Goal: Task Accomplishment & Management: Manage account settings

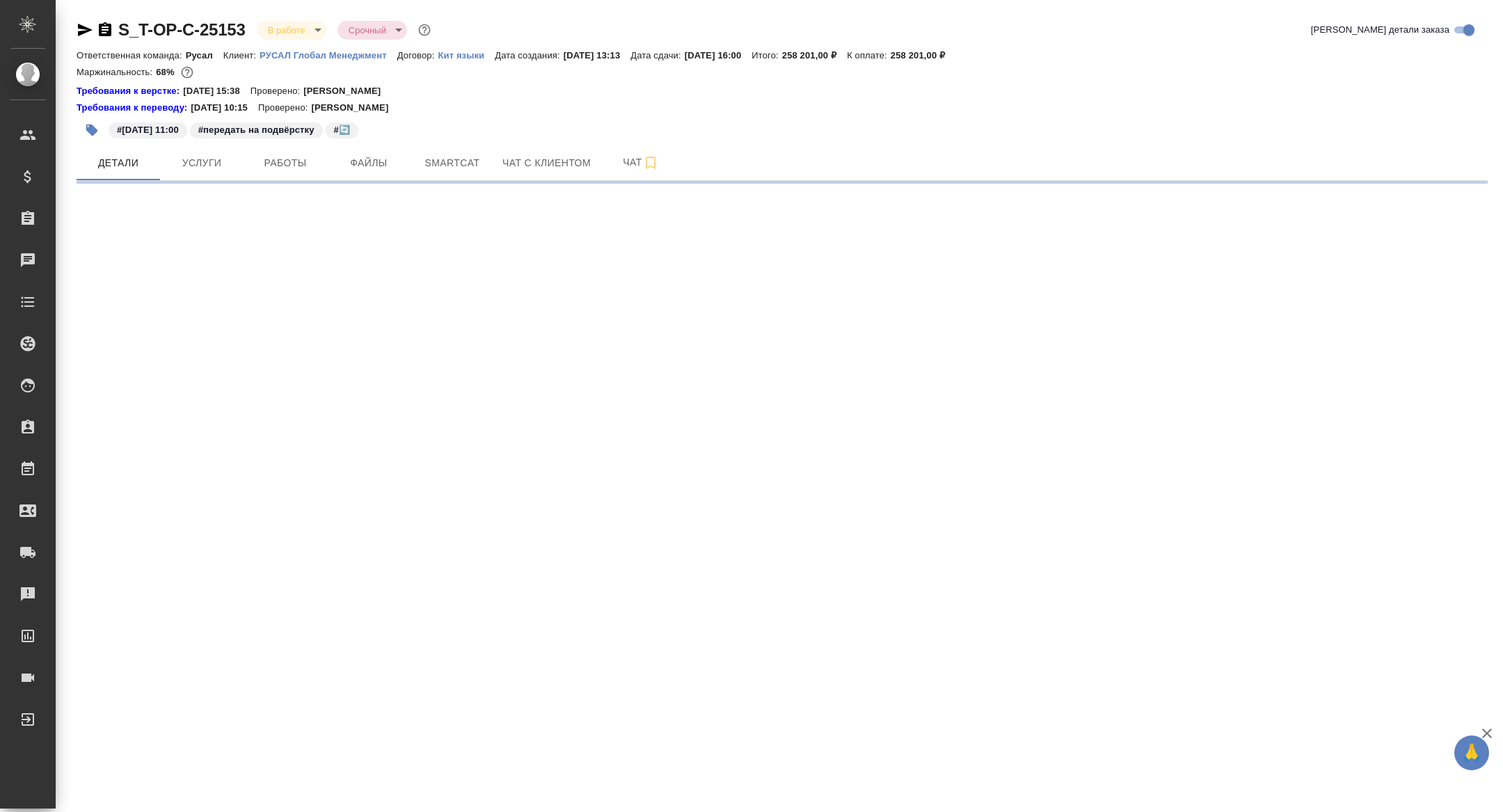
select select "RU"
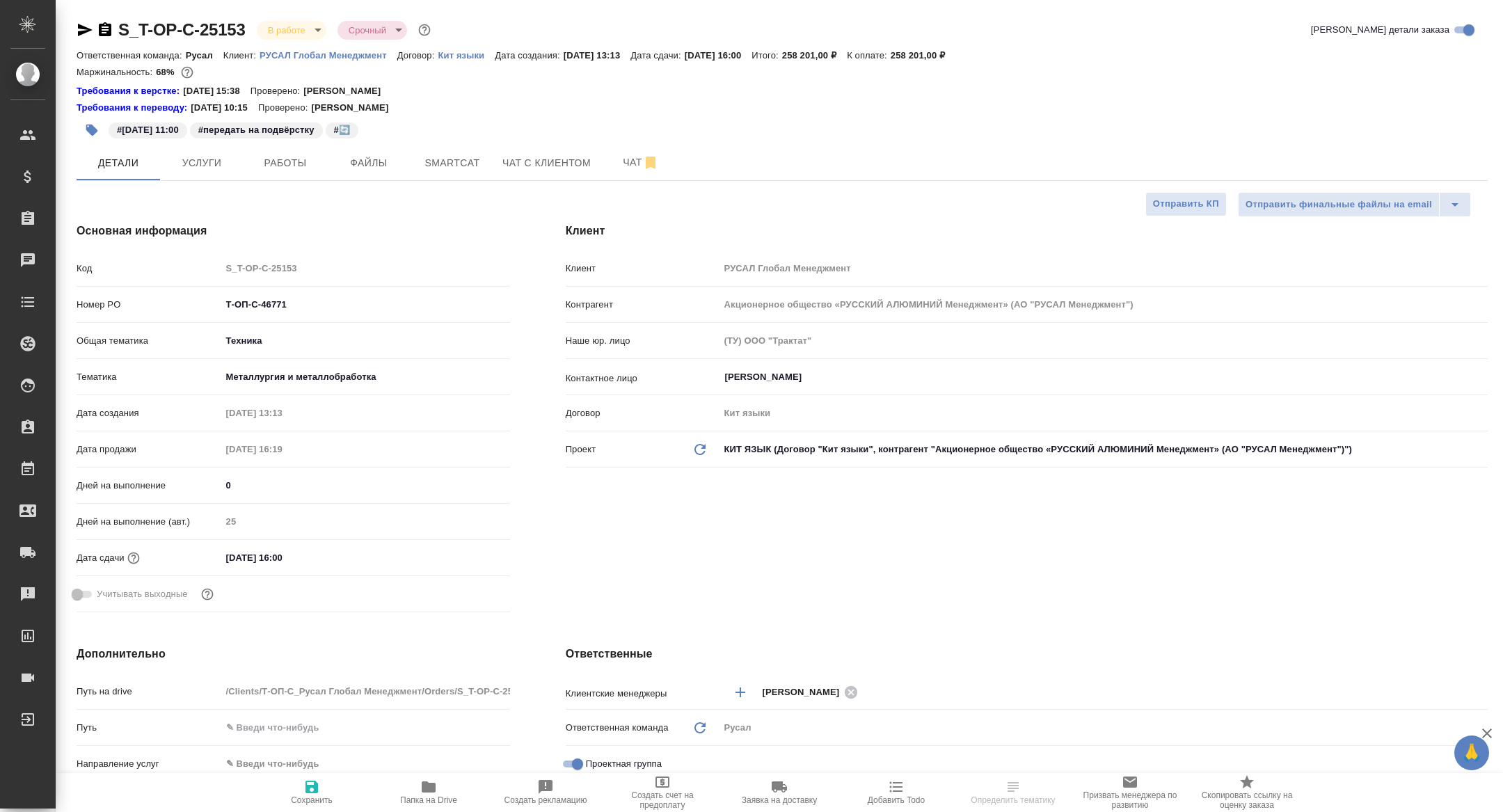
type textarea "x"
select select "RU"
type textarea "x"
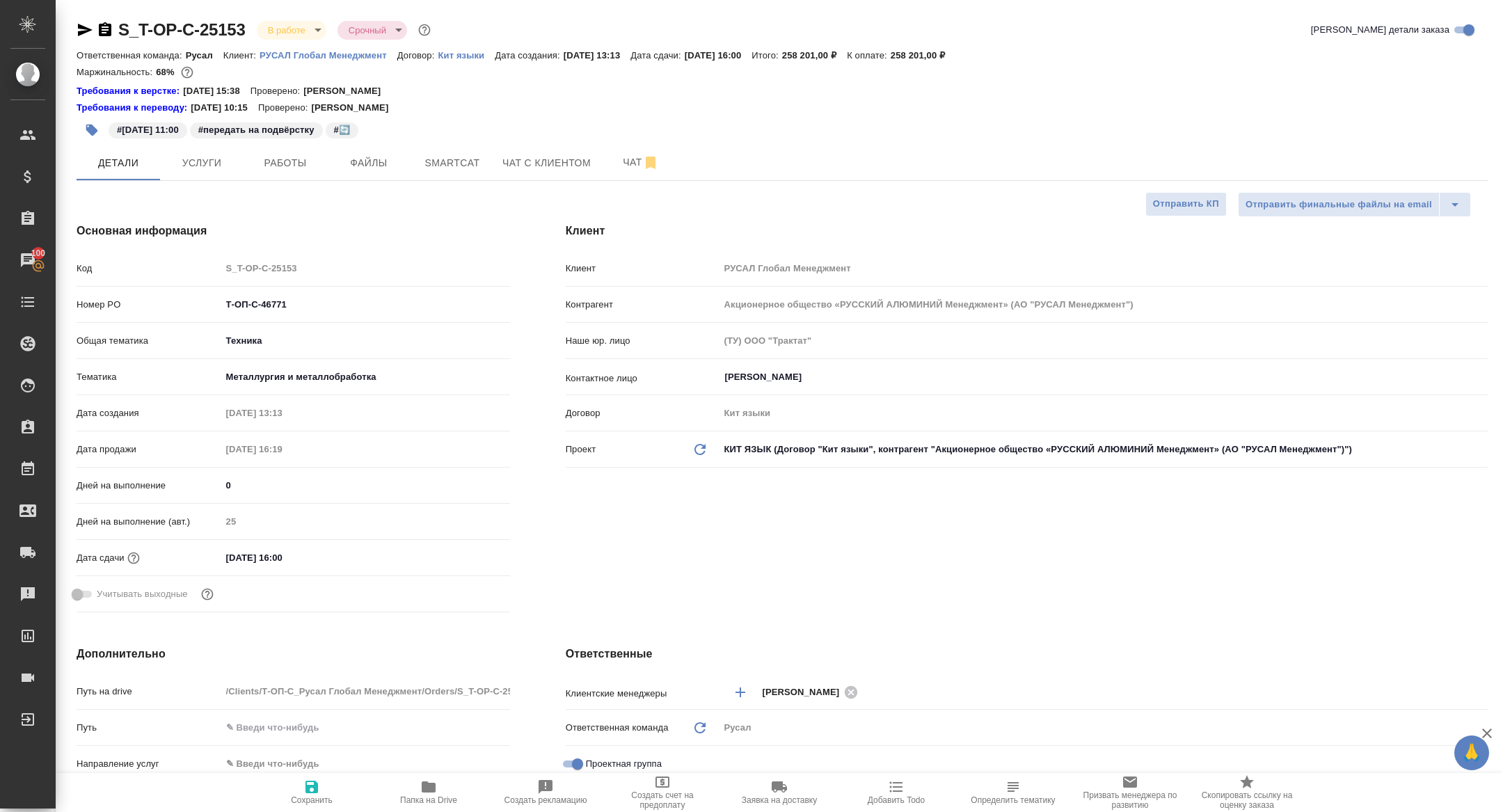
type textarea "x"
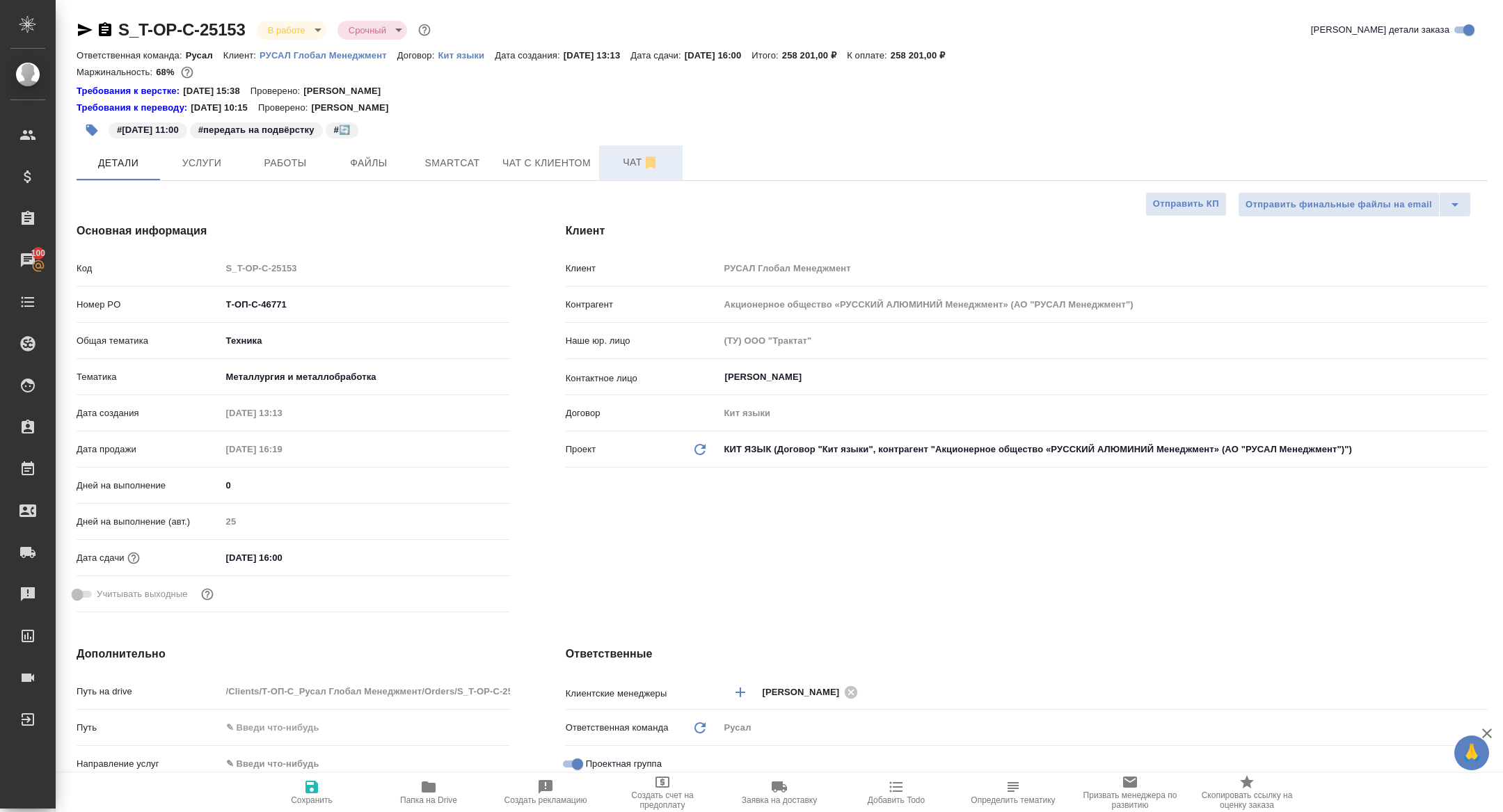
click at [627, 167] on span "Чат" at bounding box center [640, 162] width 67 height 18
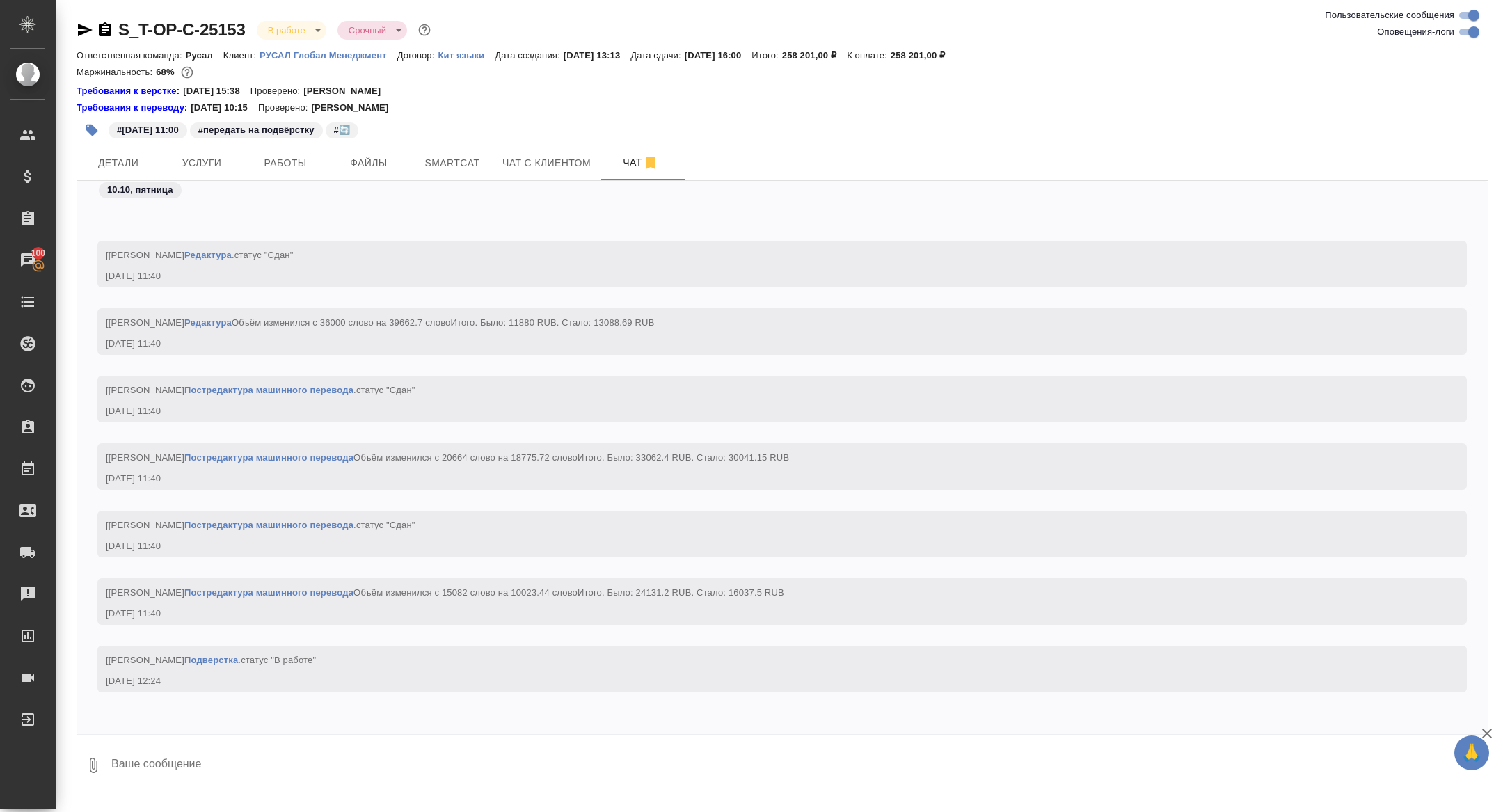
scroll to position [12537, 0]
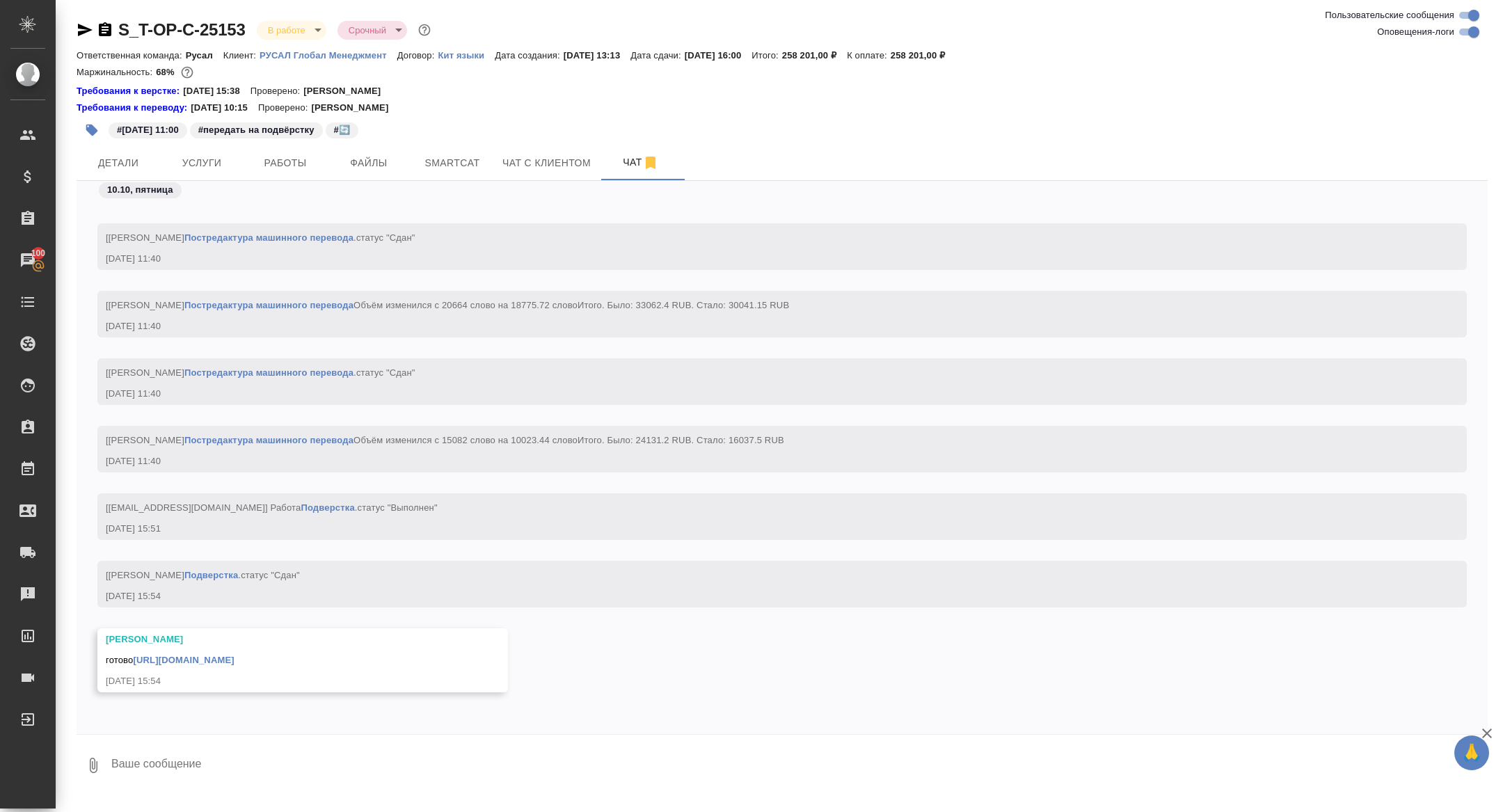
click at [210, 667] on div "Малофеева Екатерина готово https://drive.awatera.com/apps/files/files/10386429?…" at bounding box center [303, 660] width 411 height 64
click at [207, 666] on div "Малофеева Екатерина готово https://drive.awatera.com/apps/files/files/10386429?…" at bounding box center [303, 660] width 411 height 64
click at [207, 659] on link "https://drive.awatera.com/apps/files/files/10386429?dir=/Shares/%D0%A2-%D0%9E%D…" at bounding box center [184, 659] width 101 height 11
click at [136, 164] on span "Детали" at bounding box center [118, 163] width 67 height 18
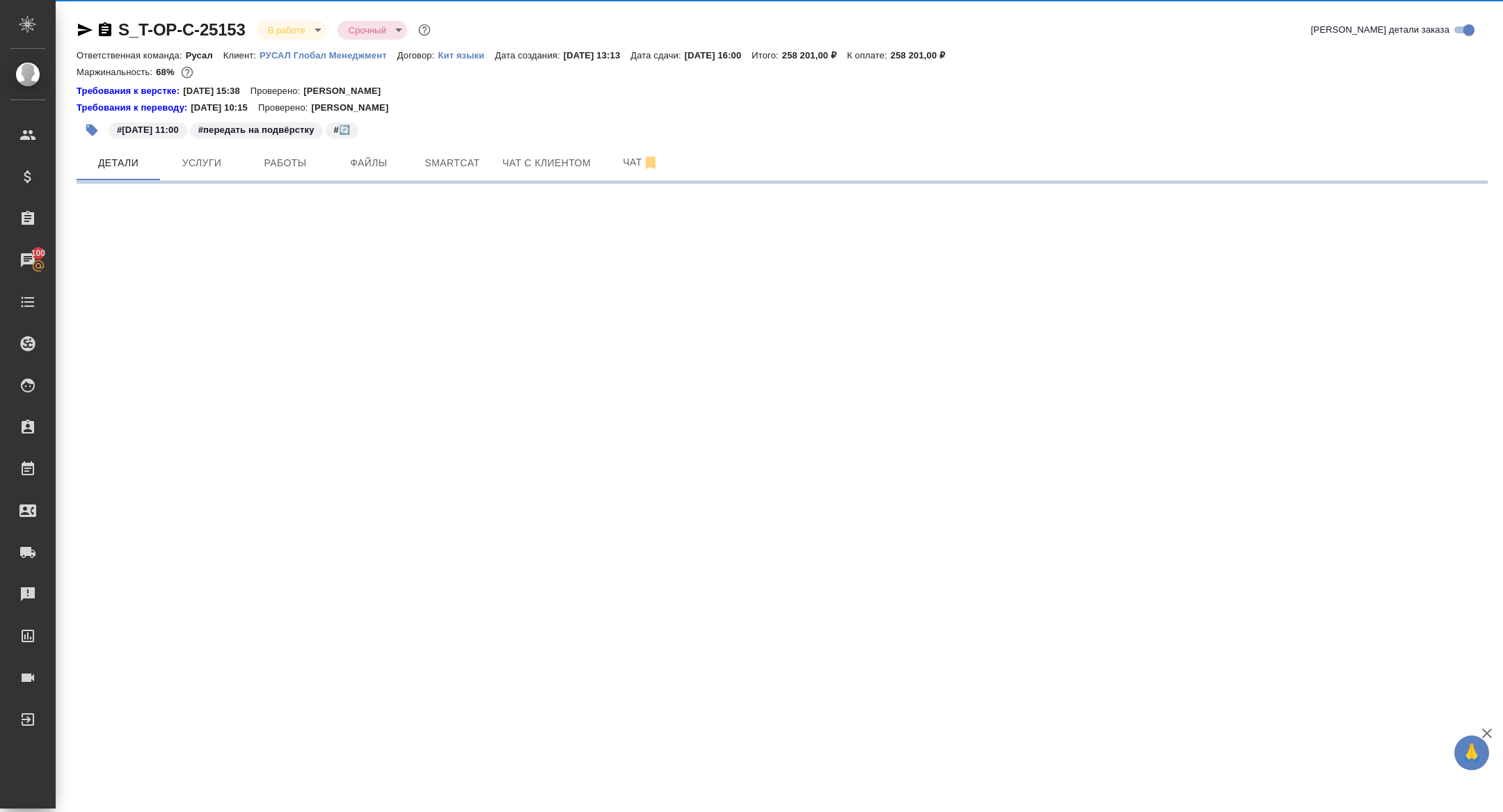
select select "RU"
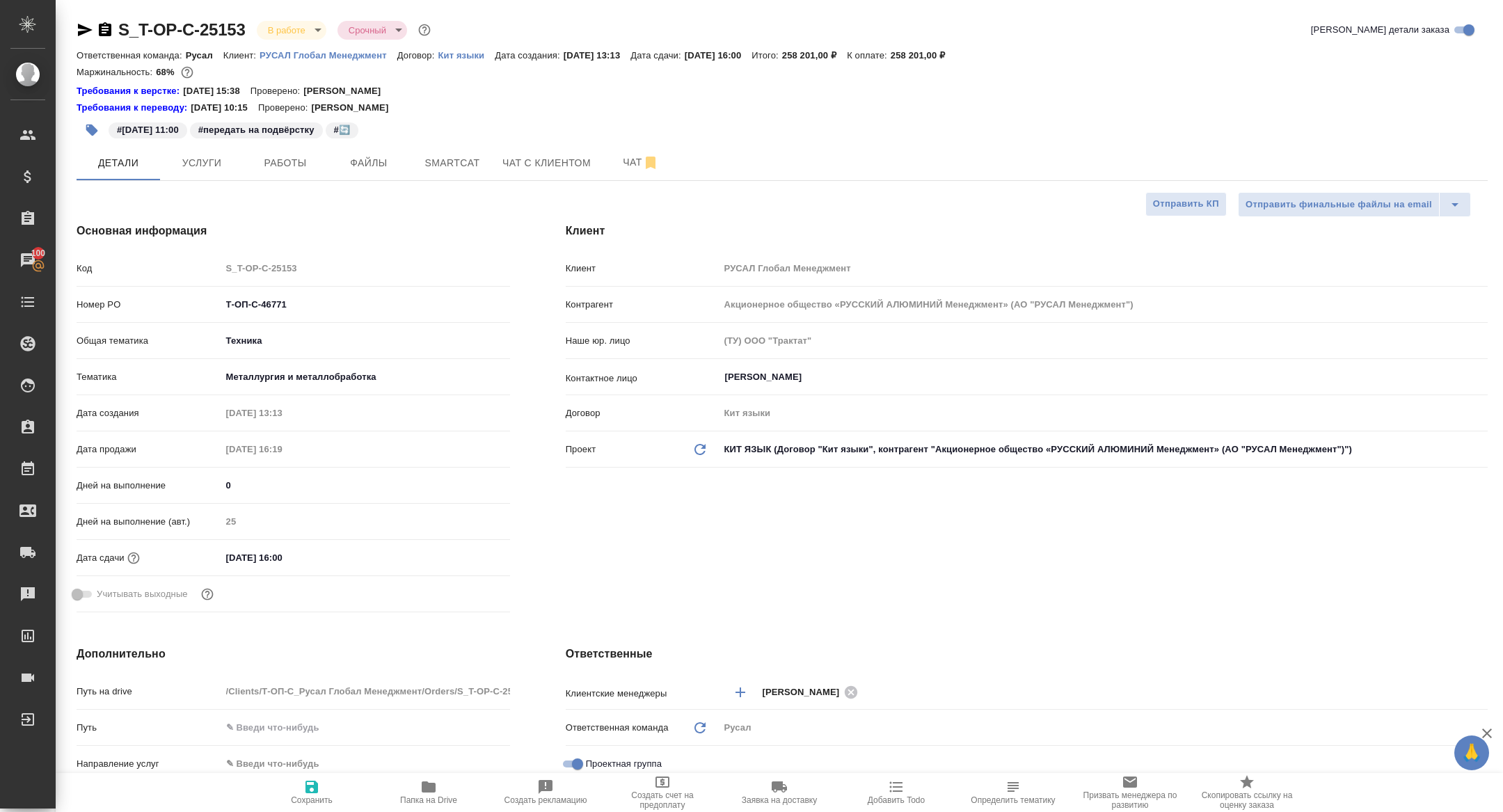
type textarea "x"
drag, startPoint x: 315, startPoint y: 305, endPoint x: 108, endPoint y: 305, distance: 207.0
click at [109, 305] on div "Номер PO Т-ОП-С-46771" at bounding box center [293, 304] width 434 height 25
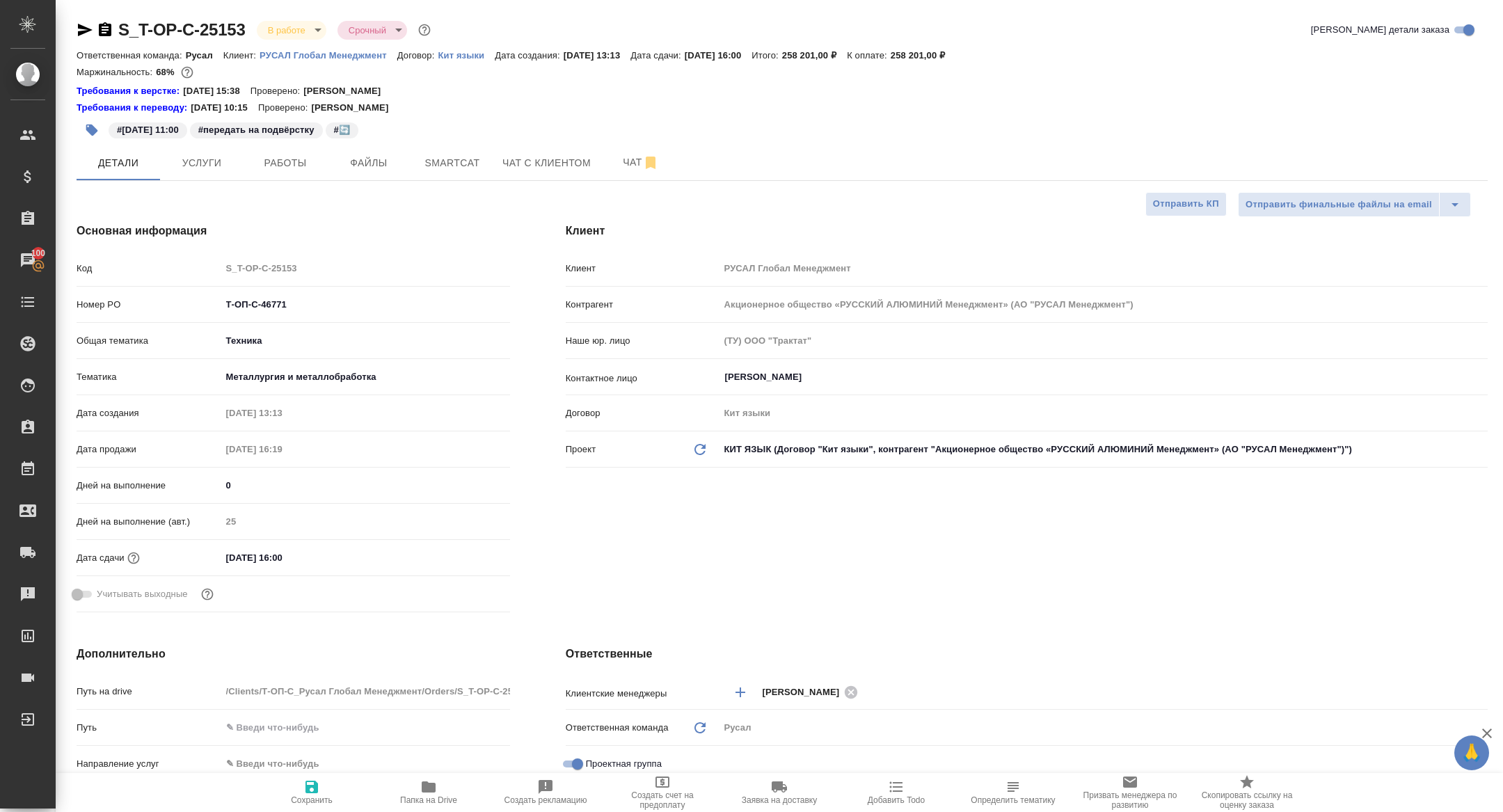
type textarea "x"
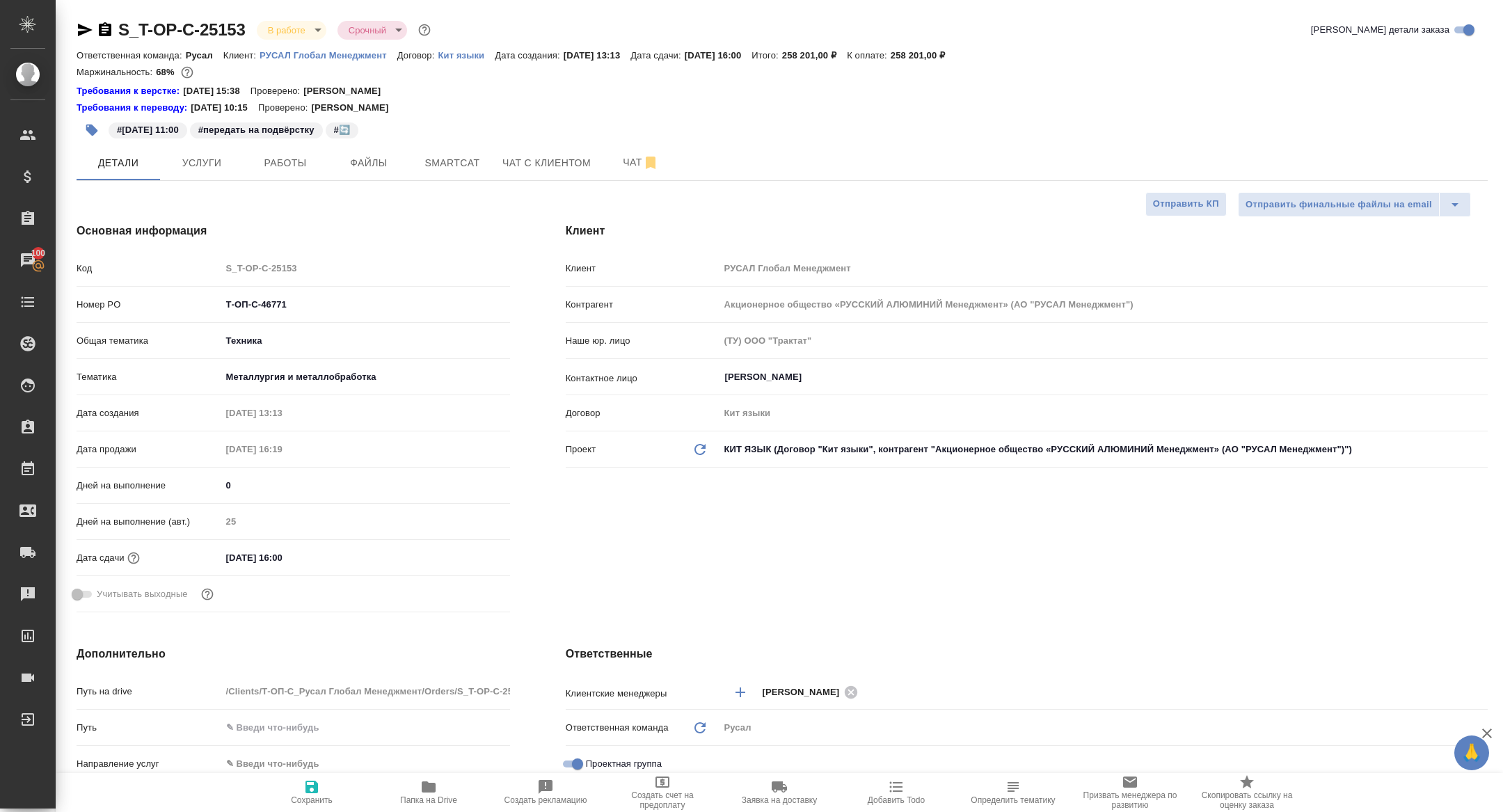
type textarea "x"
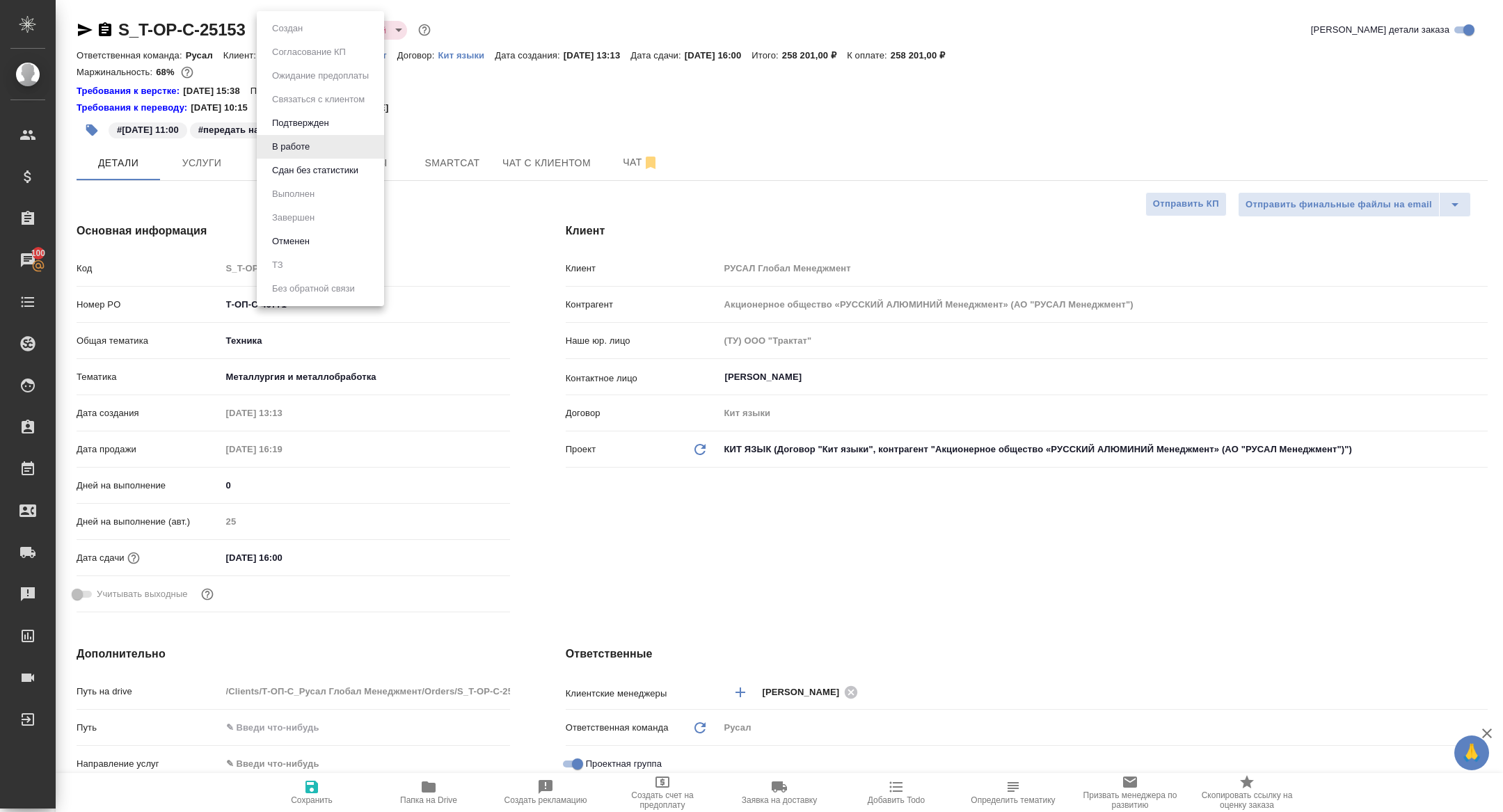
click at [286, 39] on body "🙏 .cls-1 fill:#fff; AWATERA Zhuravleva Alexandra Клиенты Спецификации Заказы 10…" at bounding box center [751, 406] width 1503 height 812
click at [296, 163] on button "Сдан без статистики" at bounding box center [315, 170] width 95 height 15
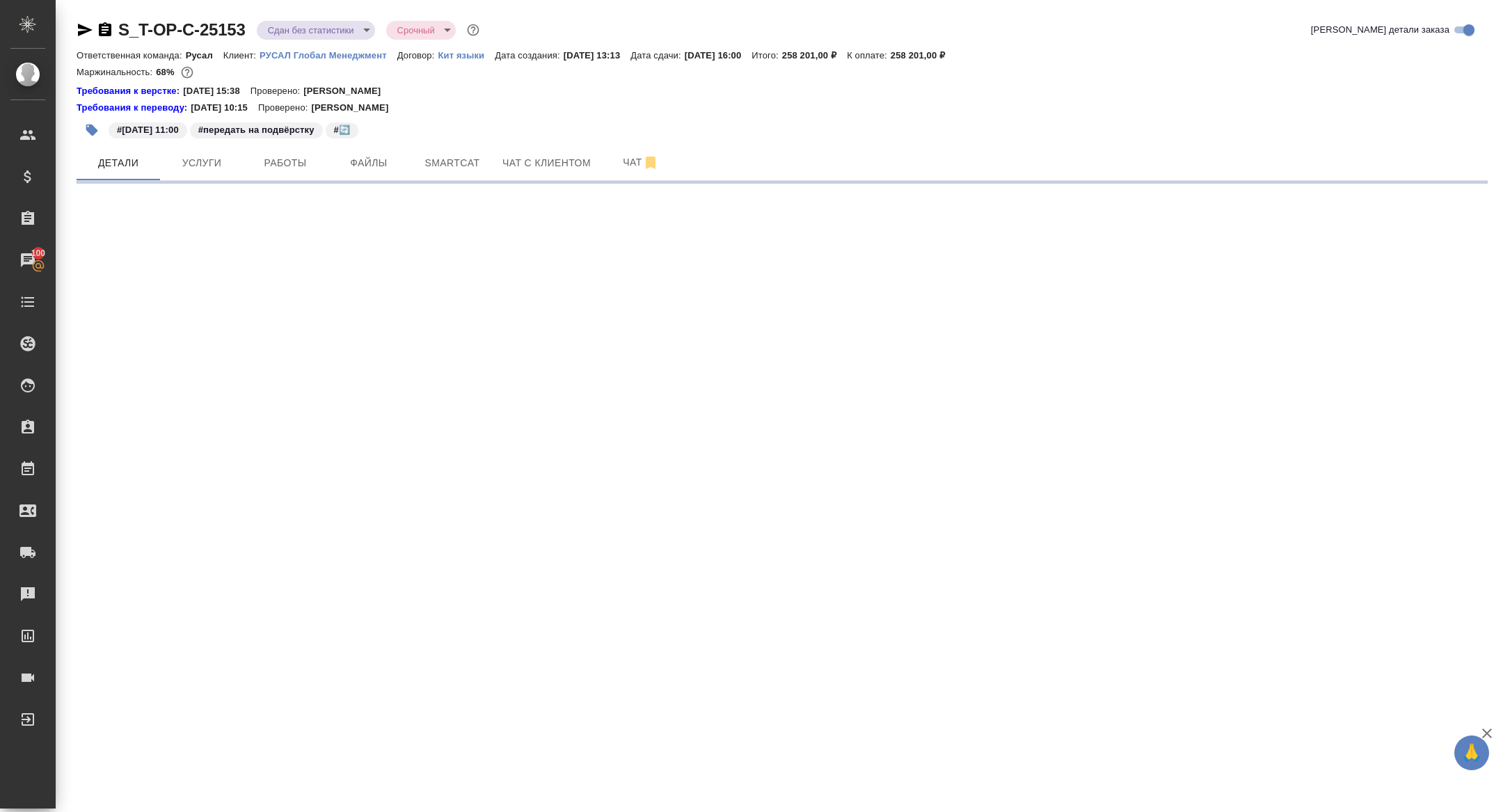
select select "RU"
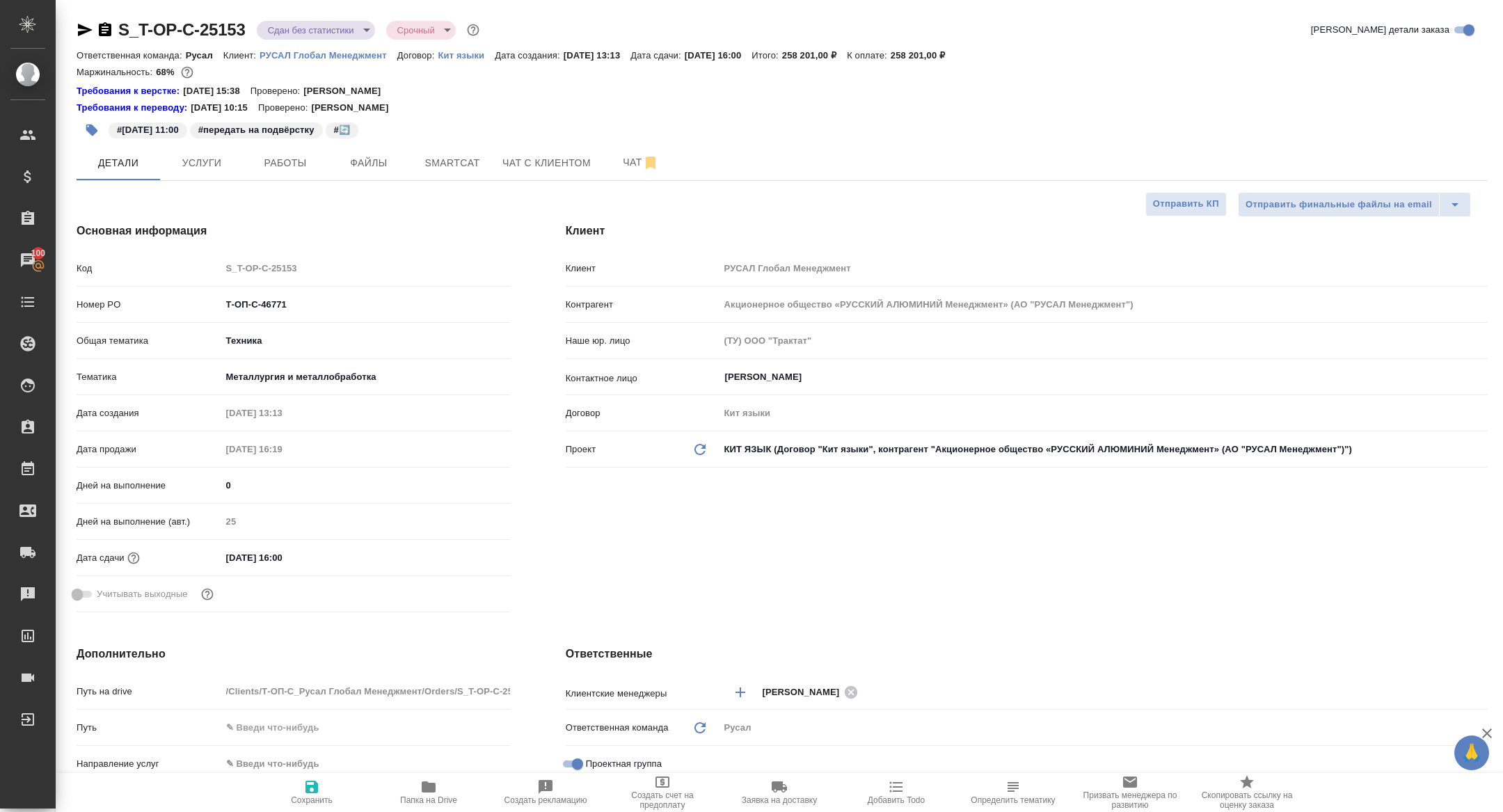
type textarea "x"
click at [296, 164] on span "Работы" at bounding box center [284, 163] width 67 height 18
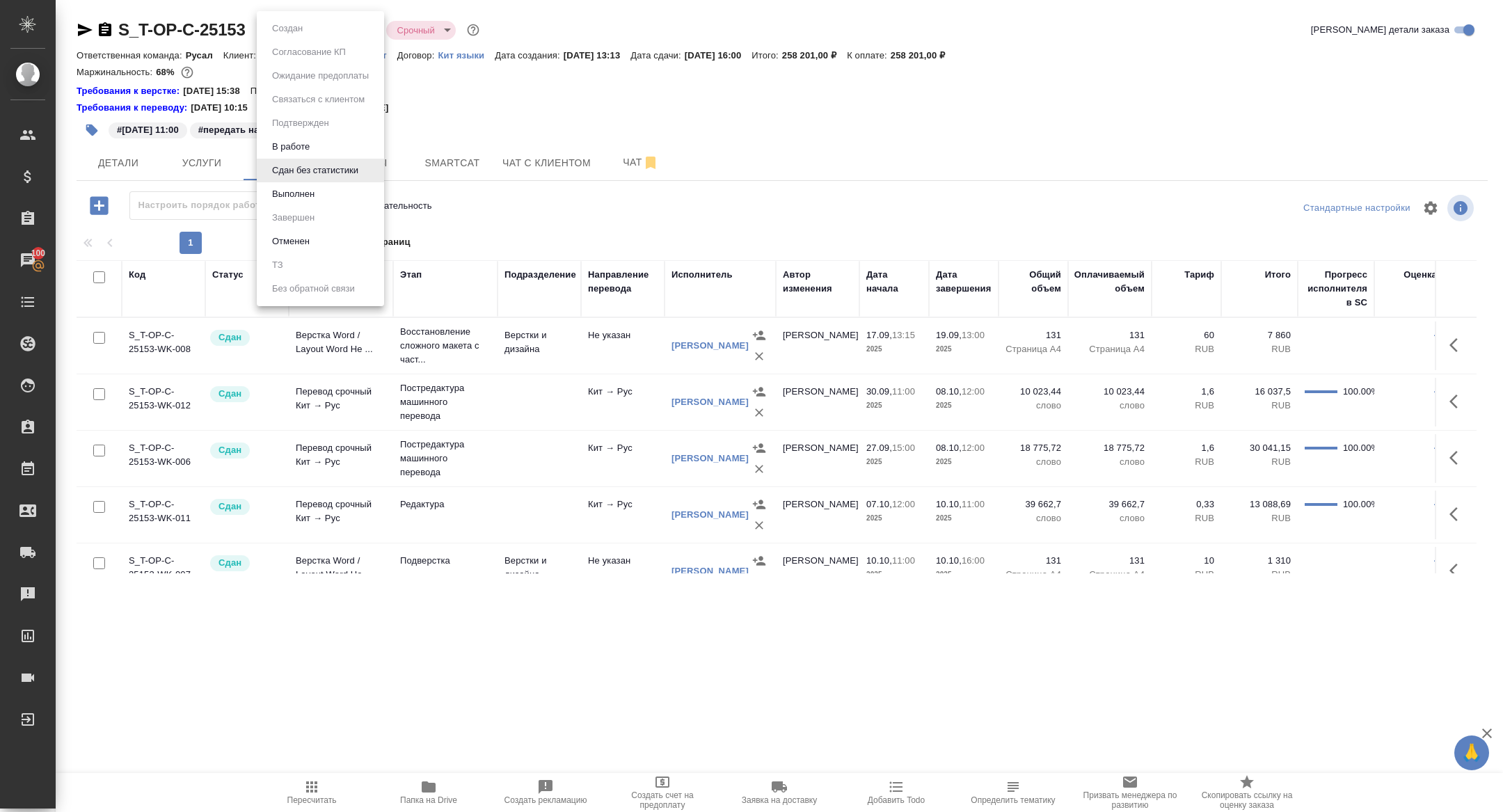
click at [310, 24] on body "🙏 .cls-1 fill:#fff; AWATERA Zhuravleva Alexandra Клиенты Спецификации Заказы 10…" at bounding box center [751, 406] width 1503 height 812
click at [310, 32] on ul "Создан Согласование КП Ожидание предоплаты Связаться с клиентом Подтвержден В р…" at bounding box center [320, 158] width 128 height 295
click at [301, 197] on button "Выполнен" at bounding box center [293, 194] width 50 height 15
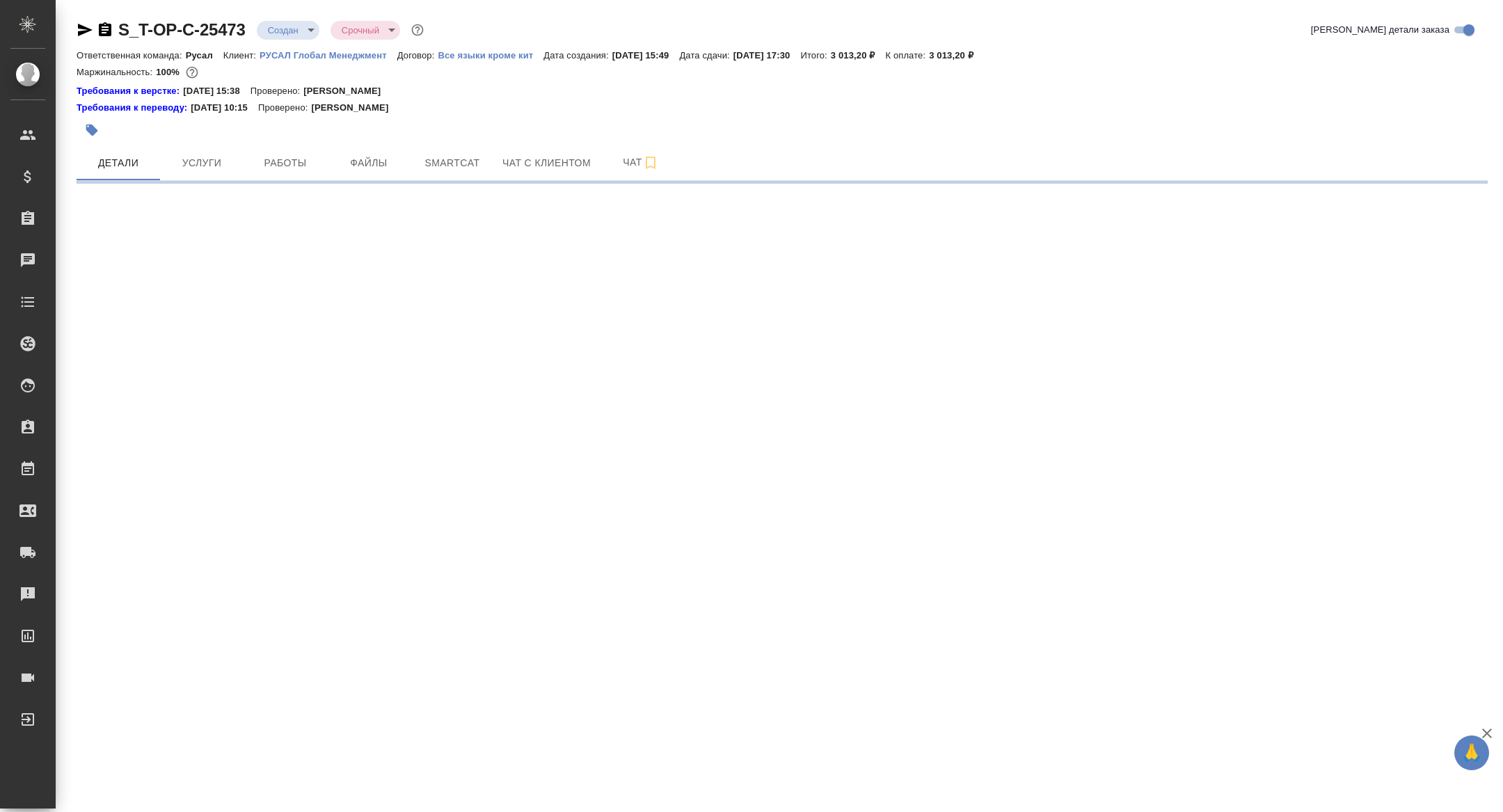
select select "RU"
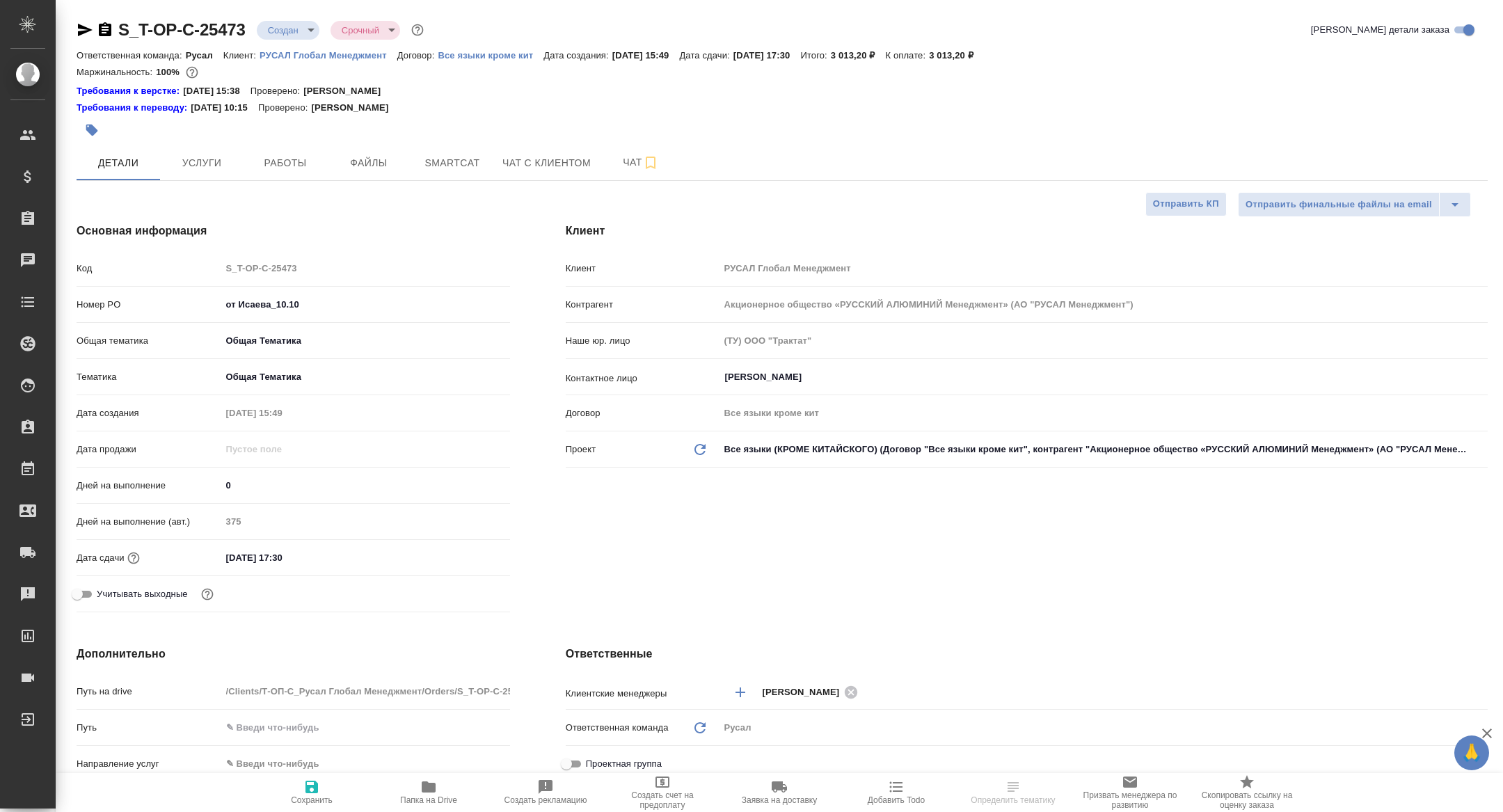
type textarea "x"
type input "[PERSON_NAME]"
type textarea "x"
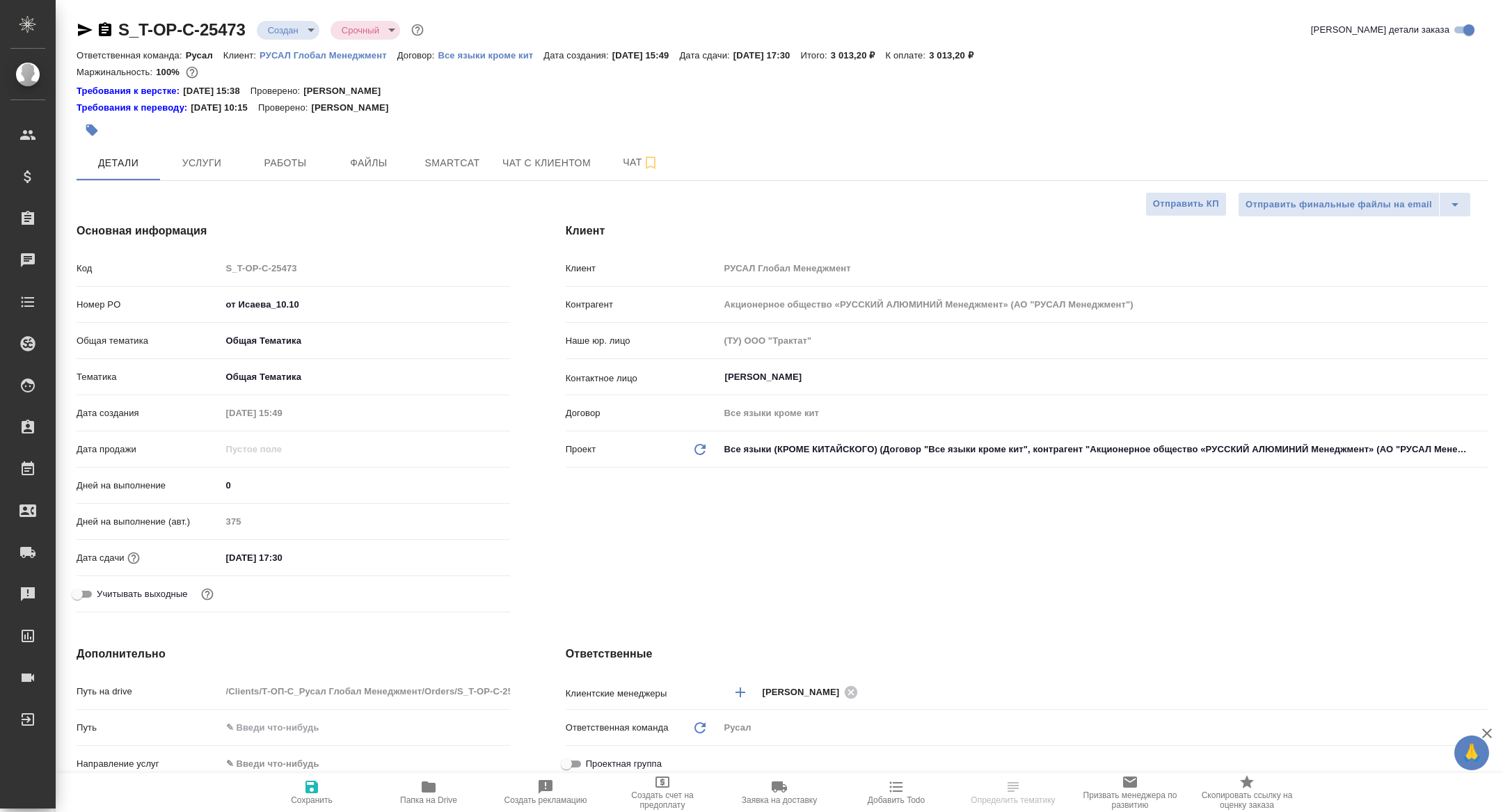
type textarea "x"
click at [423, 792] on icon "button" at bounding box center [429, 787] width 14 height 11
type textarea "x"
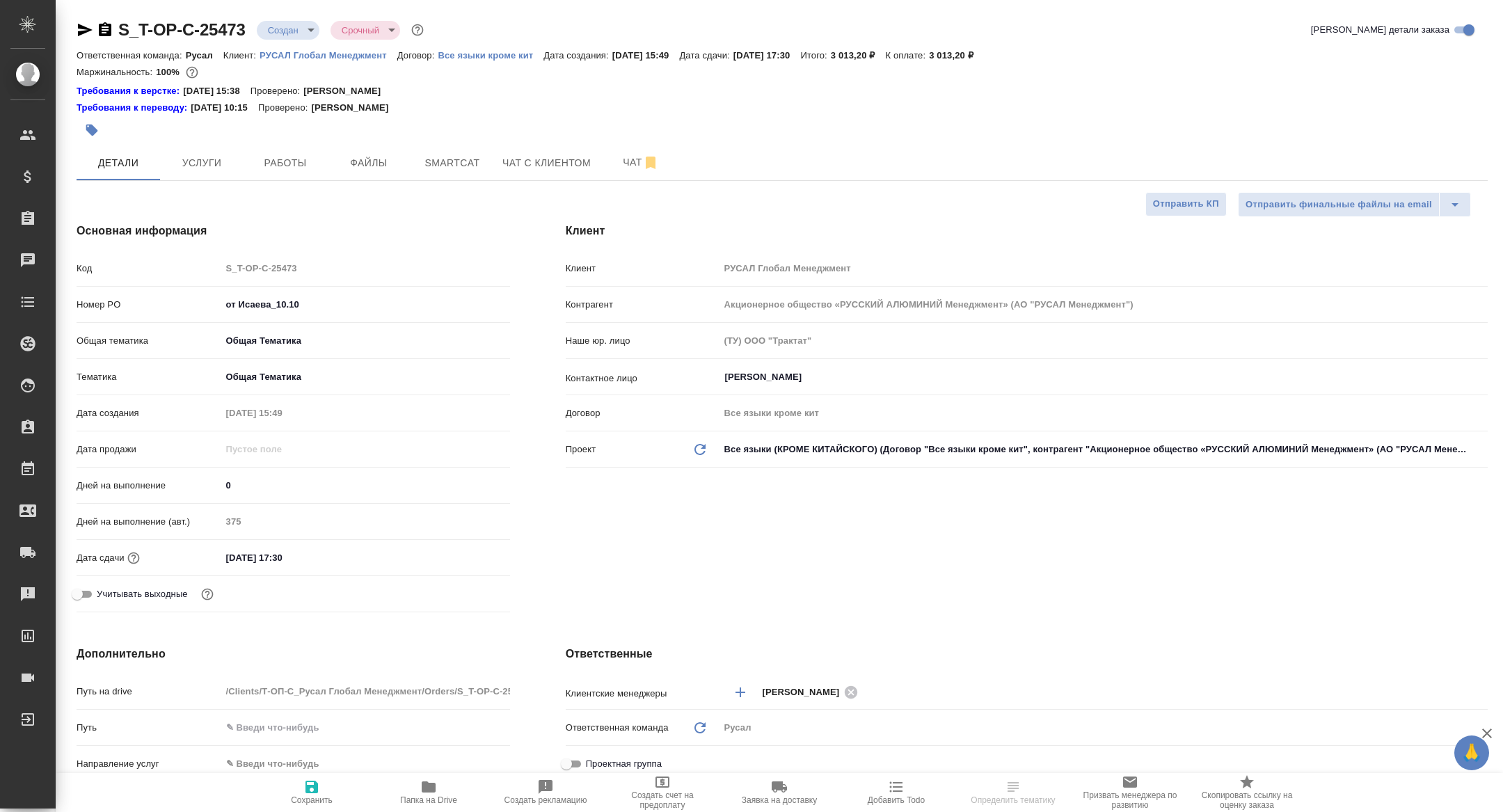
type textarea "x"
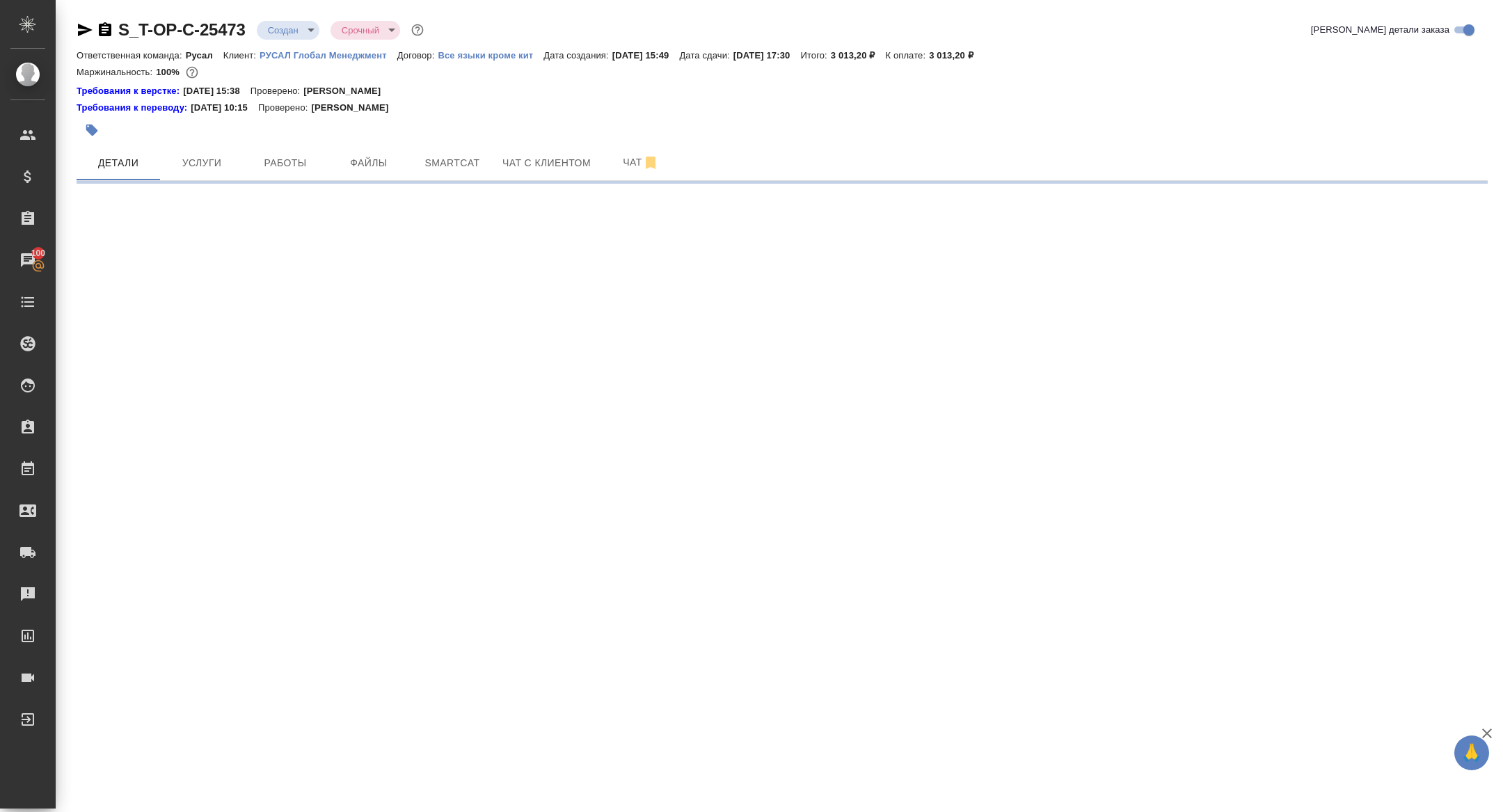
select select "RU"
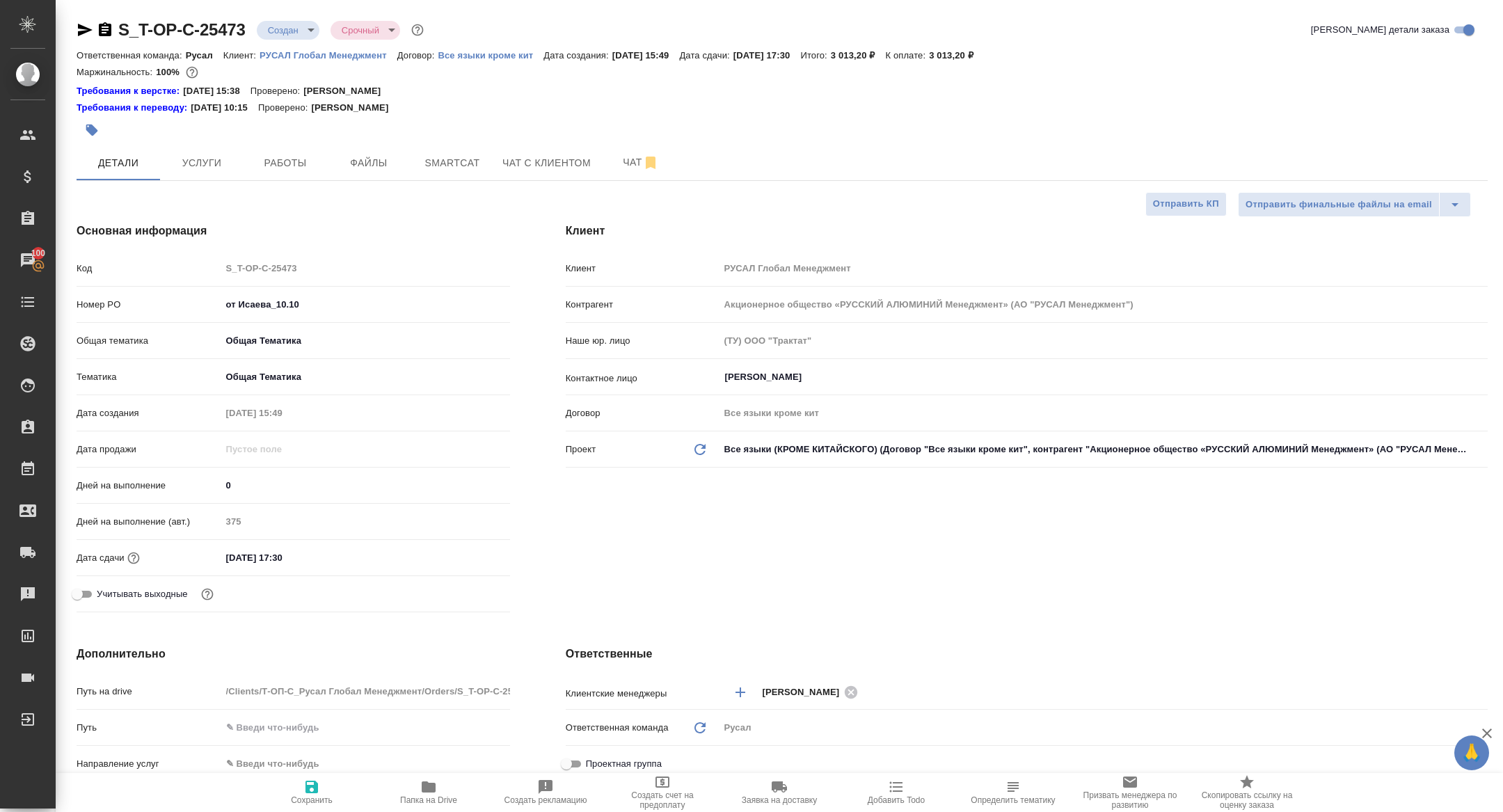
type textarea "x"
click at [104, 24] on icon "button" at bounding box center [105, 29] width 13 height 14
type textarea "x"
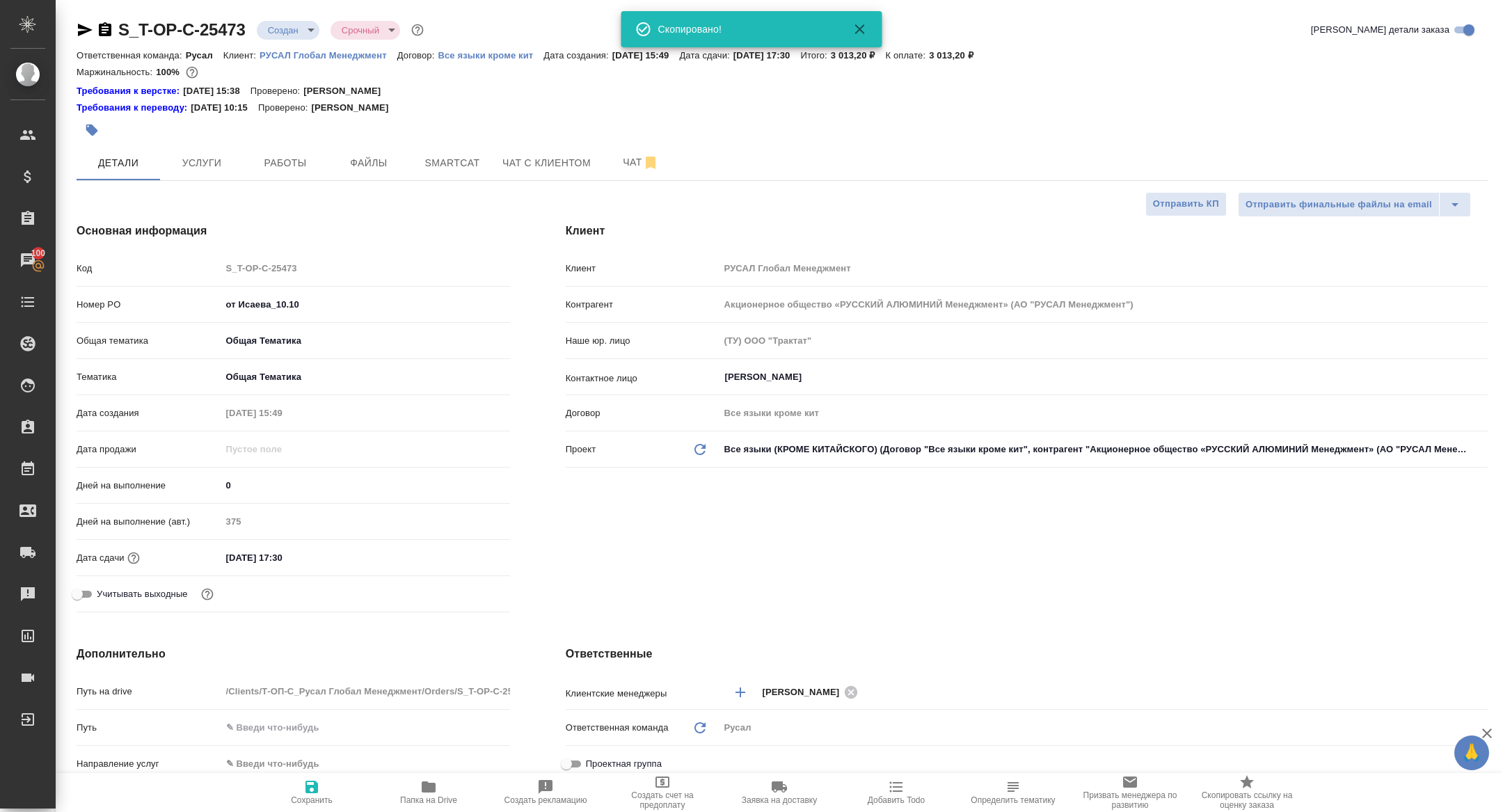
type textarea "x"
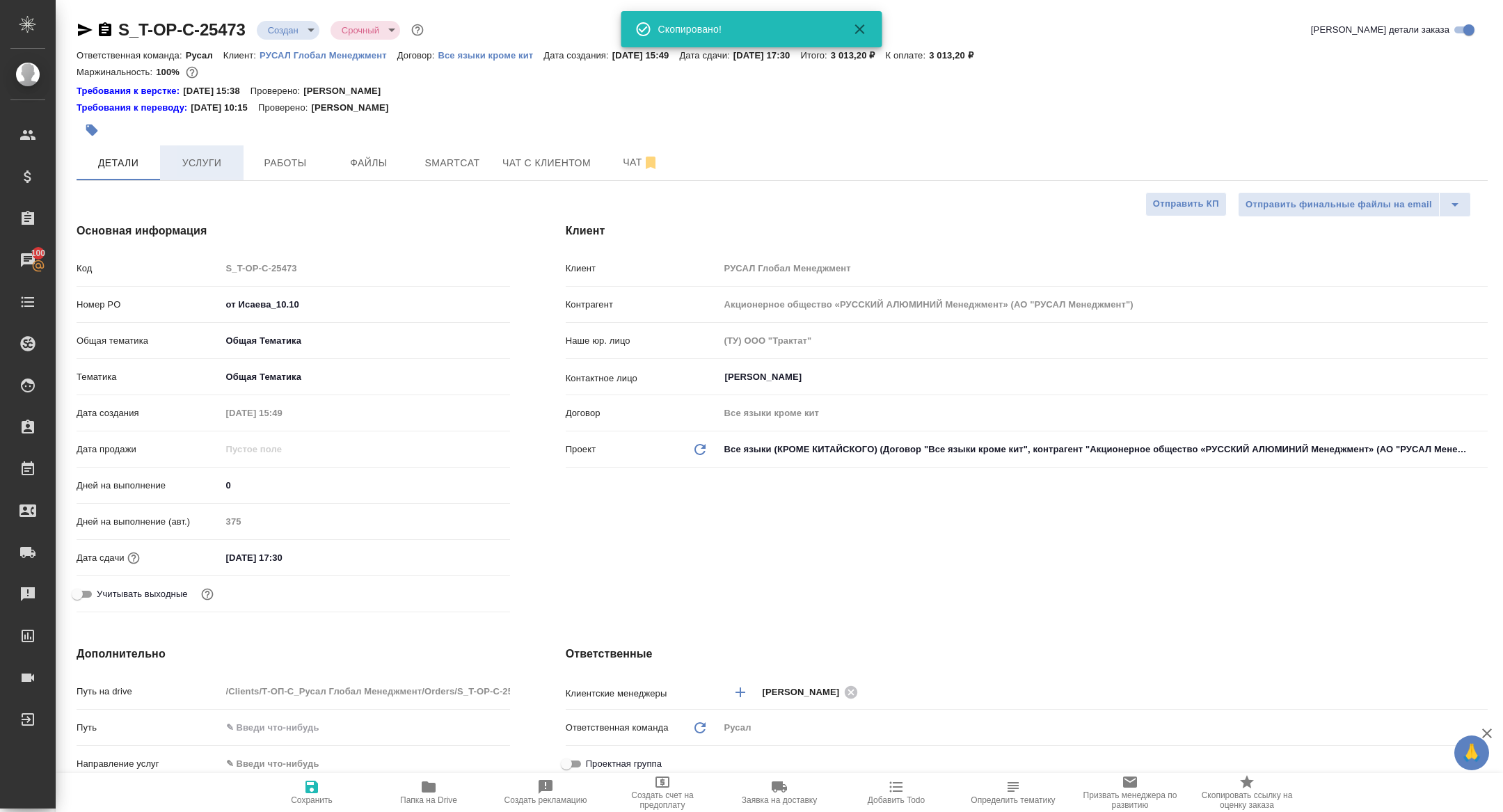
click at [190, 169] on span "Услуги" at bounding box center [201, 163] width 67 height 18
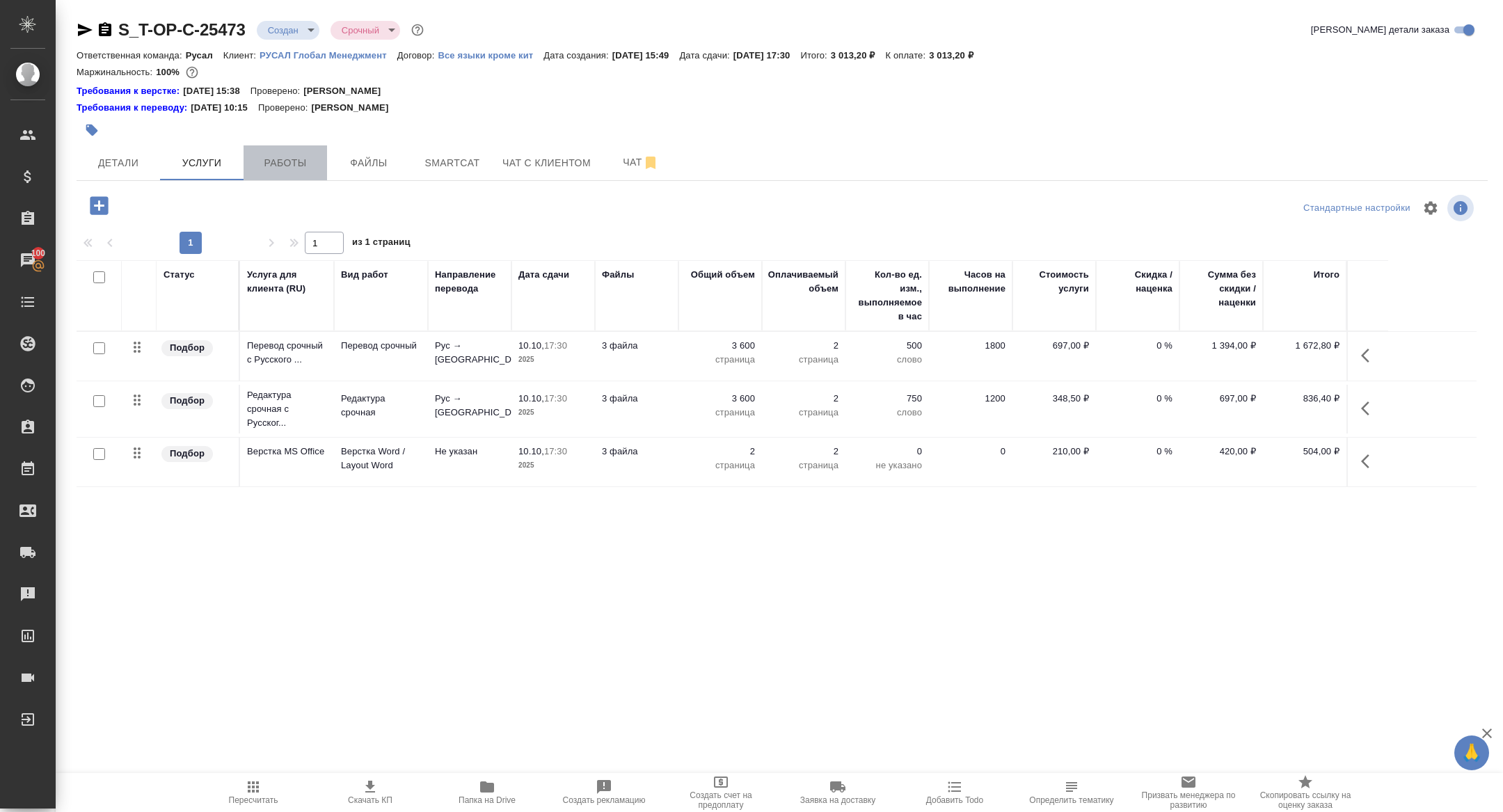
click at [307, 147] on button "Работы" at bounding box center [285, 163] width 83 height 35
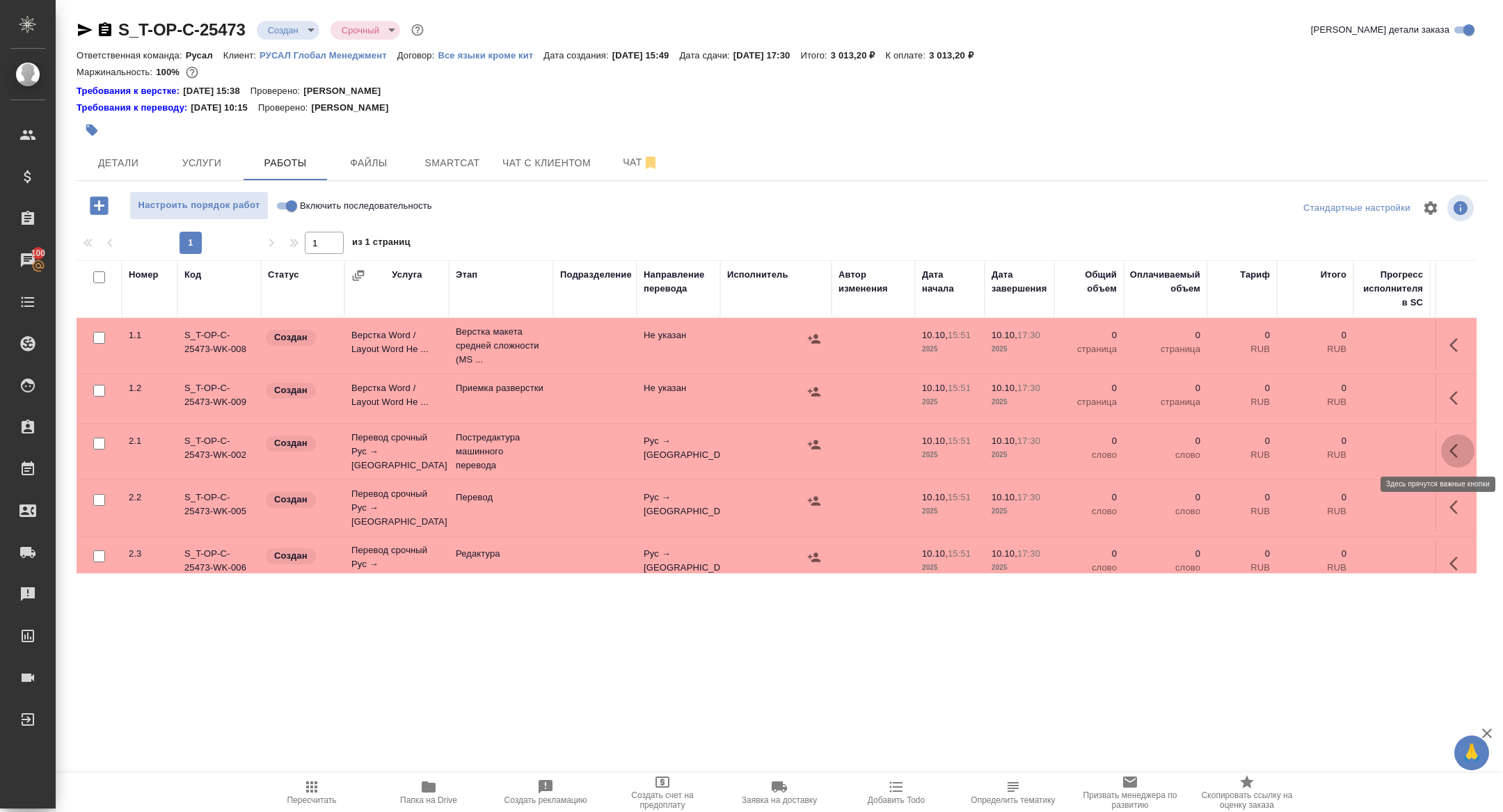
click at [1452, 448] on icon "button" at bounding box center [1453, 450] width 8 height 14
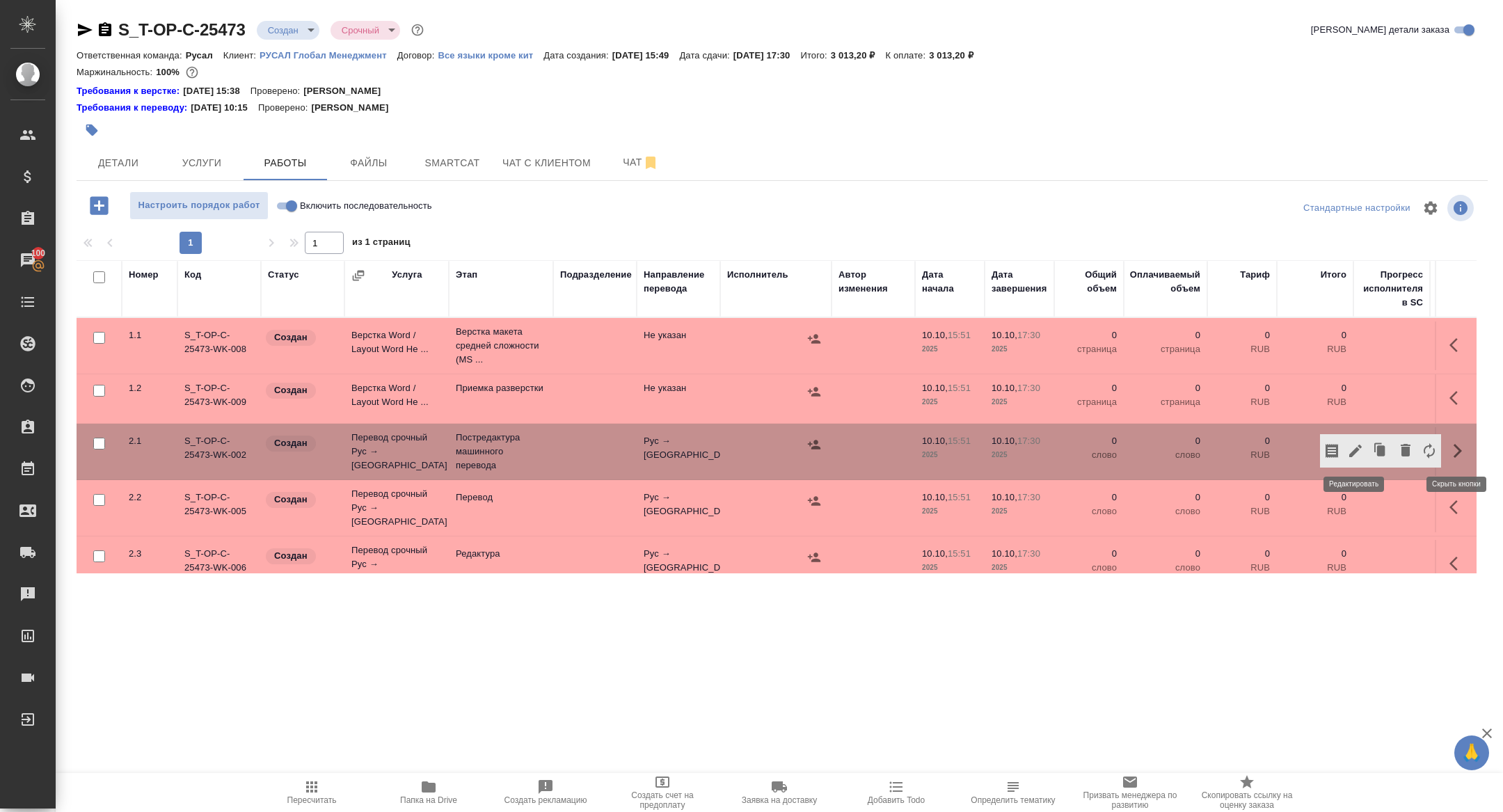
click at [1350, 457] on icon "button" at bounding box center [1355, 450] width 17 height 17
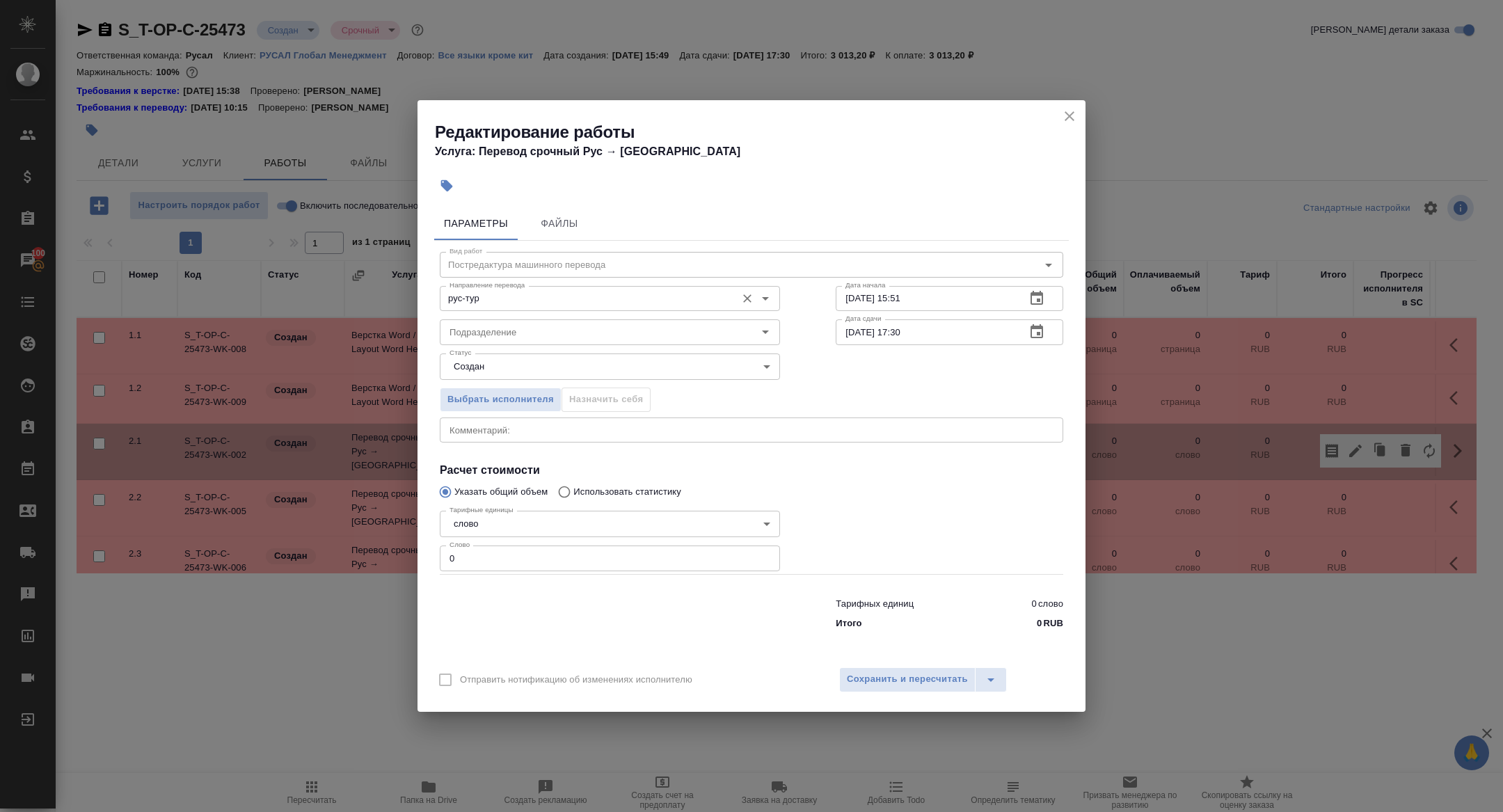
click at [485, 298] on input "рус-тур" at bounding box center [586, 298] width 285 height 17
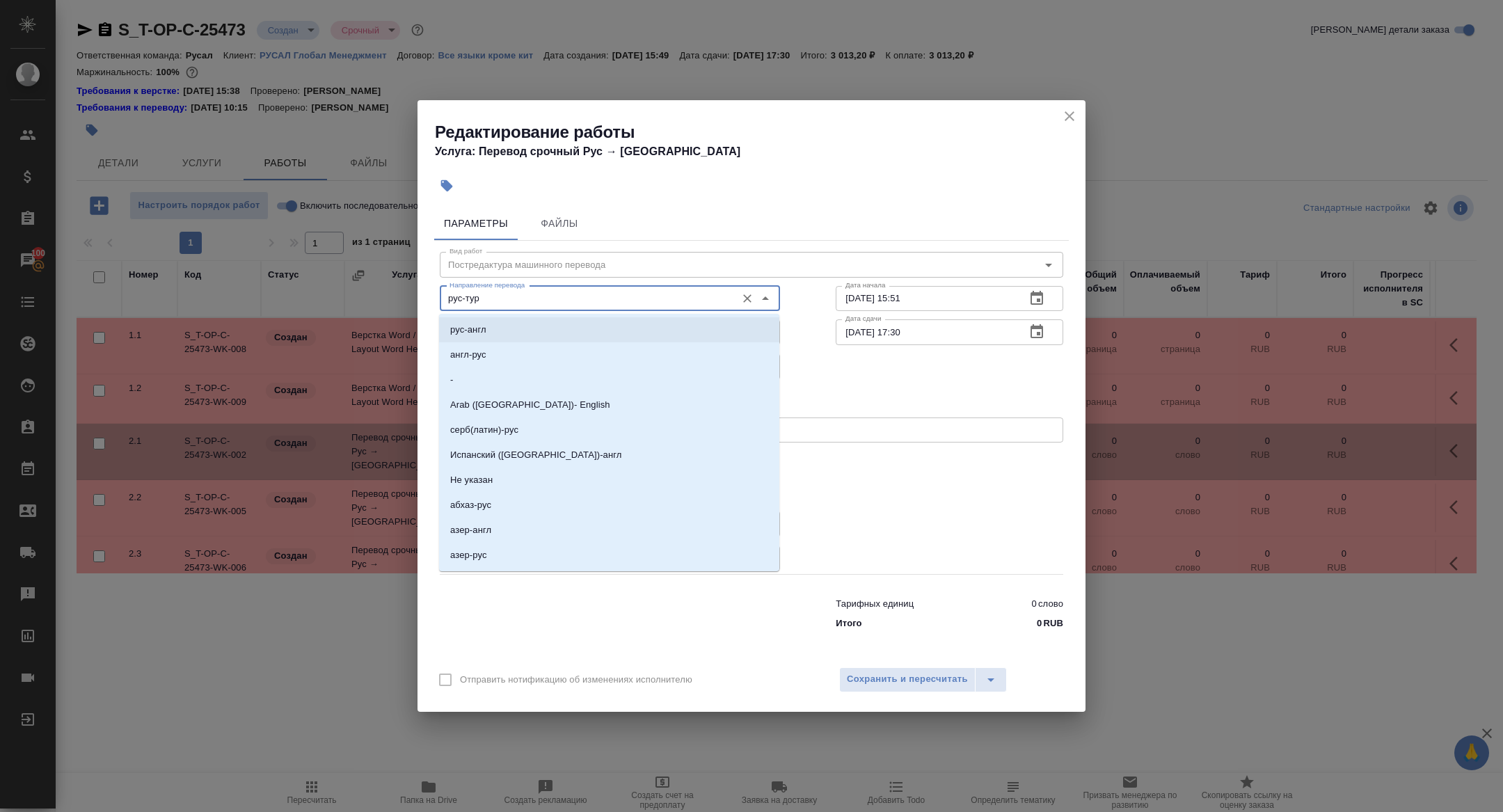
click at [514, 302] on input "рус-тур" at bounding box center [586, 298] width 285 height 17
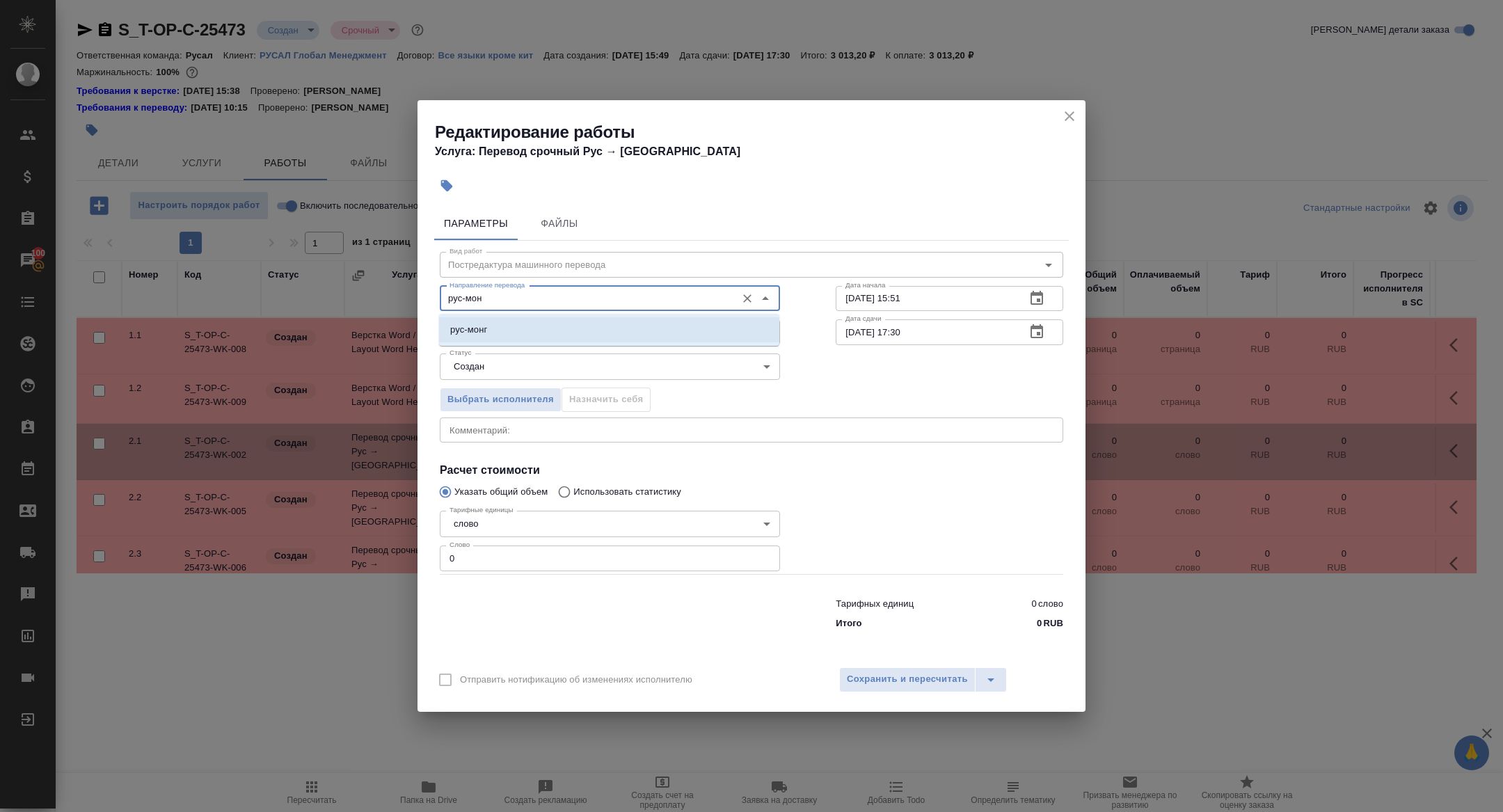
click at [591, 331] on li "рус-монг" at bounding box center [610, 330] width 341 height 25
type input "рус-монг"
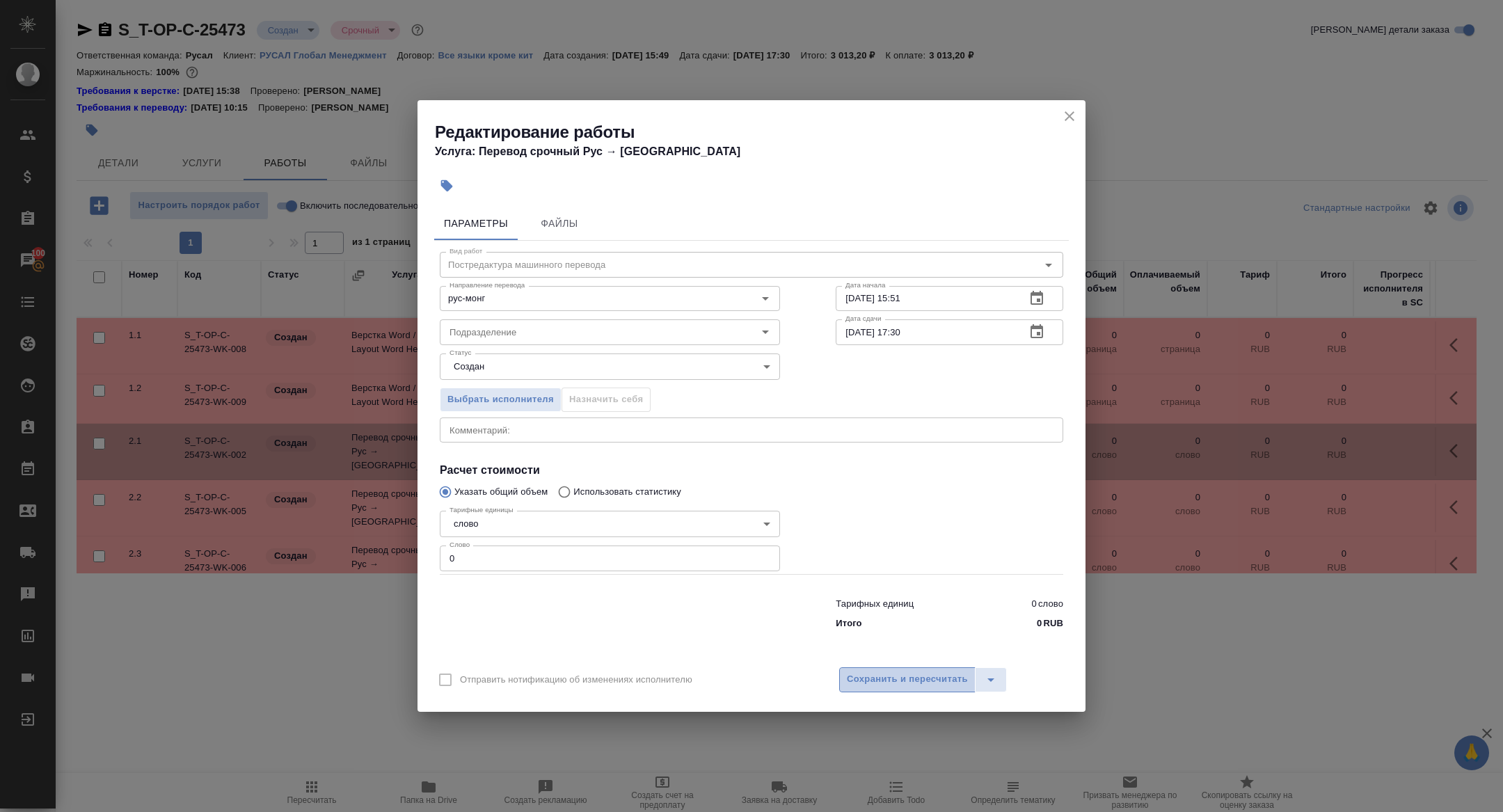
click at [893, 685] on span "Сохранить и пересчитать" at bounding box center [907, 679] width 121 height 16
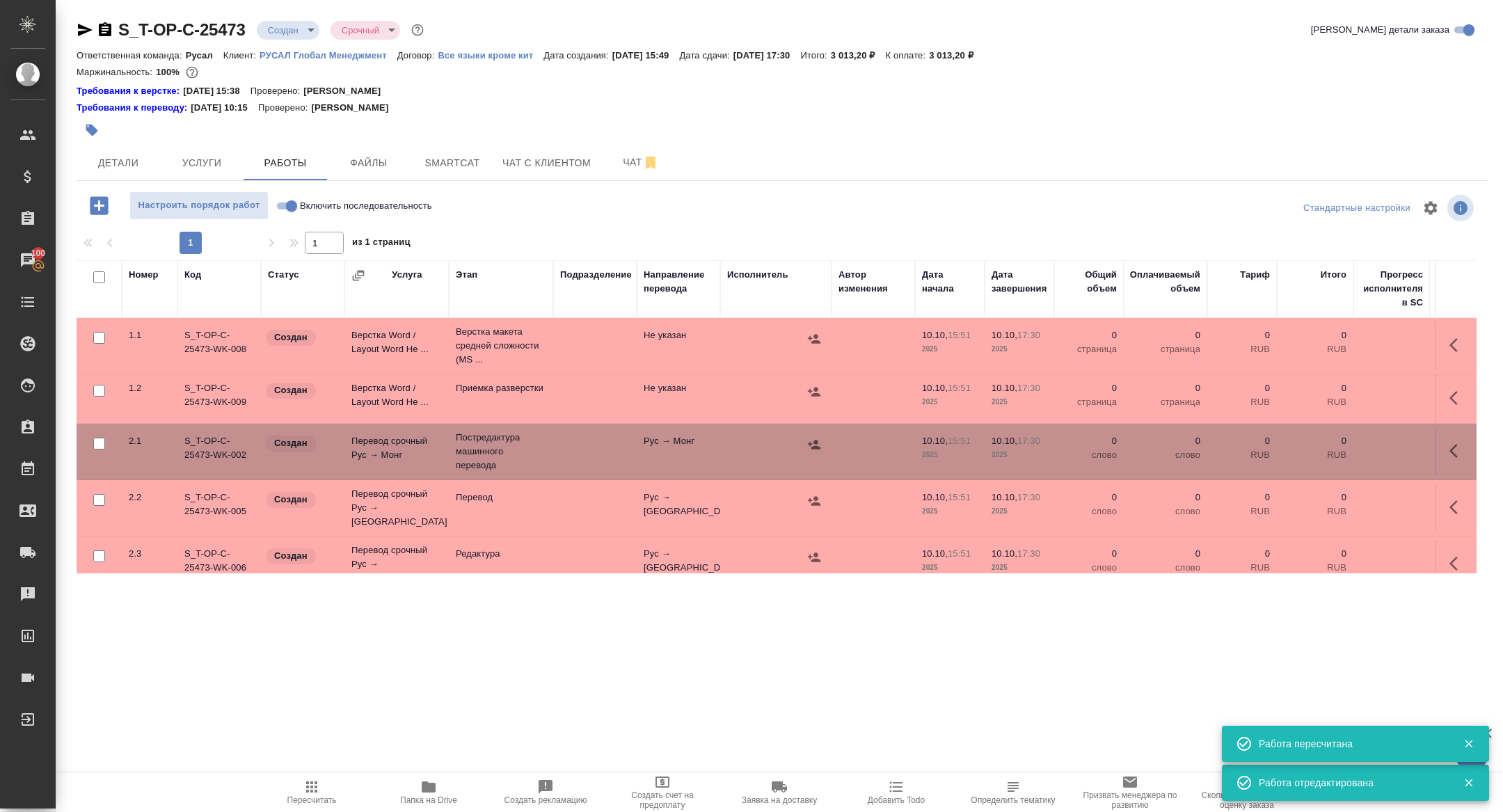
click at [1450, 448] on icon "button" at bounding box center [1453, 450] width 8 height 14
click at [1360, 447] on icon "button" at bounding box center [1355, 450] width 17 height 17
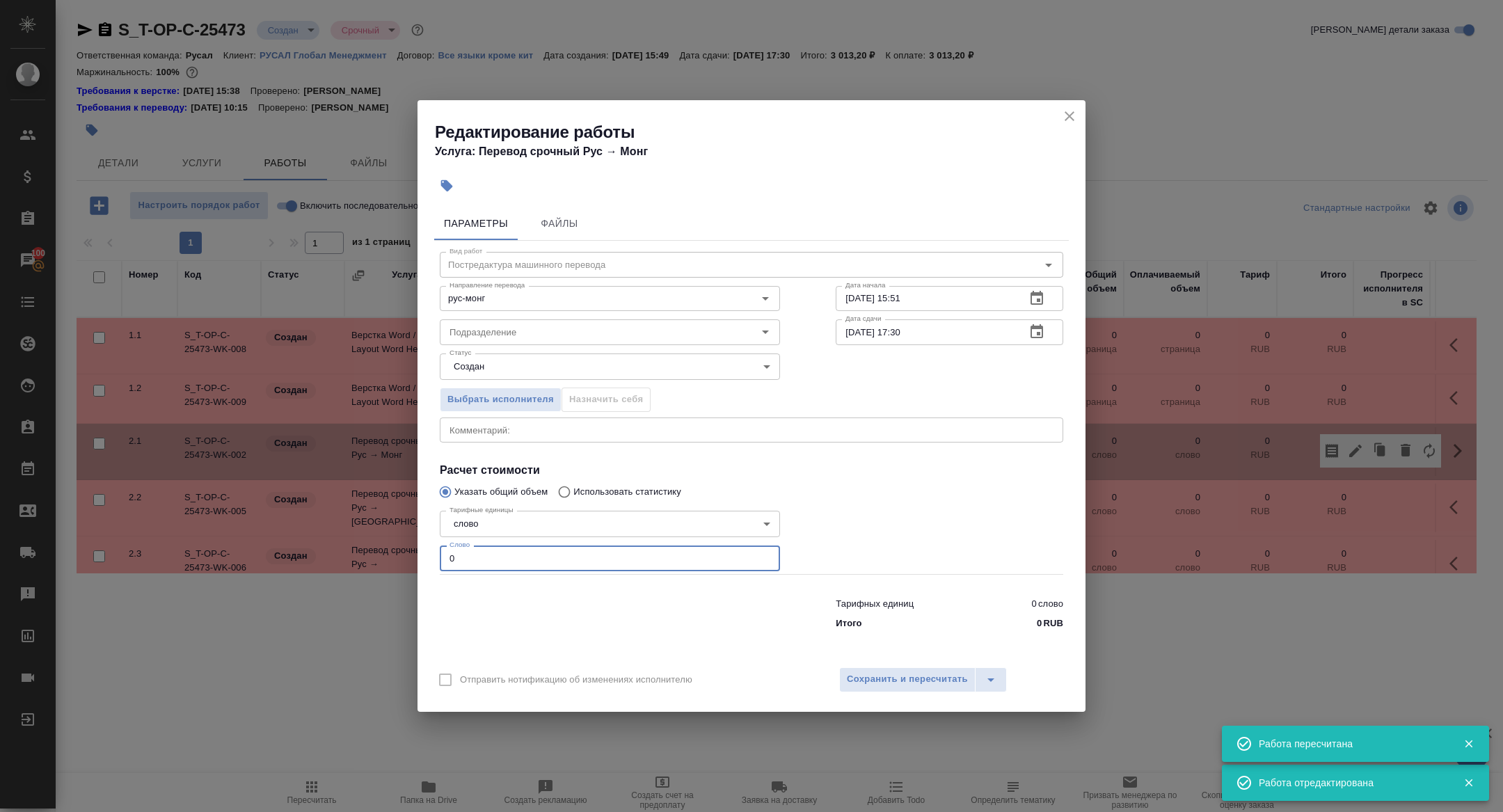
drag, startPoint x: 494, startPoint y: 558, endPoint x: 359, endPoint y: 558, distance: 135.0
click at [362, 558] on div "Редактирование работы Услуга: Перевод срочный Рус → Монг Параметры Файлы Вид ра…" at bounding box center [751, 406] width 1503 height 812
type input "500"
click at [886, 680] on span "Сохранить и пересчитать" at bounding box center [907, 679] width 121 height 16
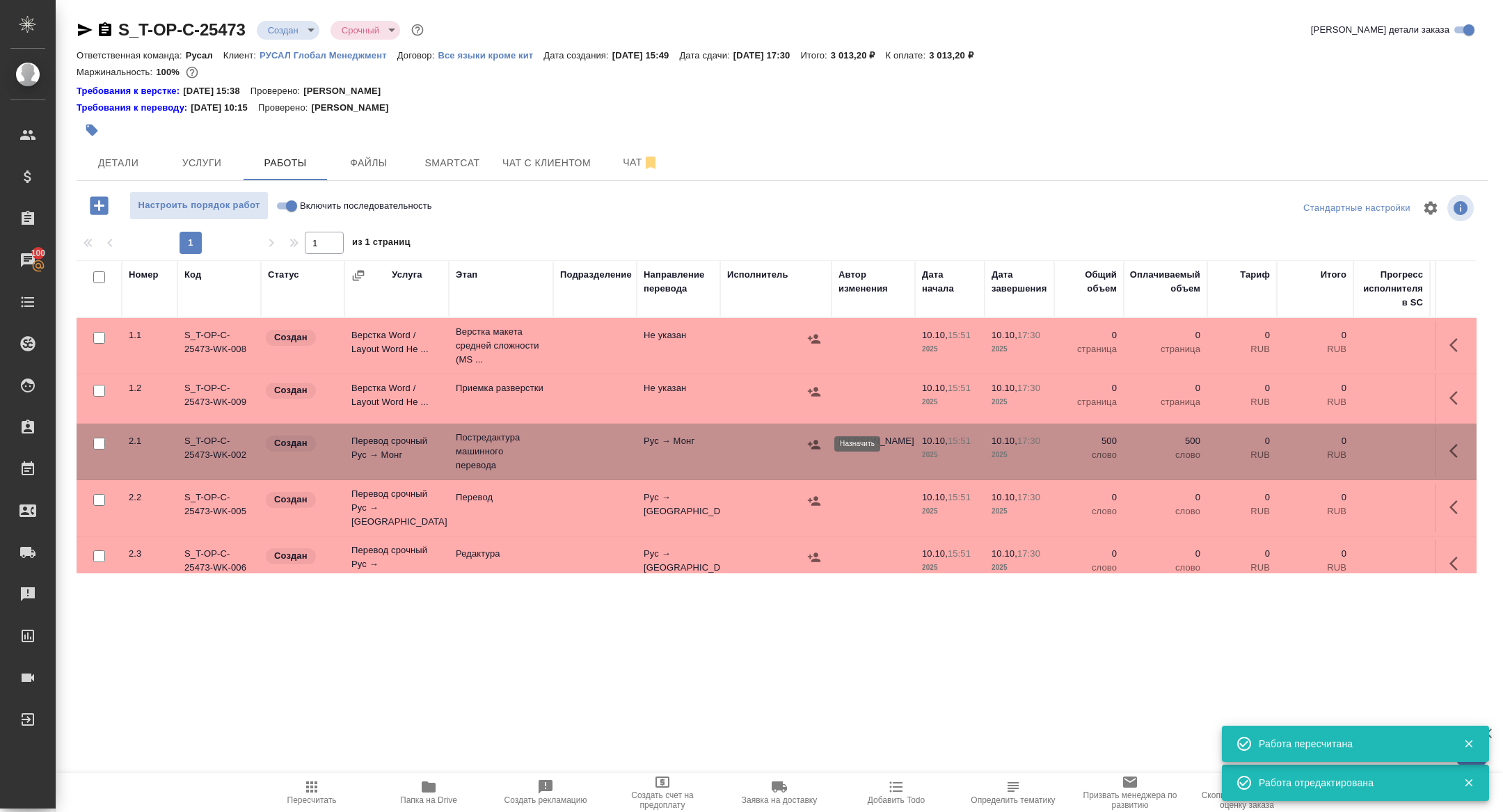
click at [807, 445] on icon "button" at bounding box center [814, 445] width 14 height 14
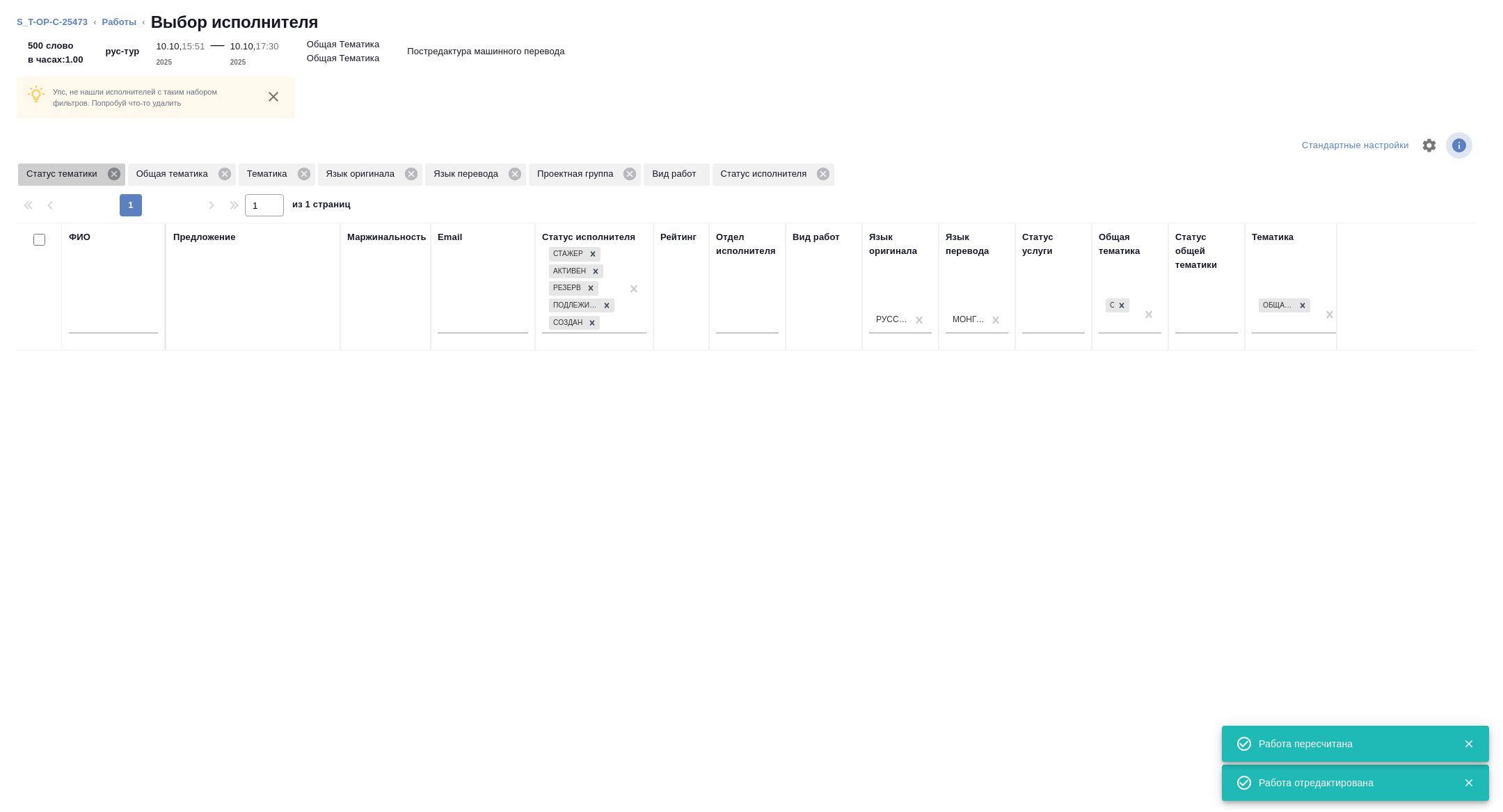
click at [114, 170] on icon at bounding box center [114, 174] width 13 height 13
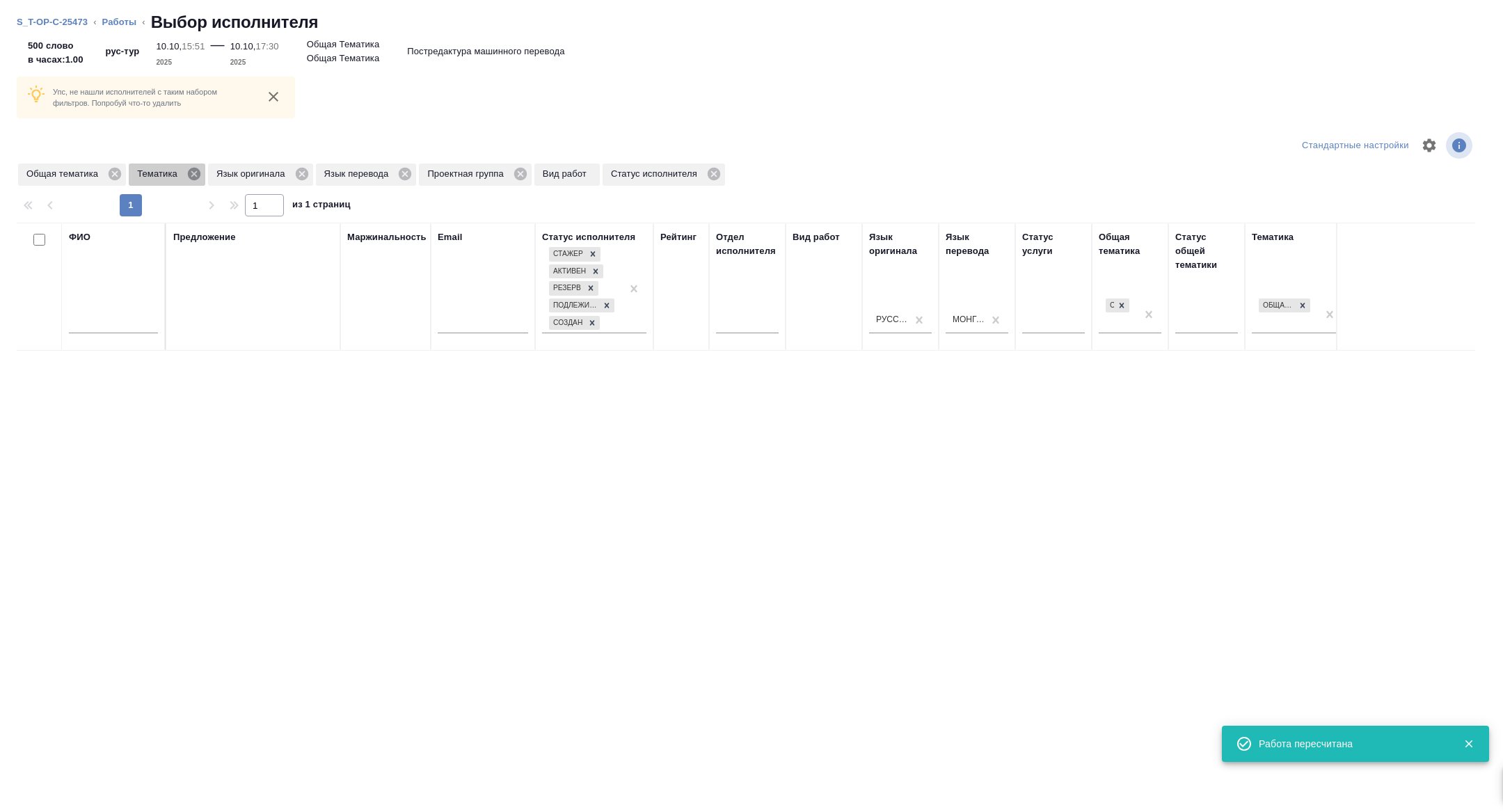
click at [200, 171] on icon at bounding box center [194, 174] width 13 height 13
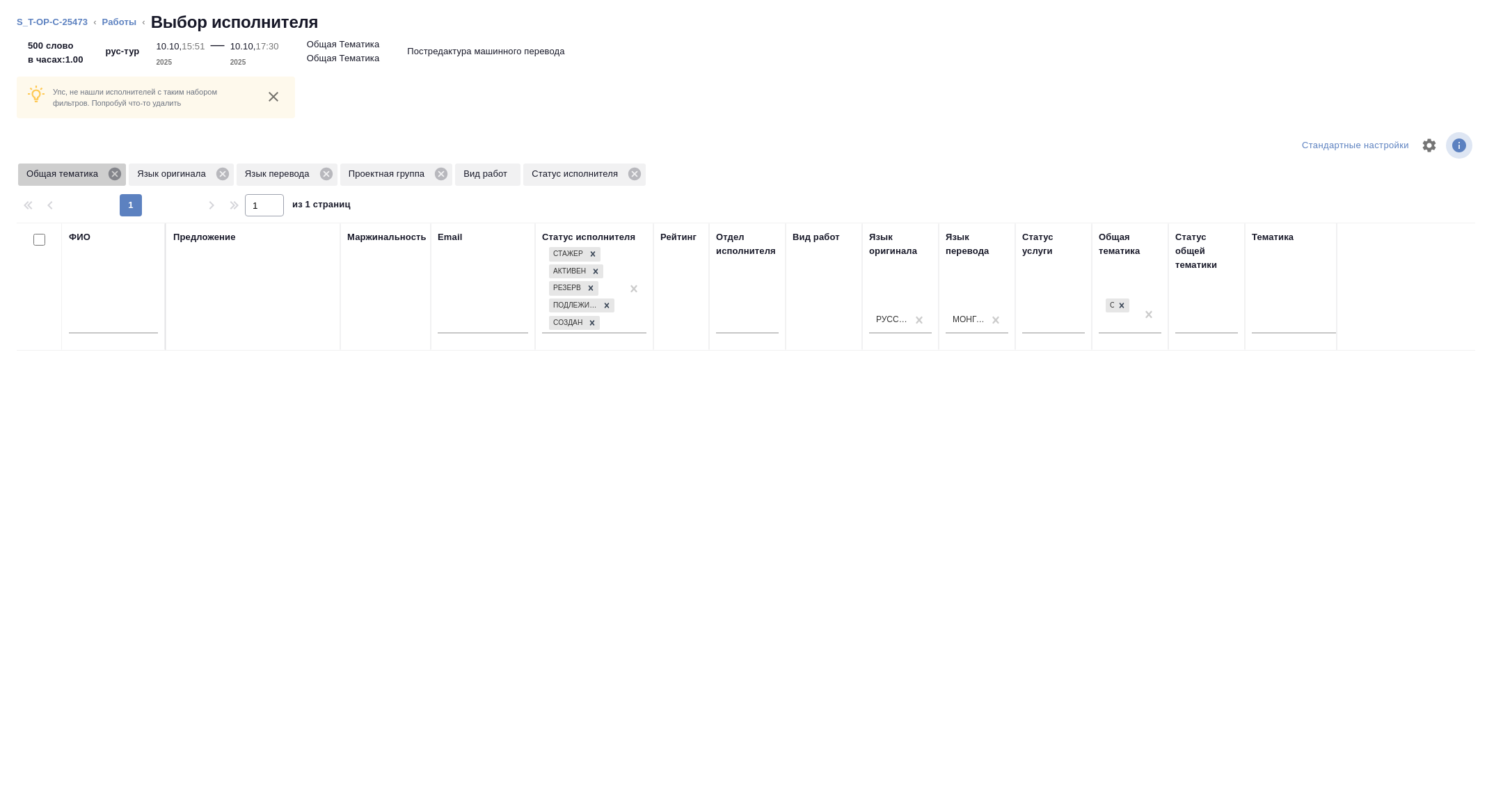
click at [112, 177] on icon at bounding box center [115, 174] width 13 height 13
click at [336, 172] on icon at bounding box center [331, 174] width 15 height 15
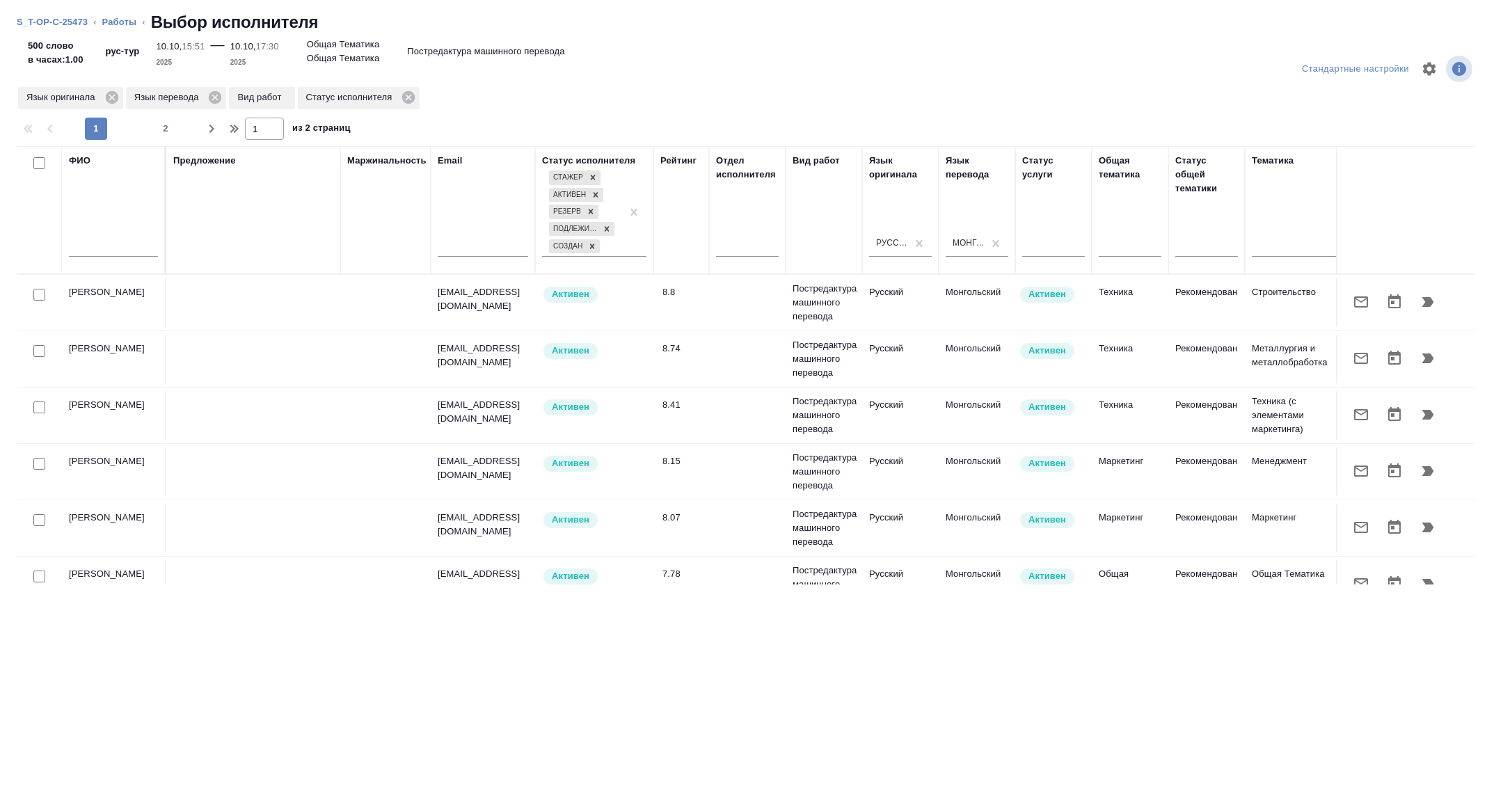
click at [1427, 303] on icon "button" at bounding box center [1428, 302] width 12 height 10
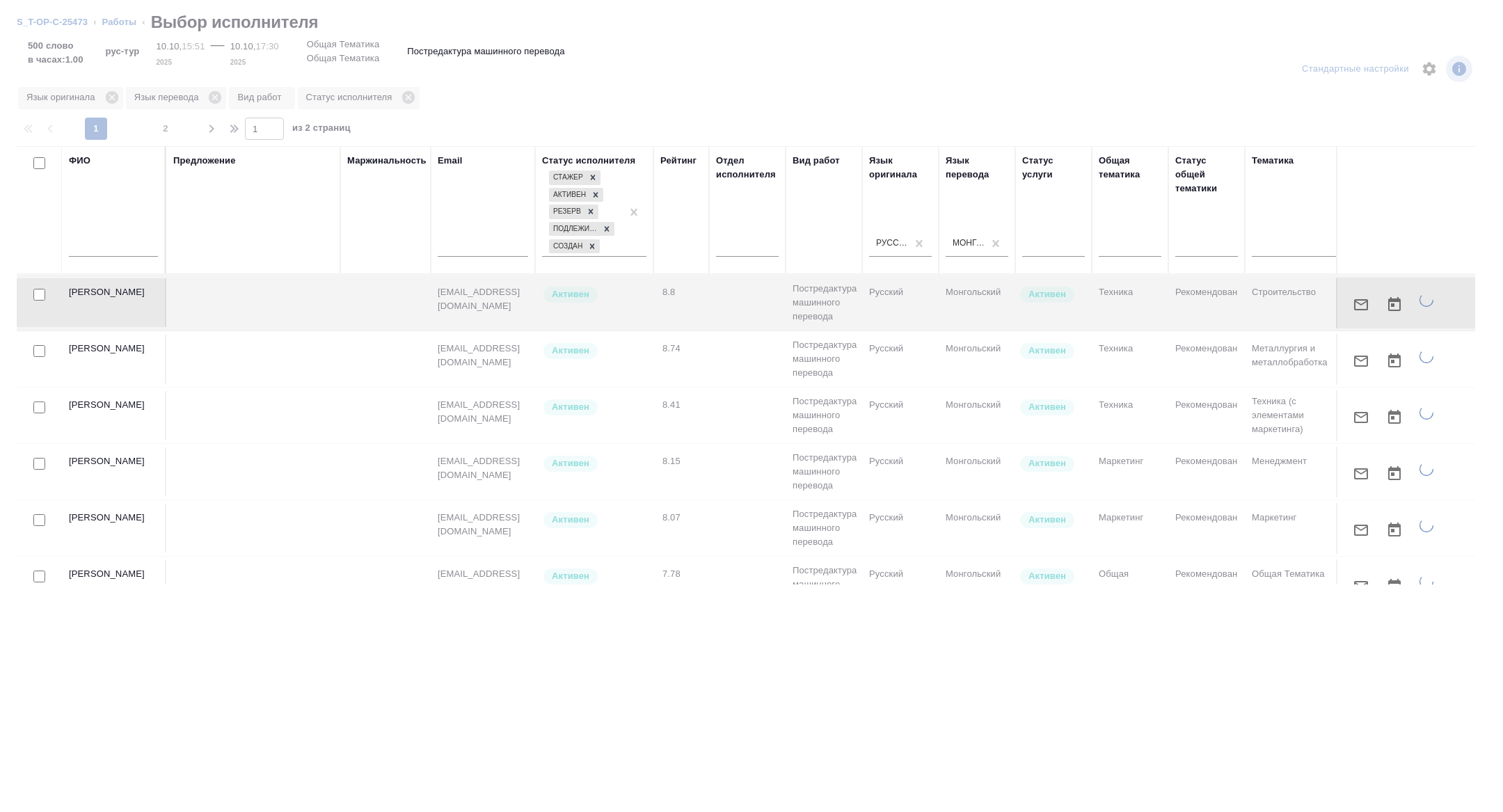
drag, startPoint x: 537, startPoint y: 294, endPoint x: 432, endPoint y: 293, distance: 105.0
click at [432, 293] on div at bounding box center [751, 510] width 1503 height 603
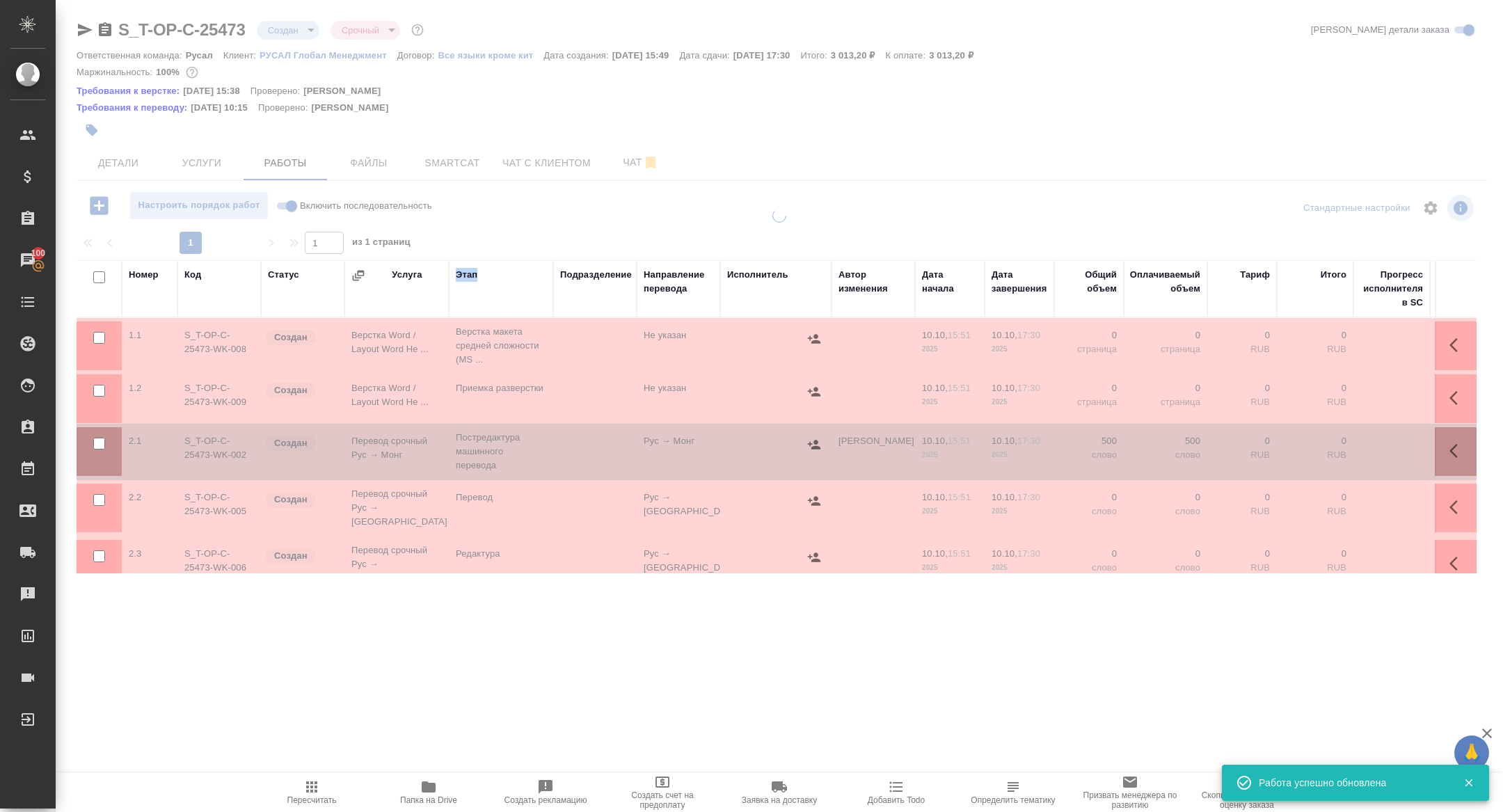
drag, startPoint x: 472, startPoint y: 289, endPoint x: 437, endPoint y: 289, distance: 35.0
click at [437, 289] on tr "Номер Код Статус Услуга Этап Подразделение Направление перевода Исполнитель Авт…" at bounding box center [892, 288] width 1631 height 57
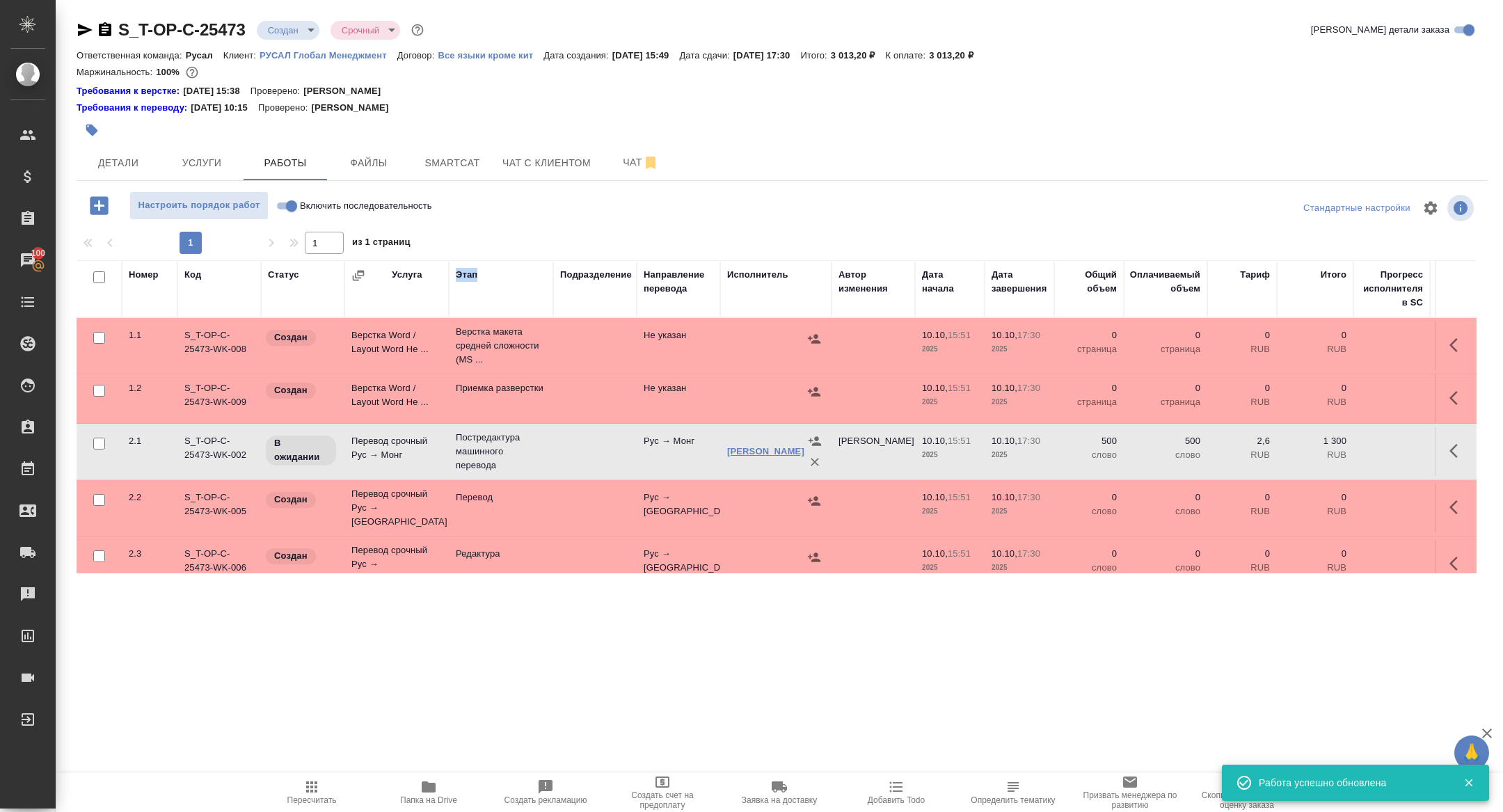
click at [747, 448] on link "[PERSON_NAME]" at bounding box center [766, 450] width 77 height 11
click at [291, 34] on body "🙏 .cls-1 fill:#fff; AWATERA [PERSON_NAME] Спецификации Заказы 100 Чаты Todo Про…" at bounding box center [751, 406] width 1503 height 812
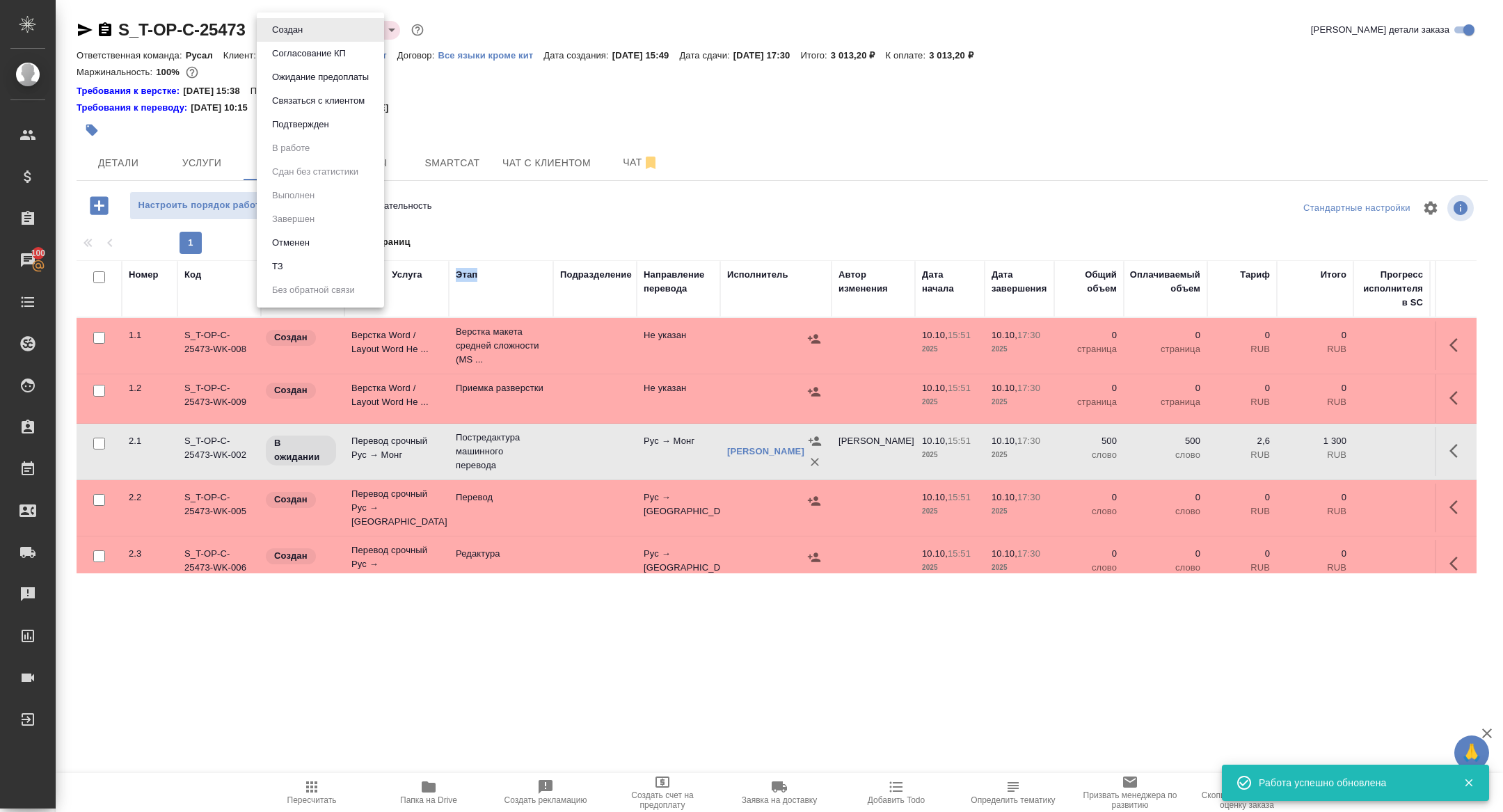
click at [291, 126] on button "Подтвержден" at bounding box center [300, 125] width 65 height 15
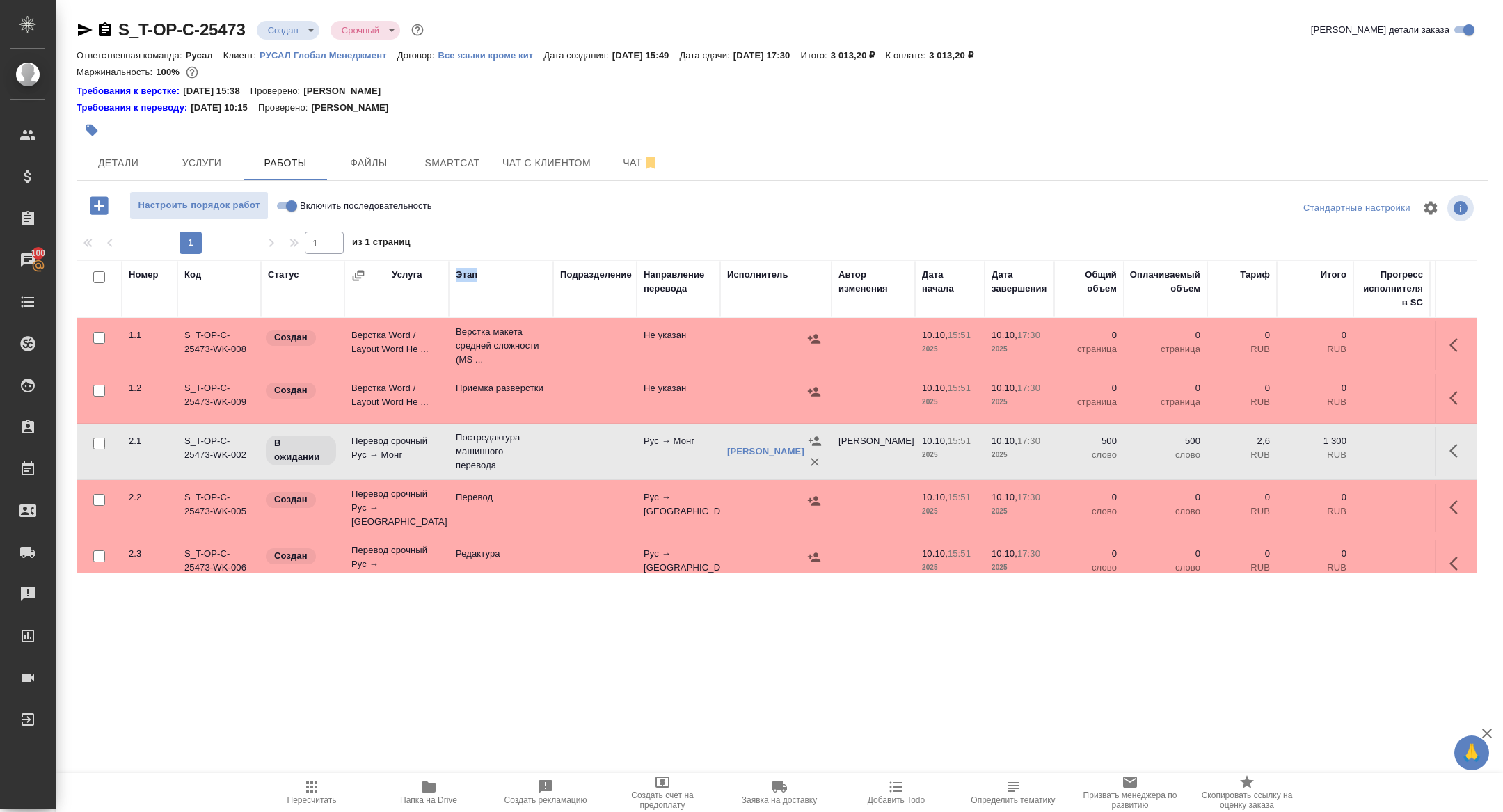
click at [99, 276] on input "checkbox" at bounding box center [99, 277] width 12 height 12
checkbox input "true"
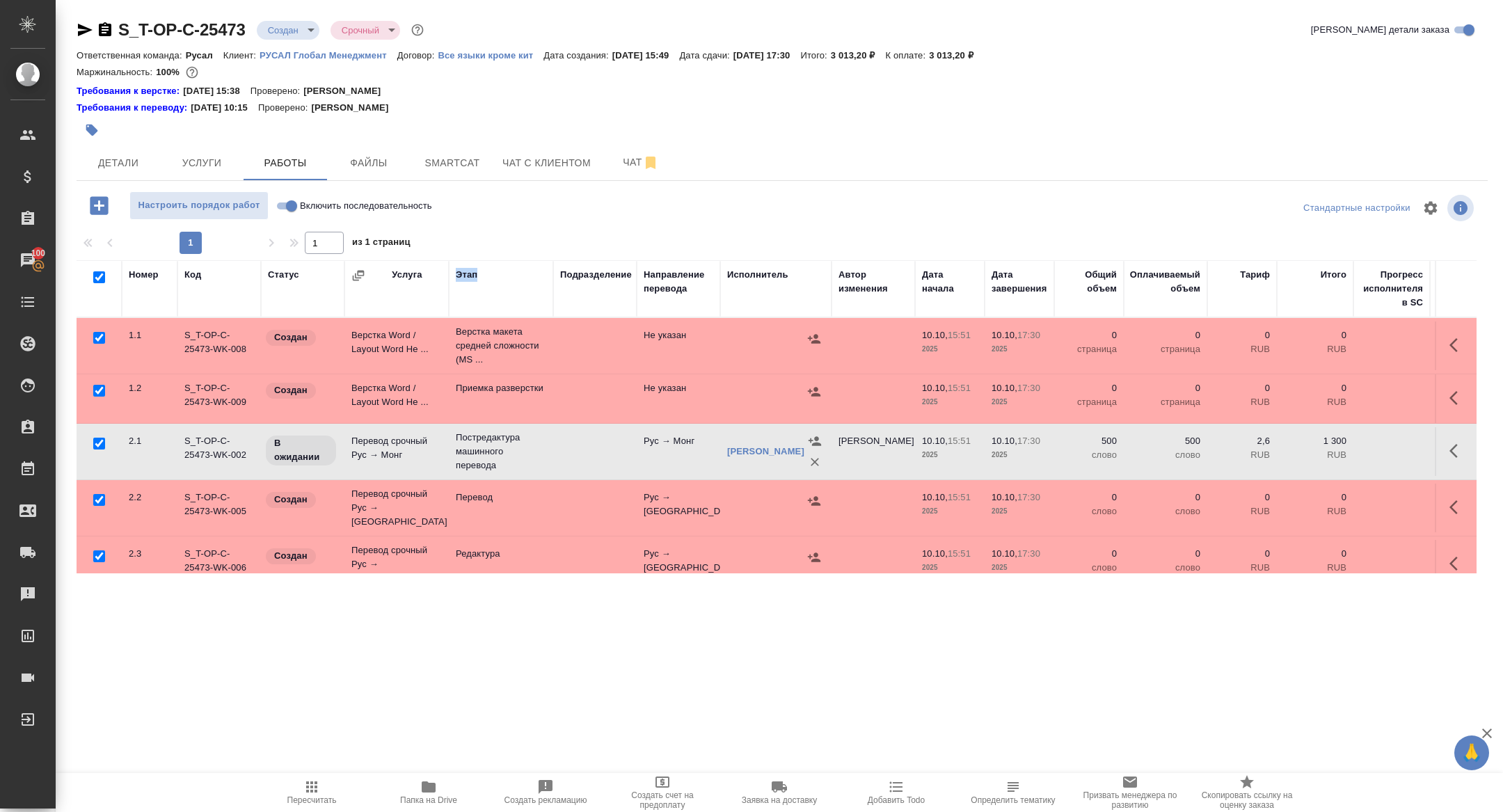
checkbox input "true"
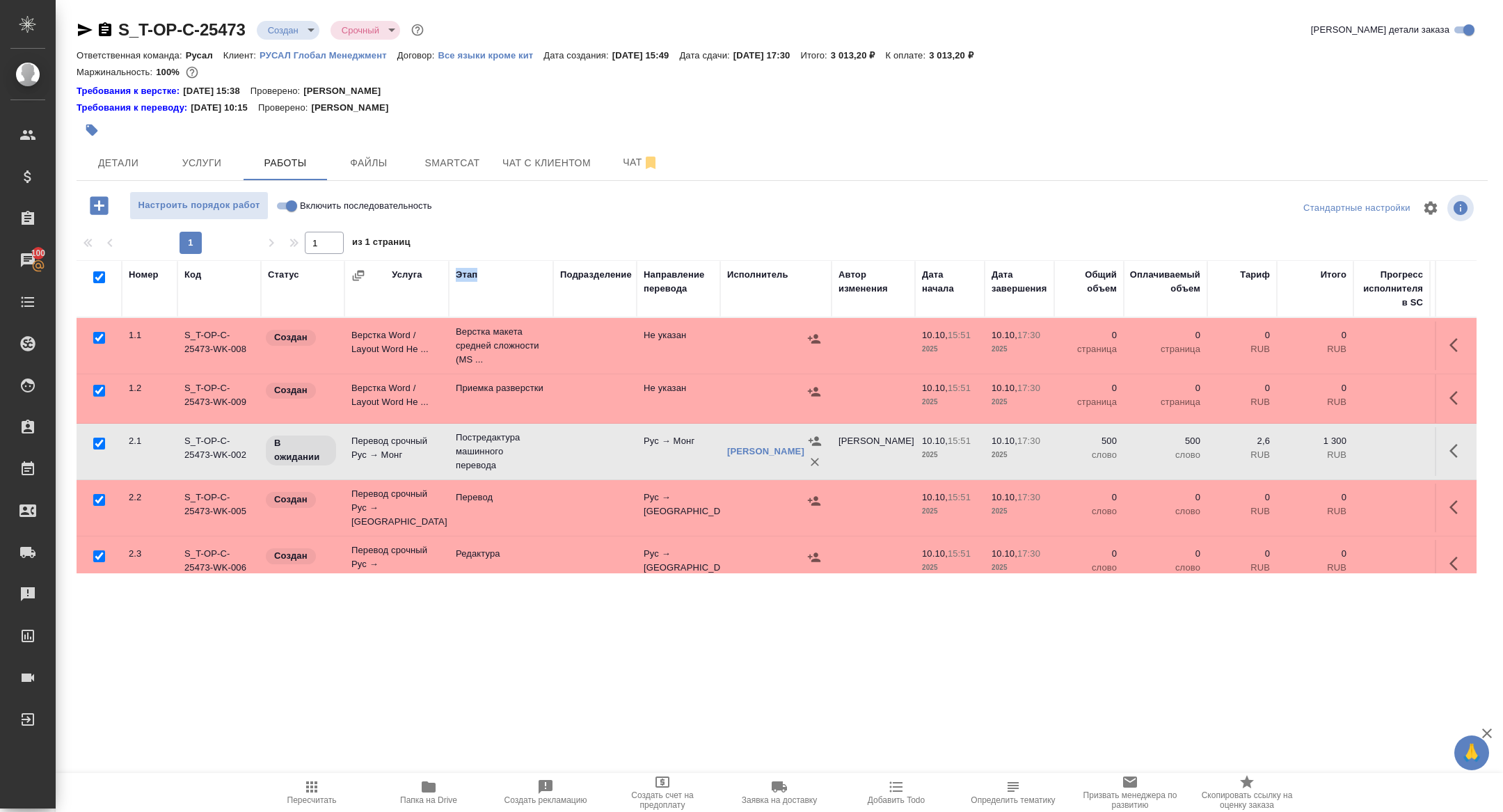
checkbox input "true"
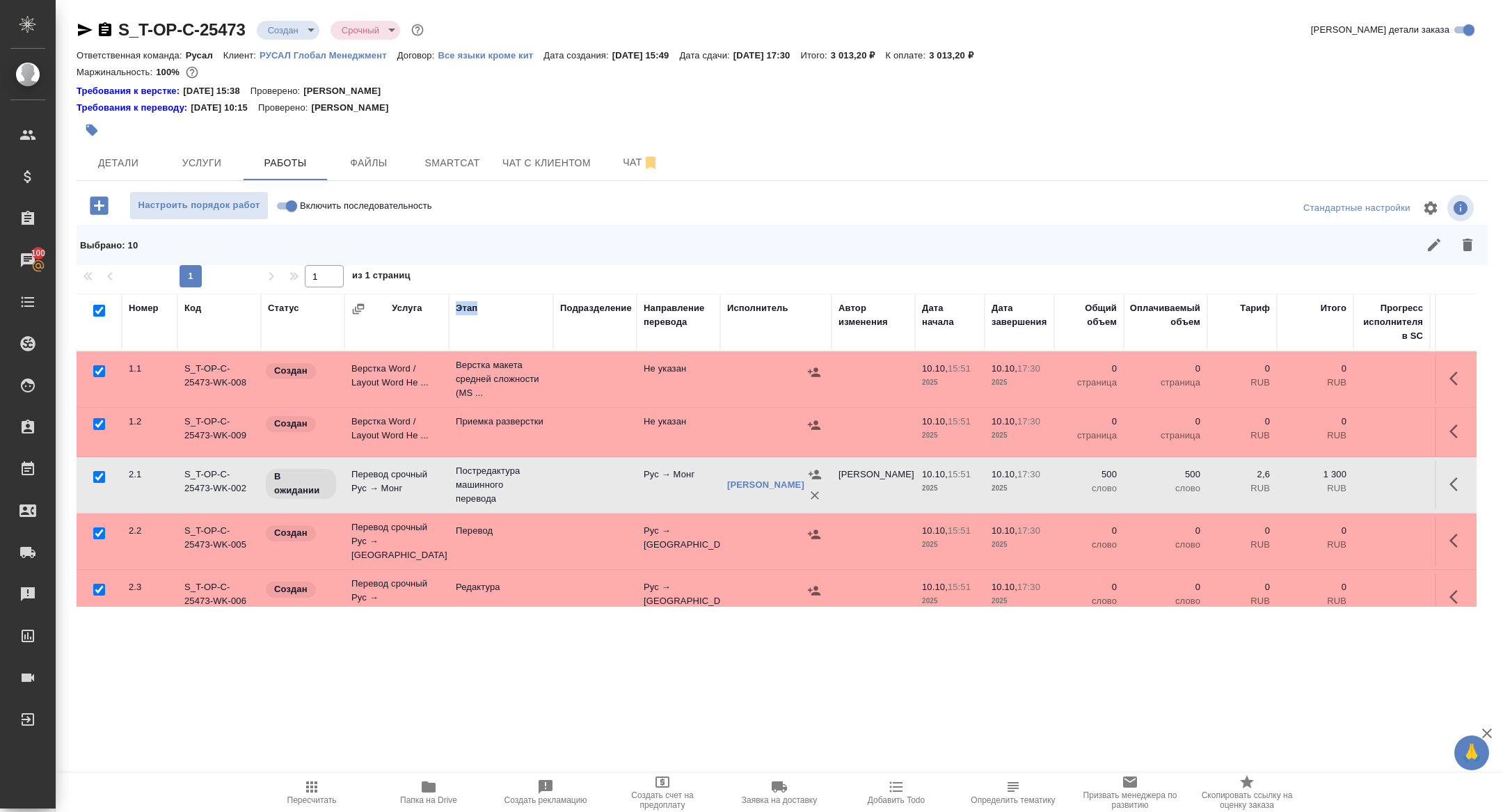
click at [97, 476] on input "checkbox" at bounding box center [99, 476] width 12 height 12
checkbox input "false"
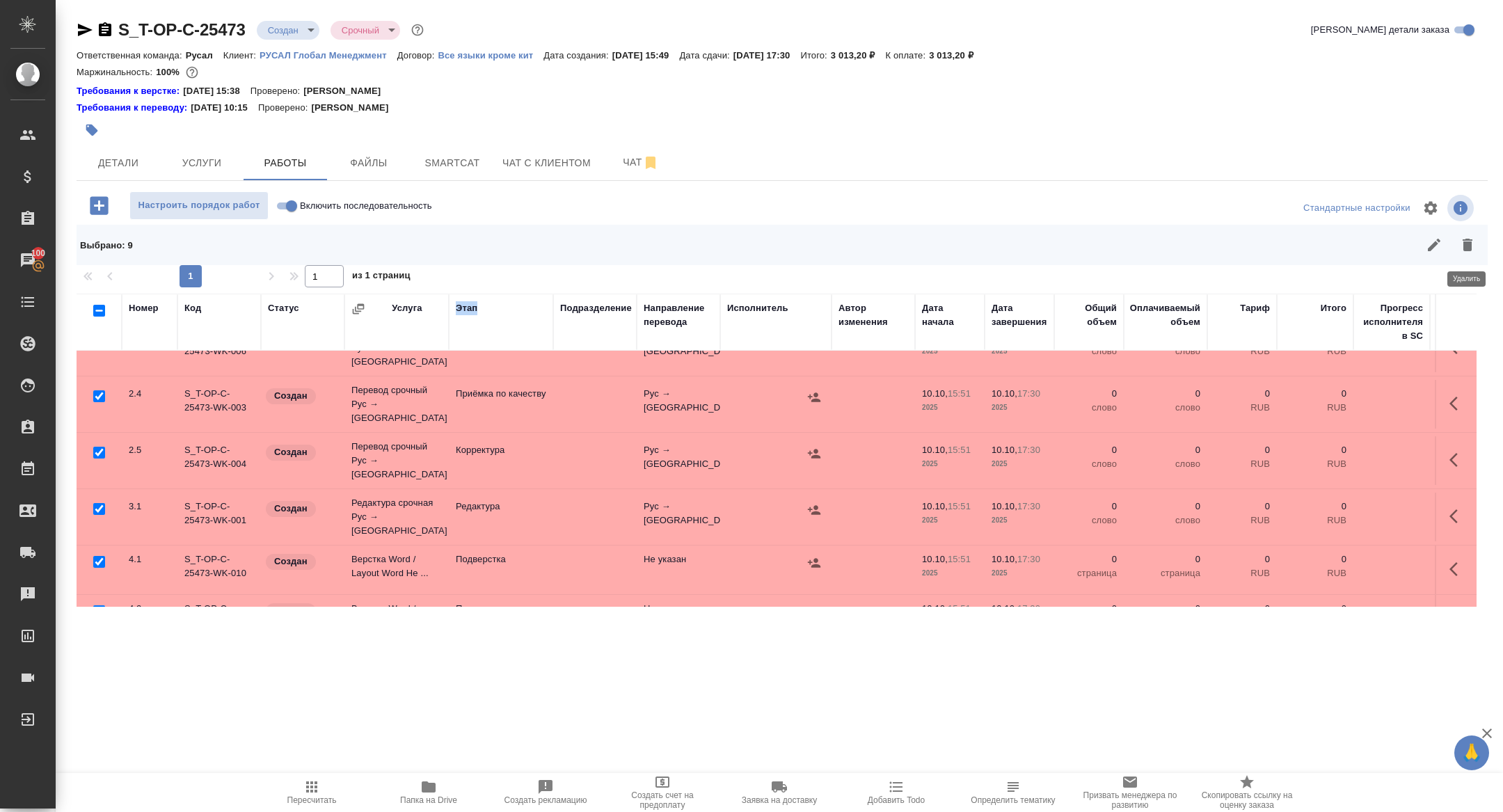
click at [1463, 249] on icon "button" at bounding box center [1467, 245] width 10 height 13
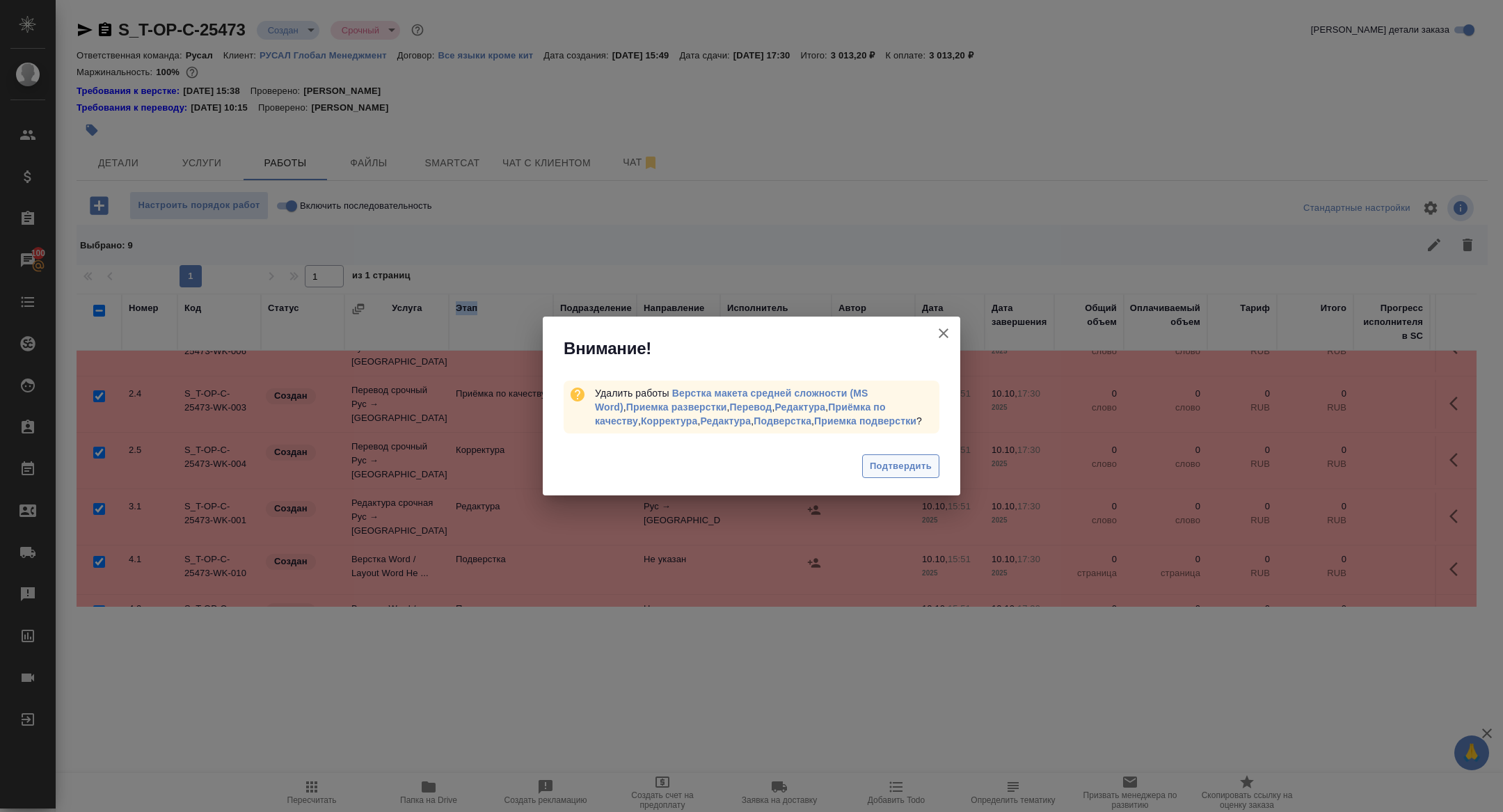
click at [893, 469] on span "Подтвердить" at bounding box center [900, 466] width 62 height 16
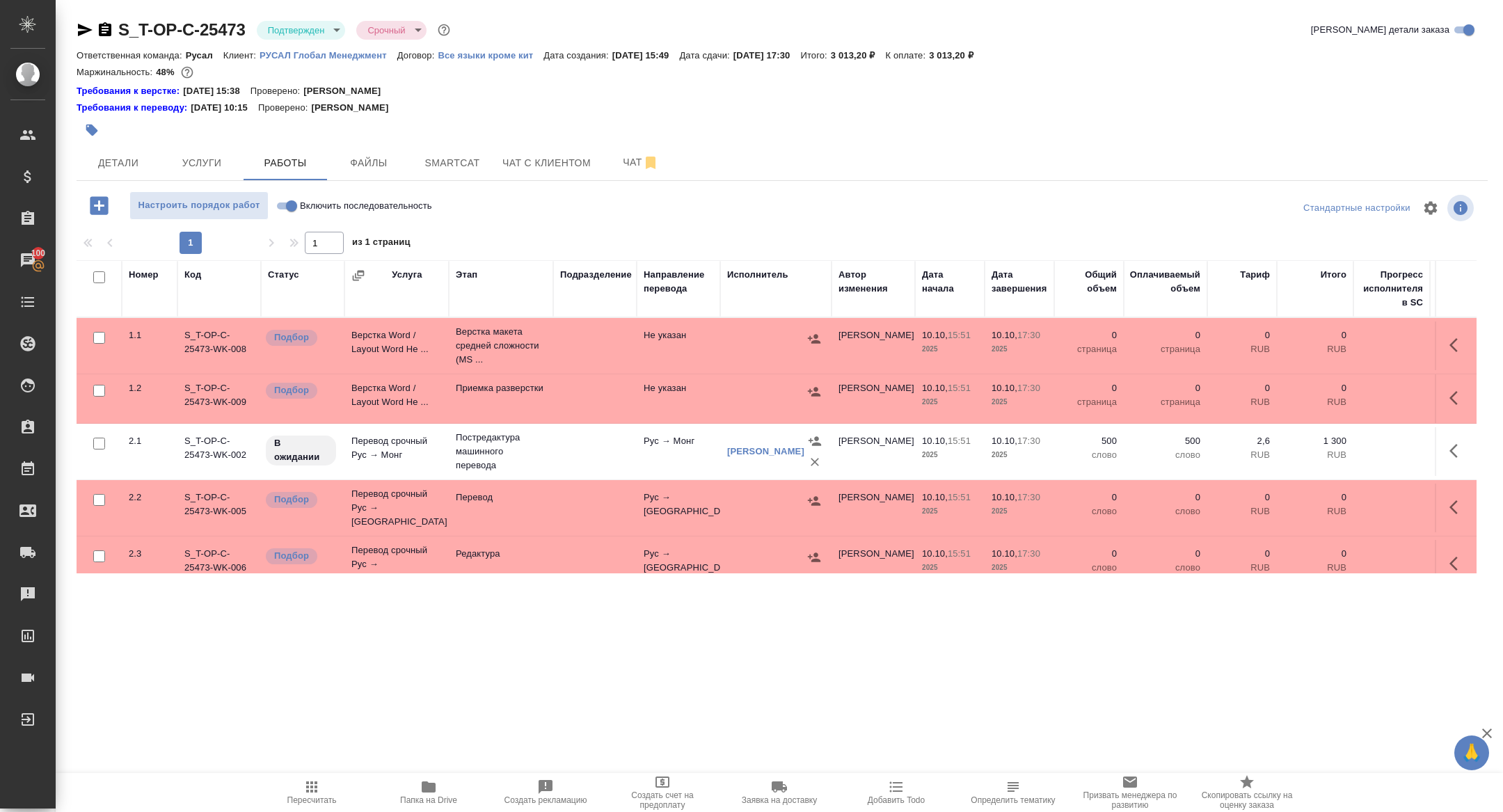
click at [100, 272] on input "checkbox" at bounding box center [99, 277] width 12 height 12
checkbox input "true"
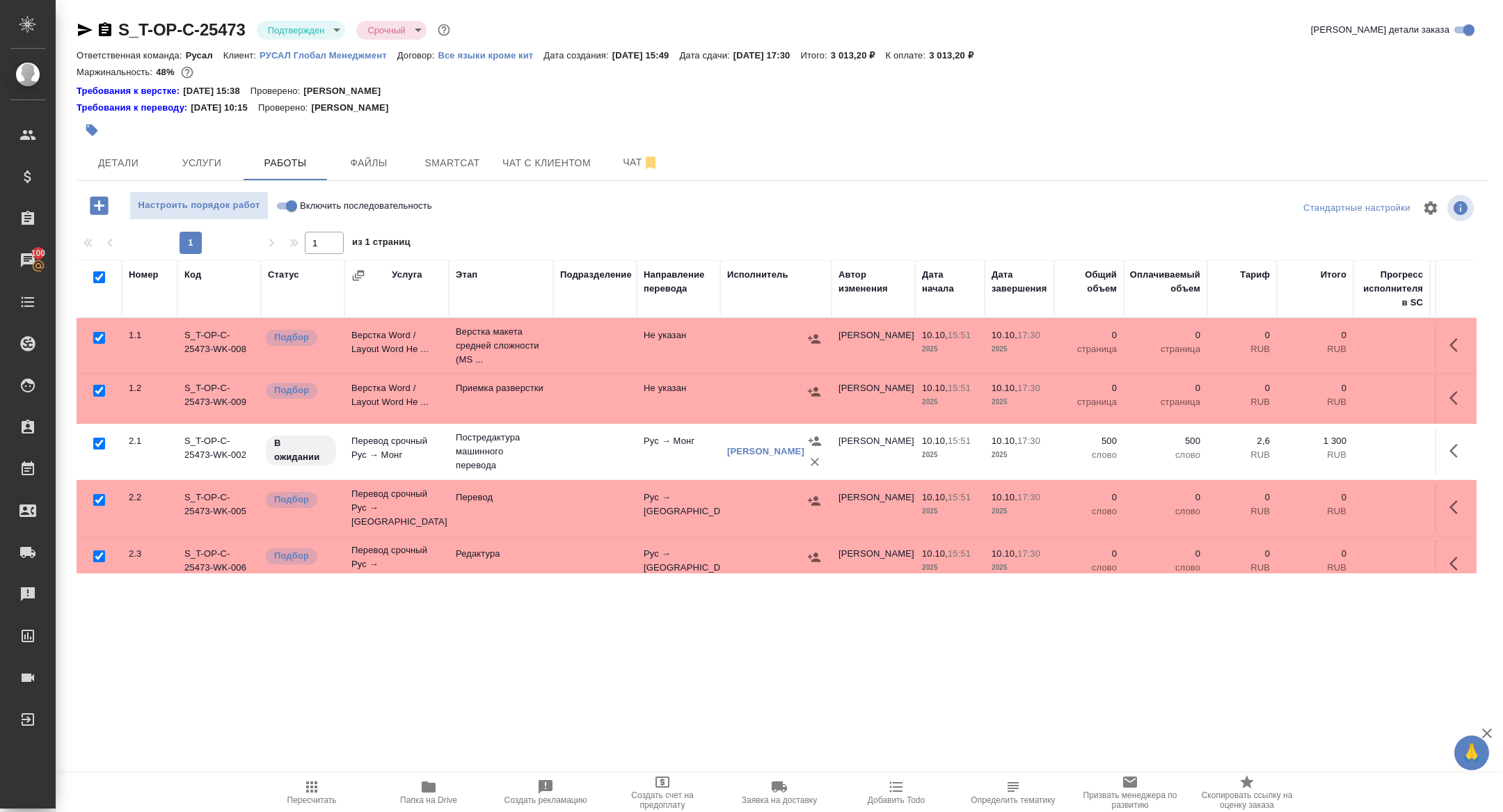
checkbox input "true"
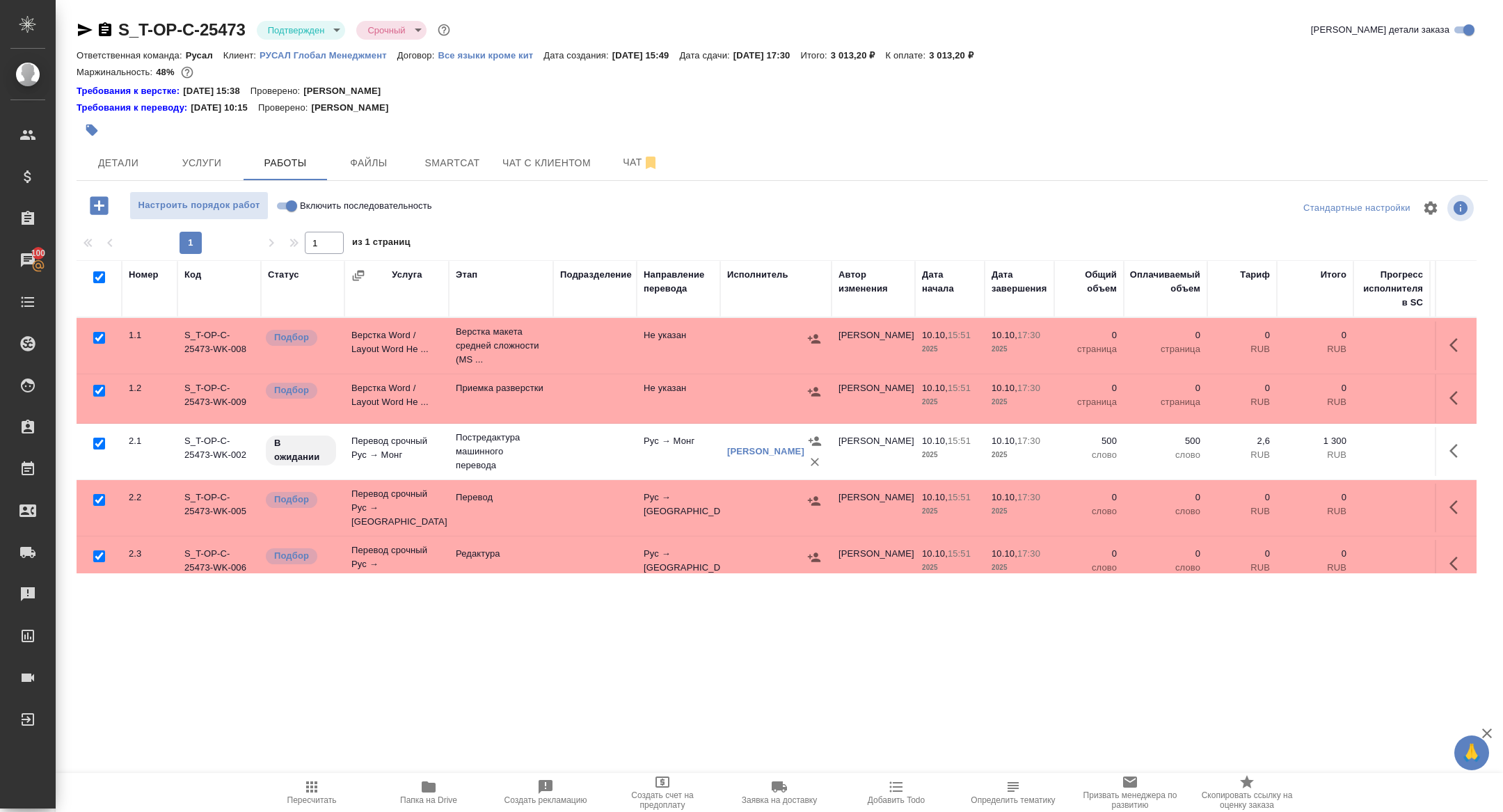
checkbox input "true"
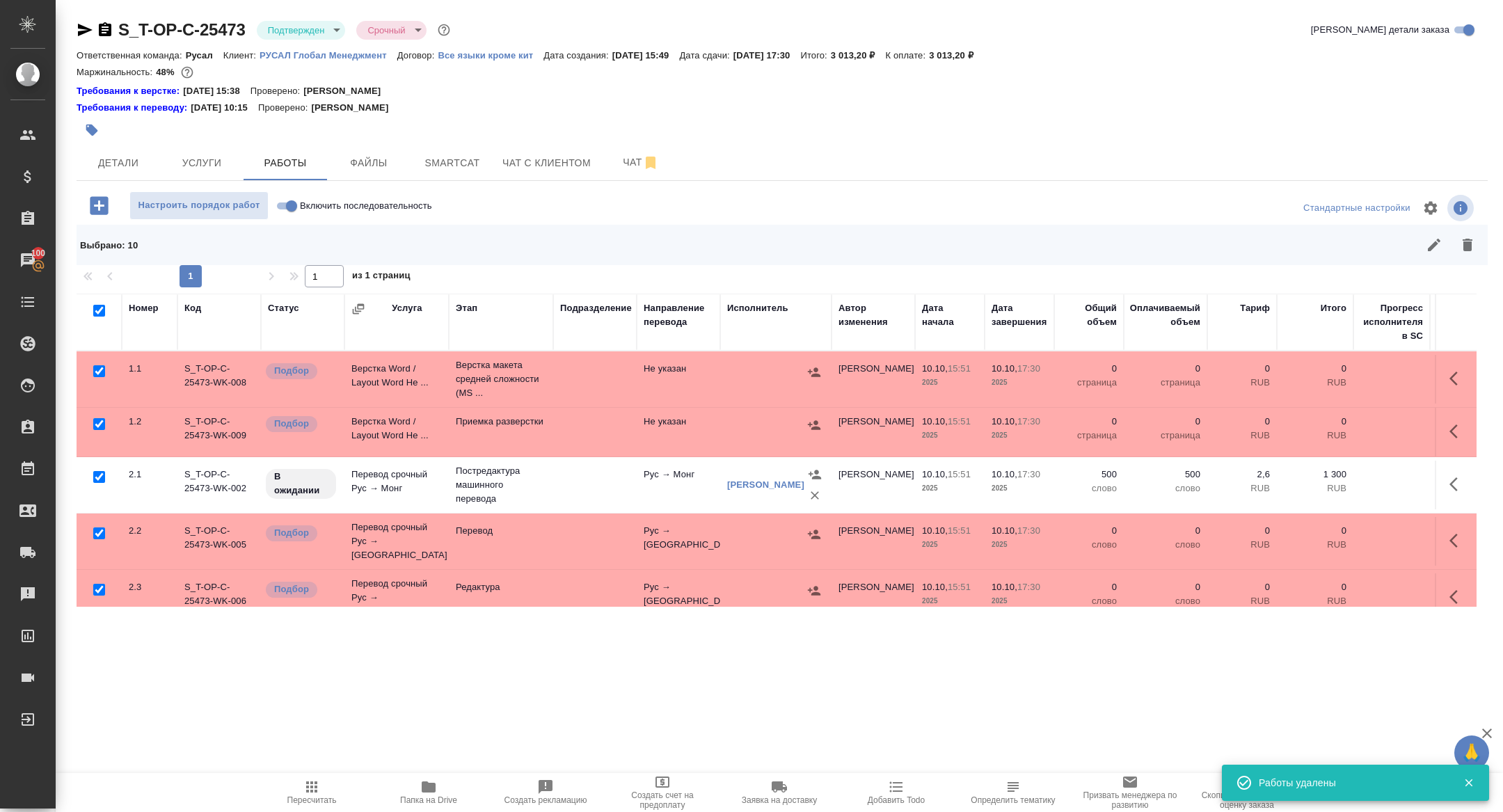
click at [98, 476] on input "checkbox" at bounding box center [99, 476] width 12 height 12
checkbox input "false"
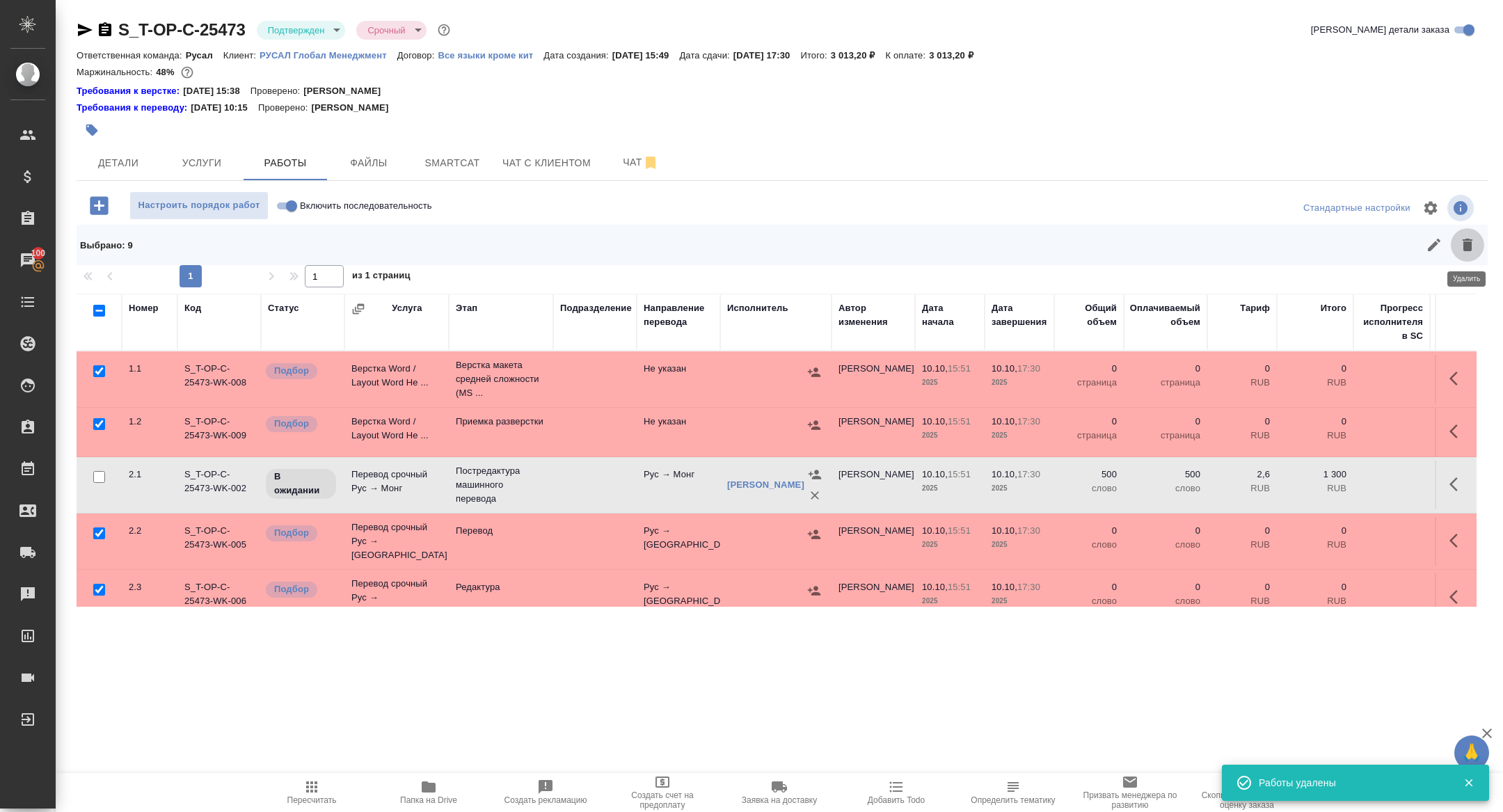
click at [1456, 242] on button "button" at bounding box center [1467, 245] width 34 height 34
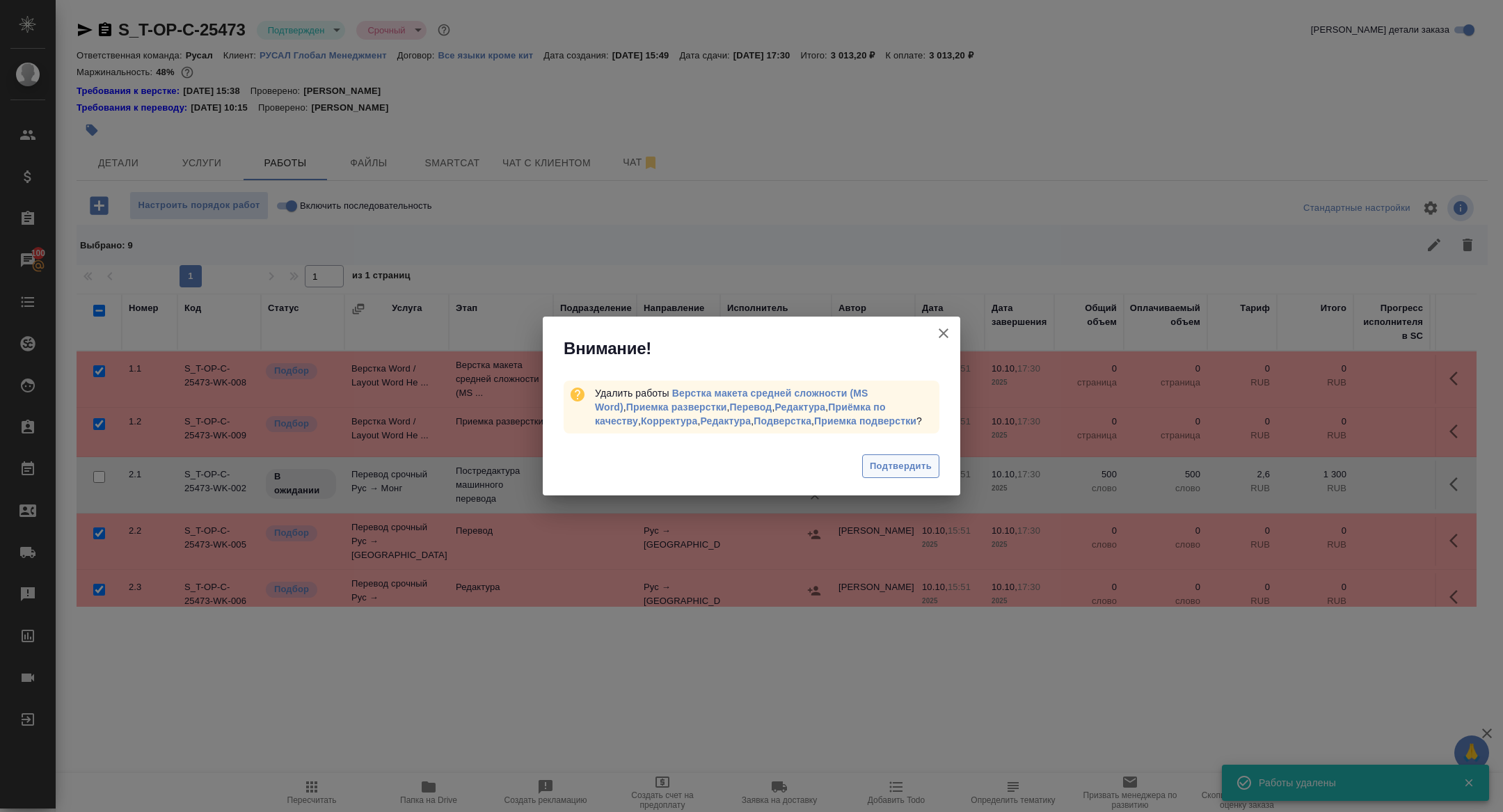
click at [898, 463] on span "Подтвердить" at bounding box center [900, 466] width 62 height 16
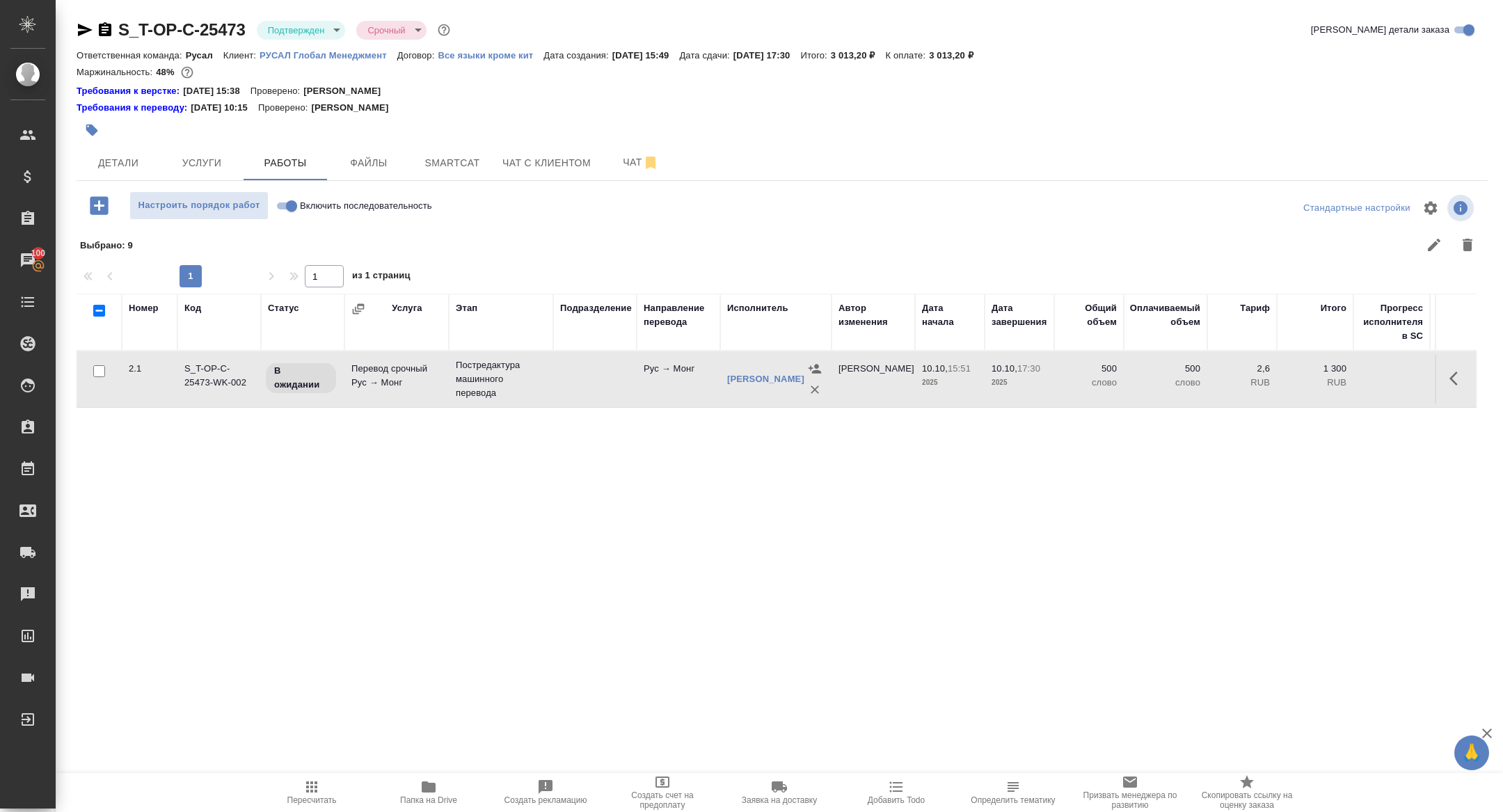
click at [1450, 228] on button "button" at bounding box center [1467, 245] width 34 height 34
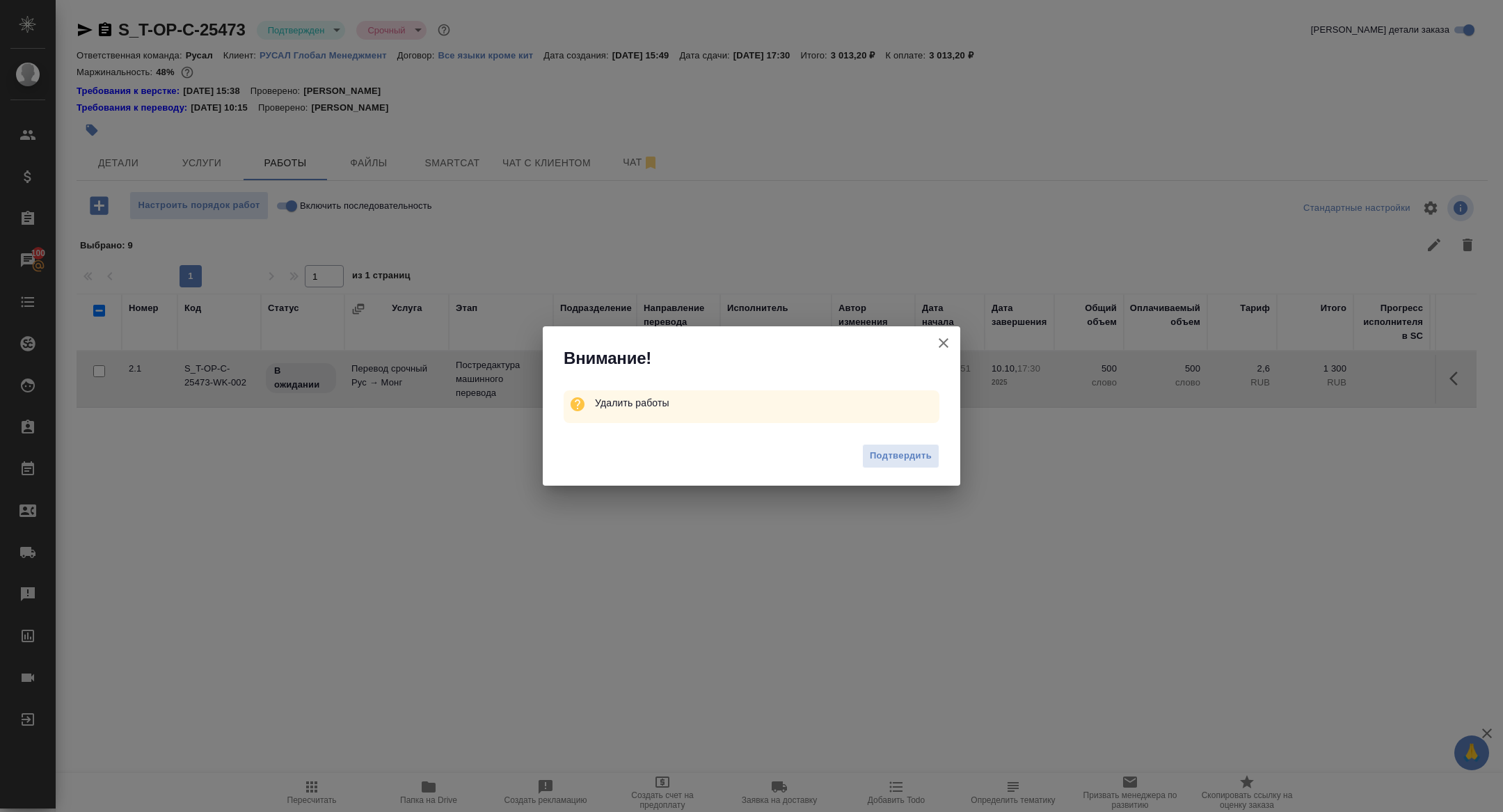
click at [942, 338] on icon "button" at bounding box center [943, 343] width 17 height 17
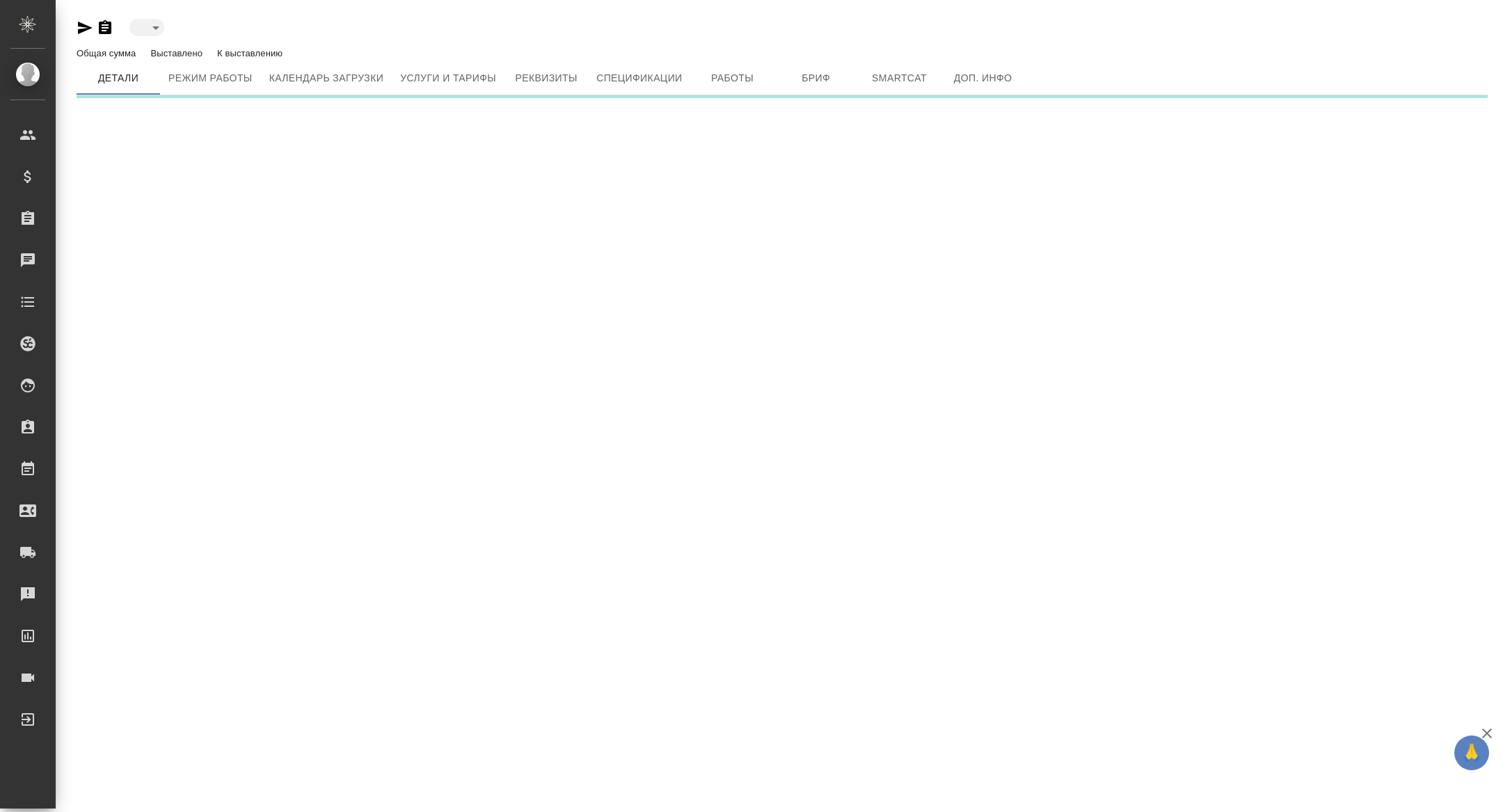
type input "active"
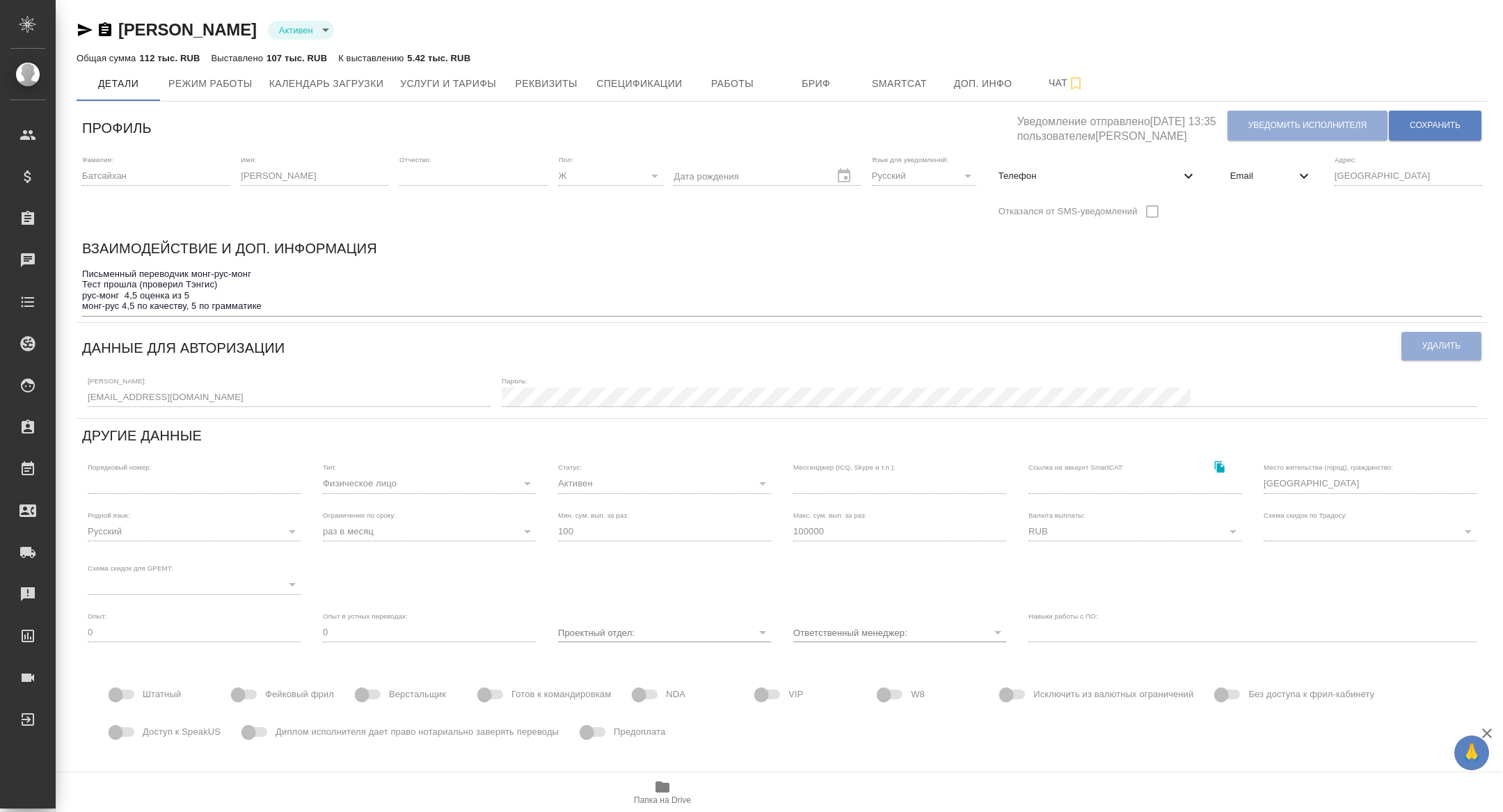
click at [1248, 165] on div "Email" at bounding box center [1271, 176] width 104 height 31
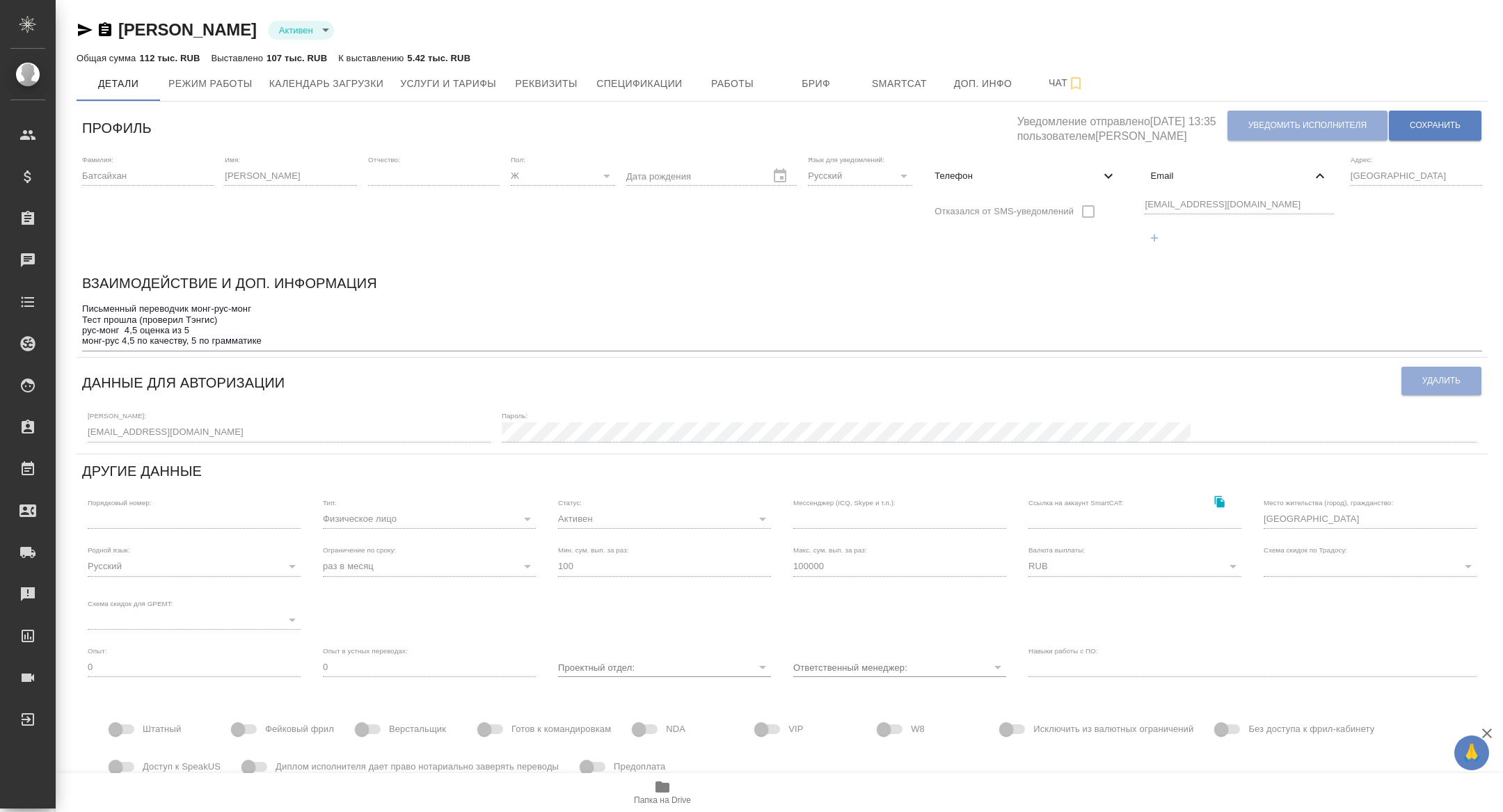
click at [1120, 207] on div "Фамилия: Батсайхан Имя: Сара Отчество: Пол: Ж female Дата рождения Язык для уве…" at bounding box center [782, 207] width 1411 height 117
click at [1123, 205] on div "Фамилия: Батсайхан Имя: Сара Отчество: Пол: Ж female Дата рождения Язык для уве…" at bounding box center [782, 207] width 1411 height 117
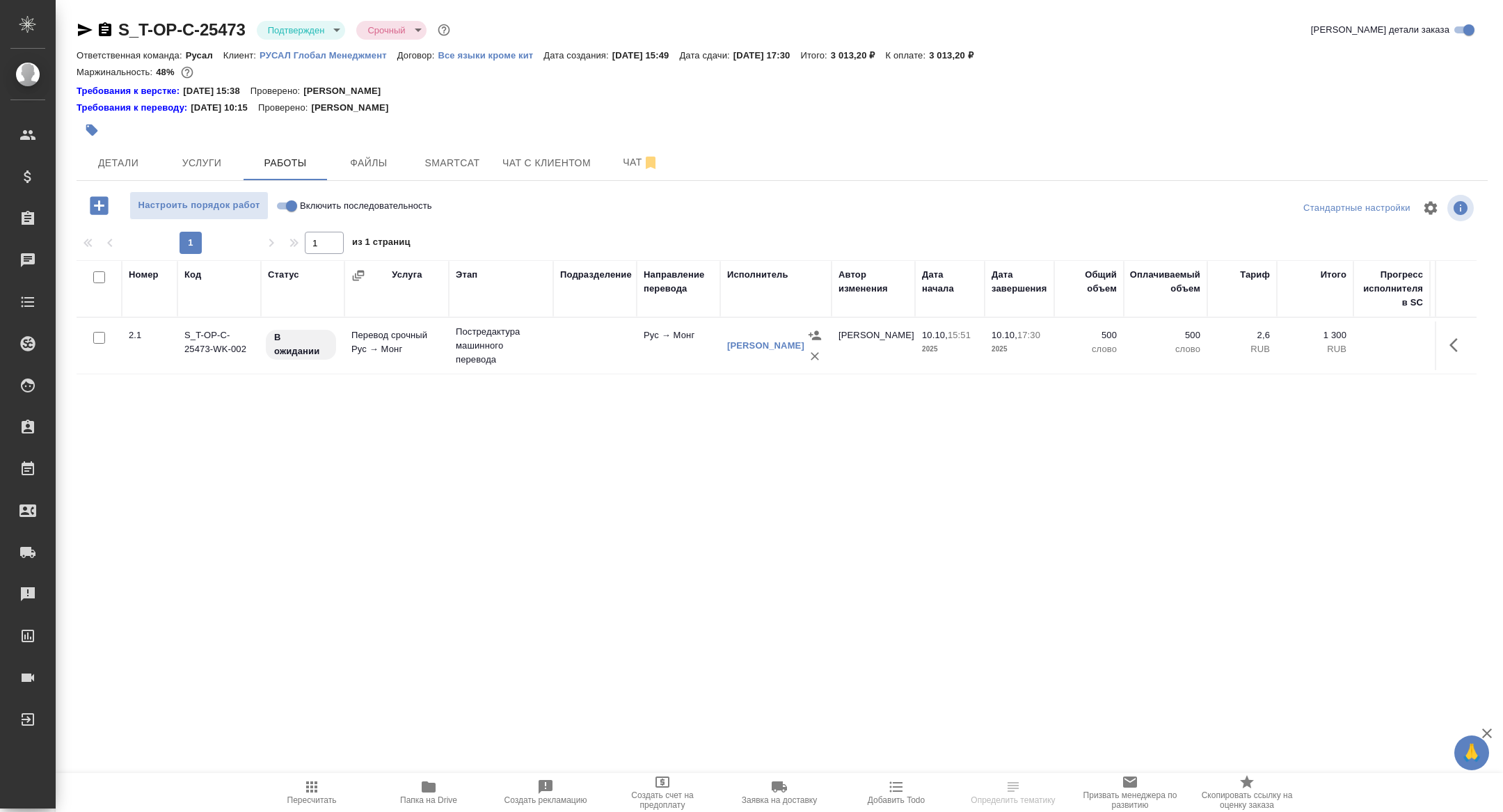
click at [296, 28] on body "🙏 .cls-1 fill:#fff; AWATERA [PERSON_NAME] Спецификации Заказы Чаты Todo Проекты…" at bounding box center [751, 406] width 1503 height 812
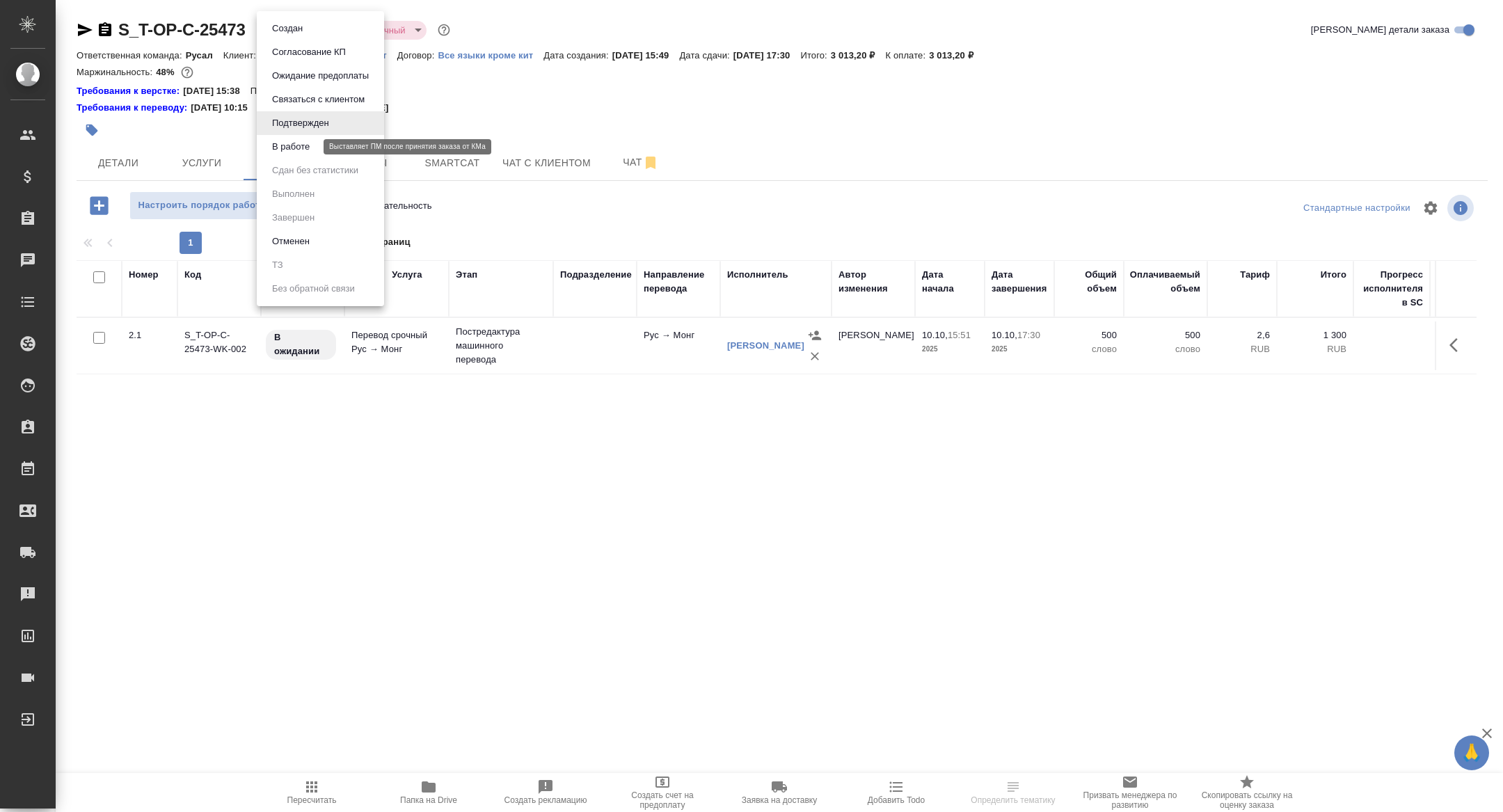
click at [287, 144] on button "В работе" at bounding box center [291, 147] width 46 height 15
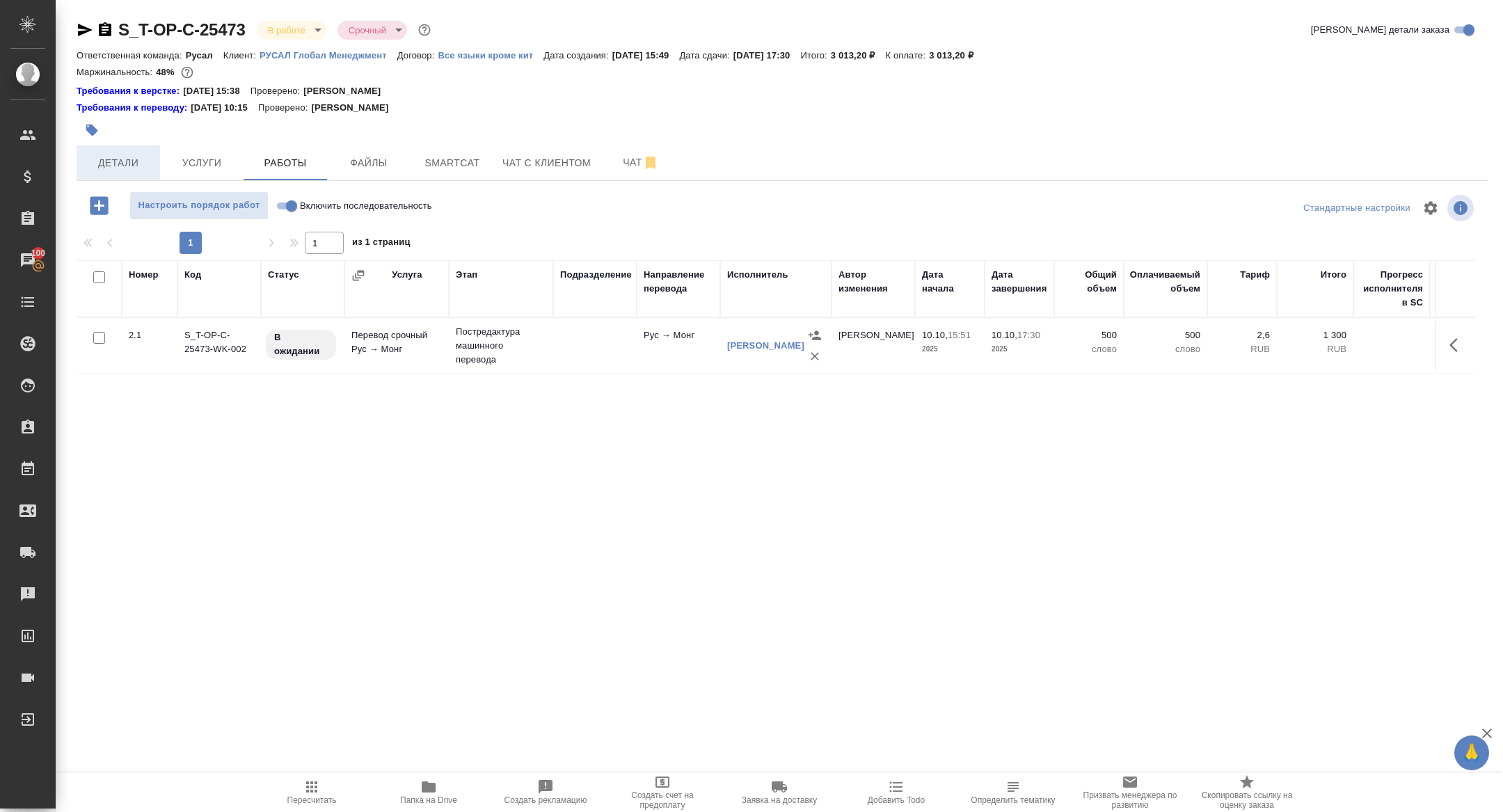
click at [132, 154] on span "Детали" at bounding box center [118, 163] width 67 height 18
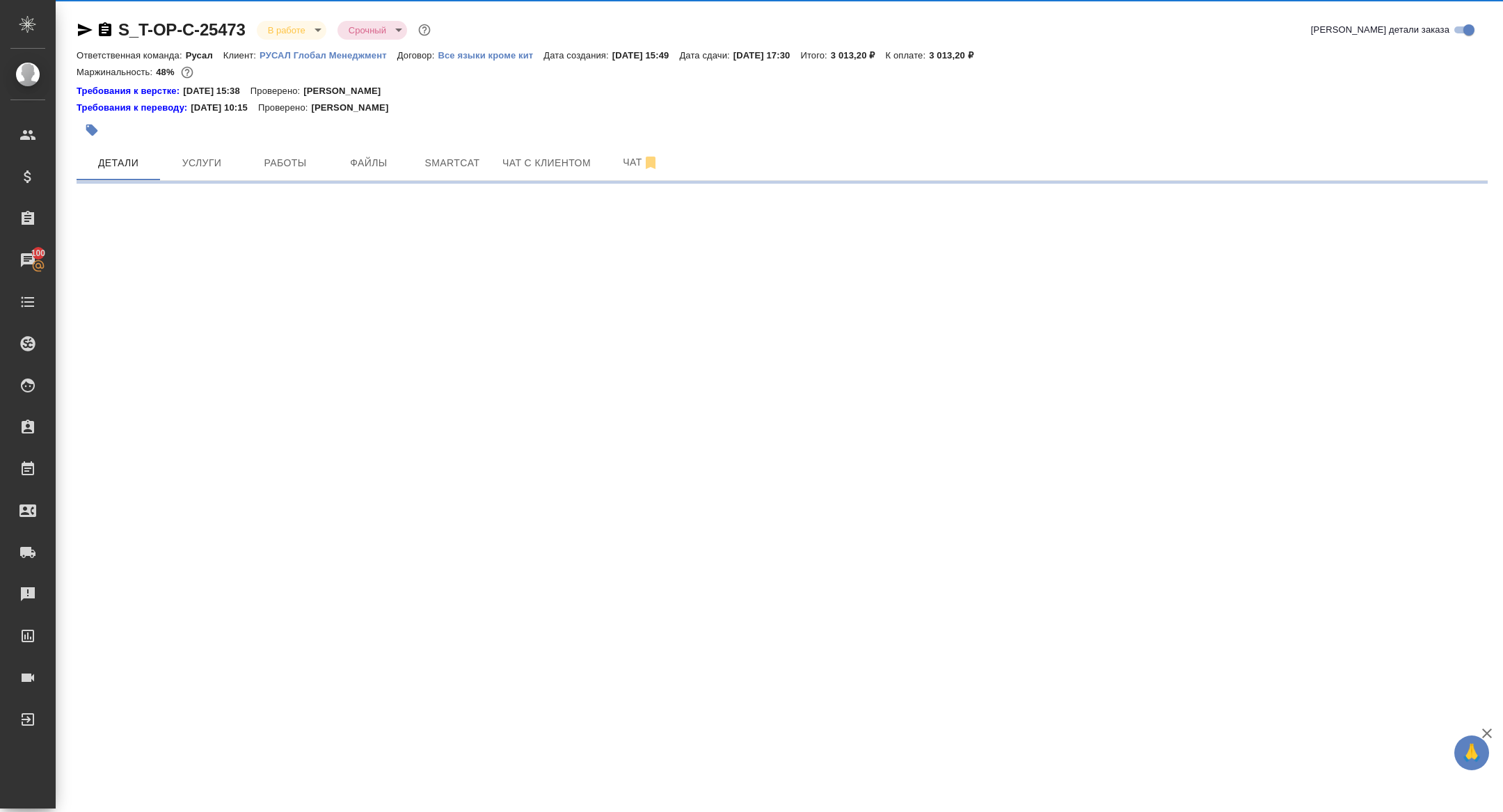
select select "RU"
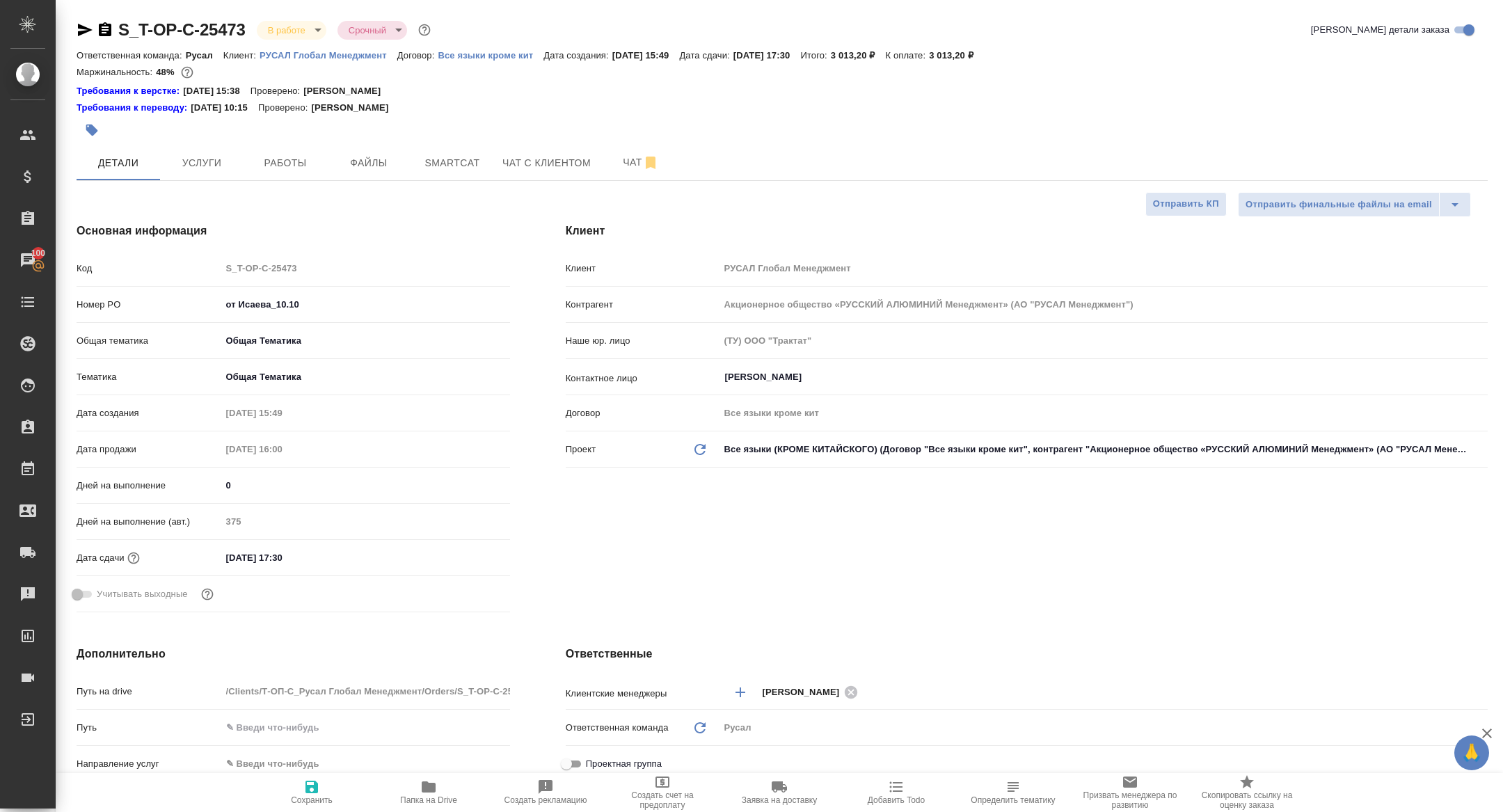
type textarea "x"
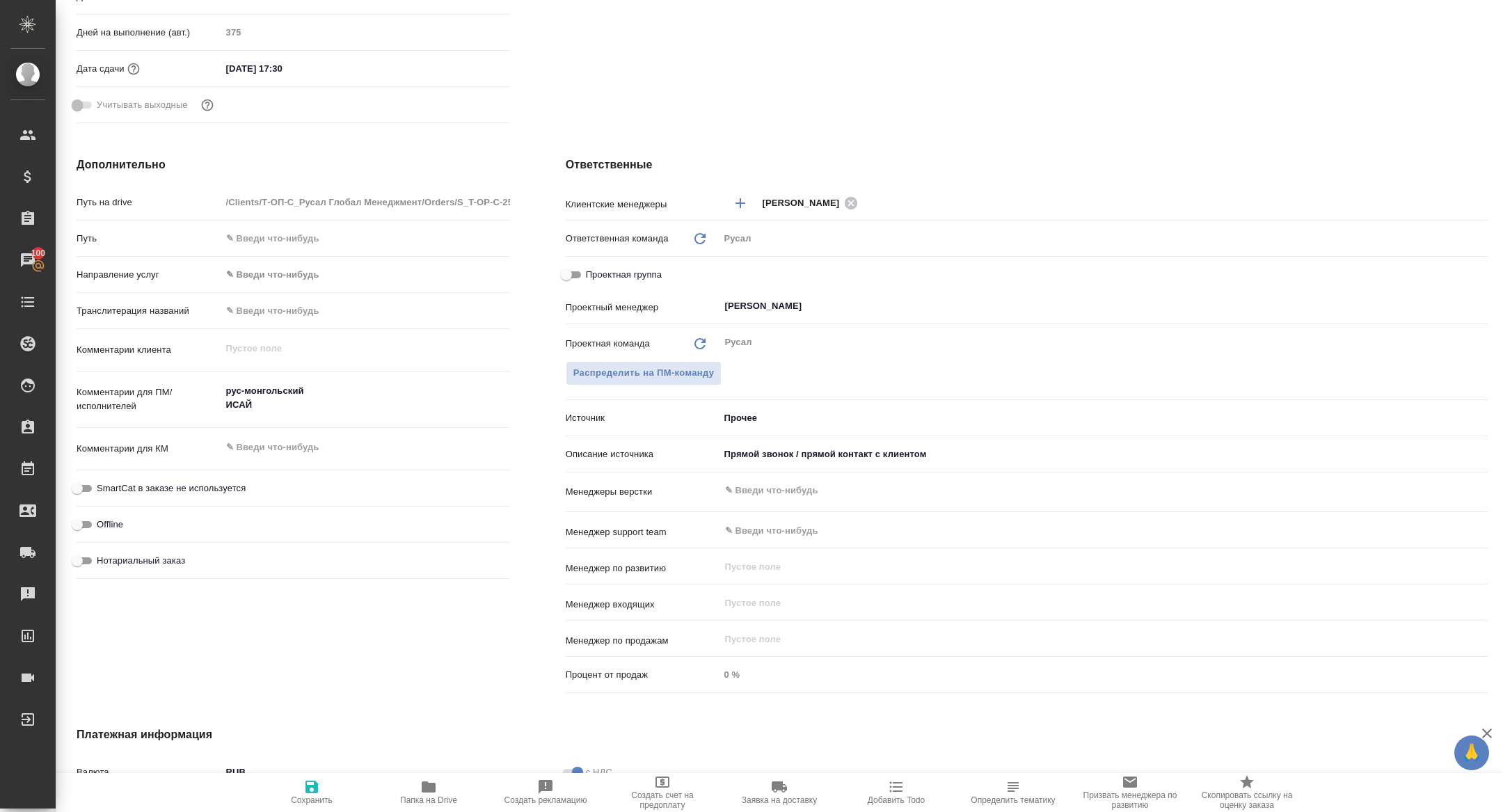
scroll to position [491, 0]
click at [458, 167] on h4 "Дополнительно" at bounding box center [293, 163] width 434 height 17
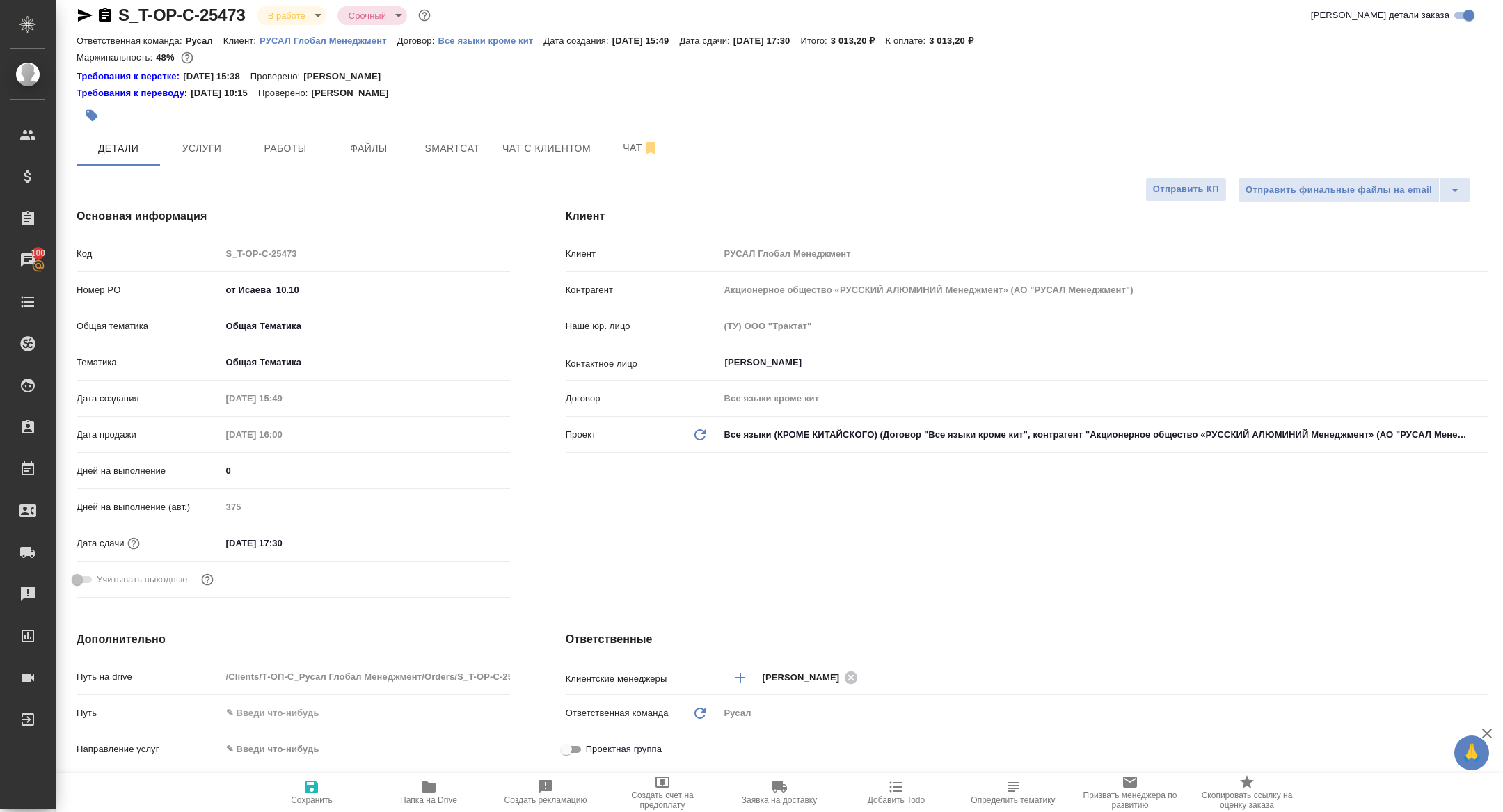
scroll to position [0, 0]
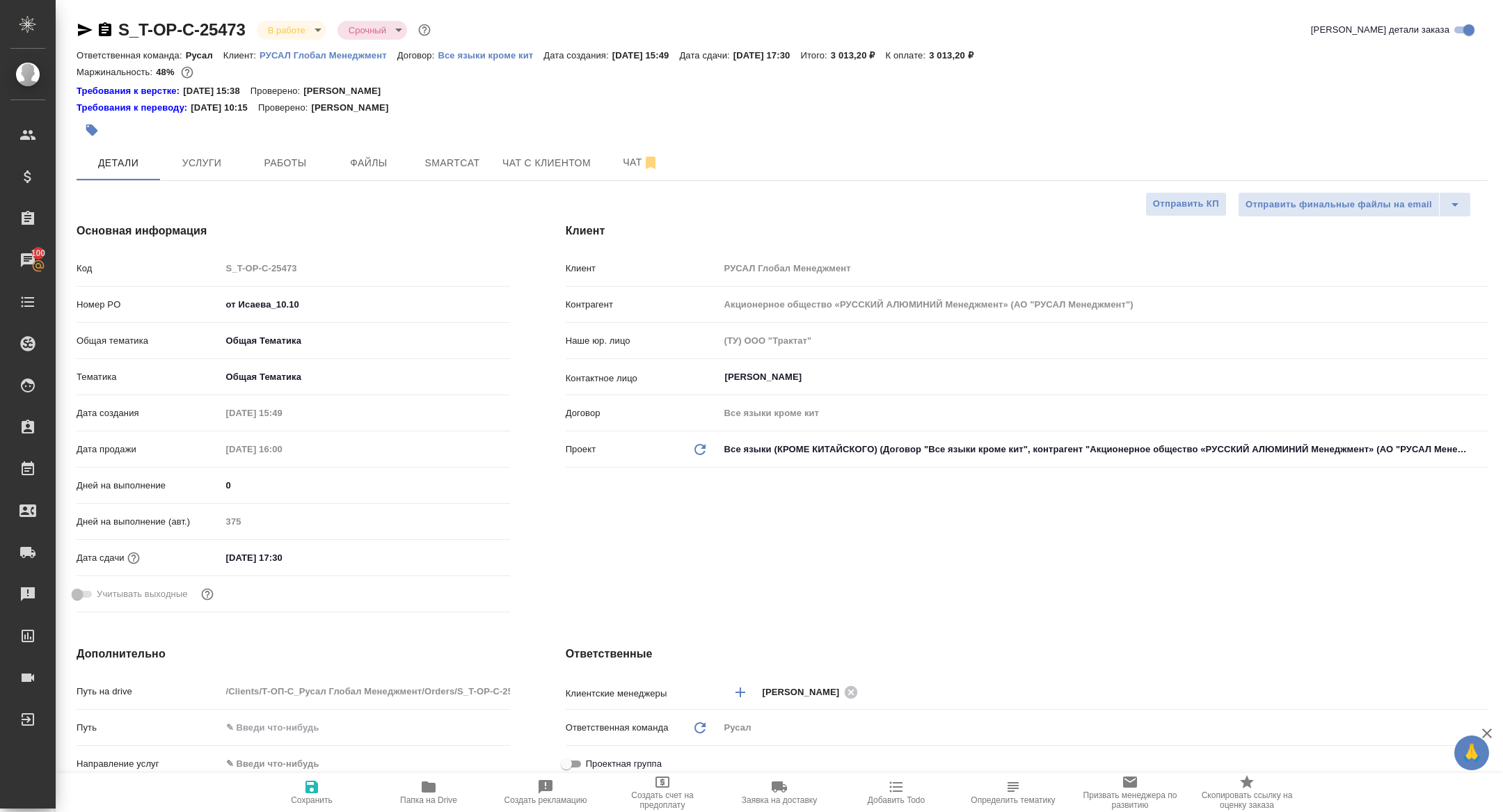
type textarea "x"
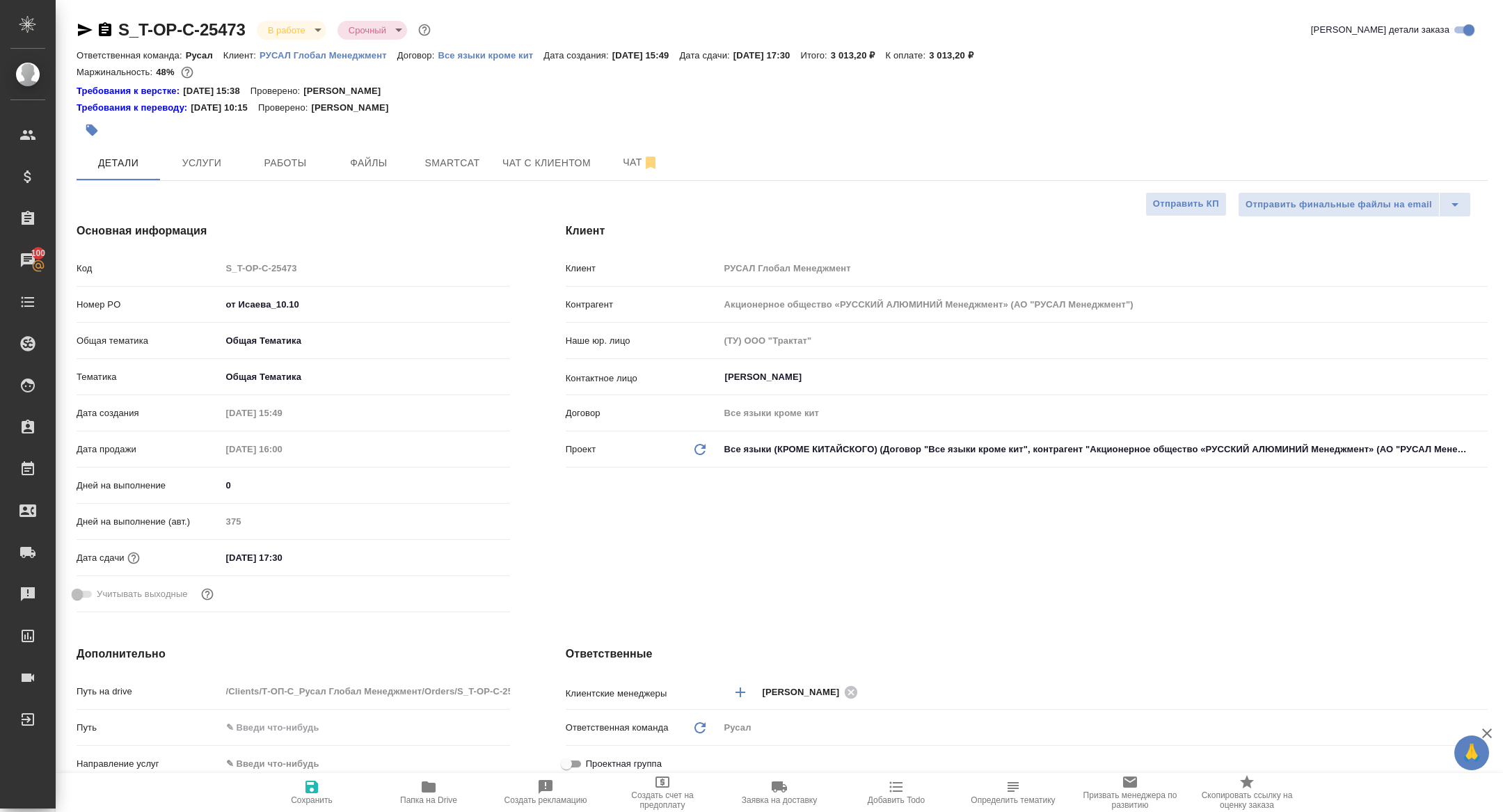
type textarea "x"
